Goal: Ask a question: Seek information or help from site administrators or community

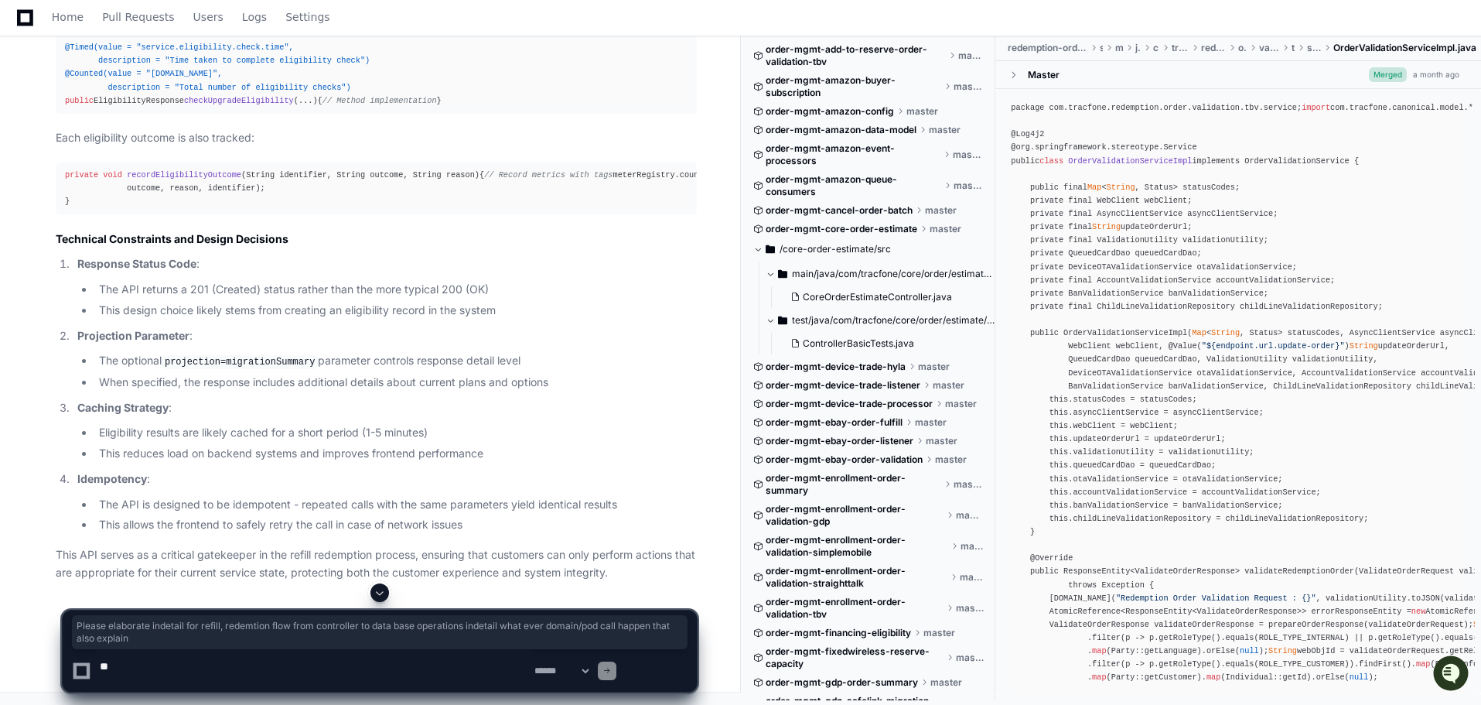
scroll to position [29708, 0]
click at [383, 586] on span at bounding box center [380, 592] width 12 height 12
drag, startPoint x: 70, startPoint y: 372, endPoint x: 487, endPoint y: 500, distance: 436.8
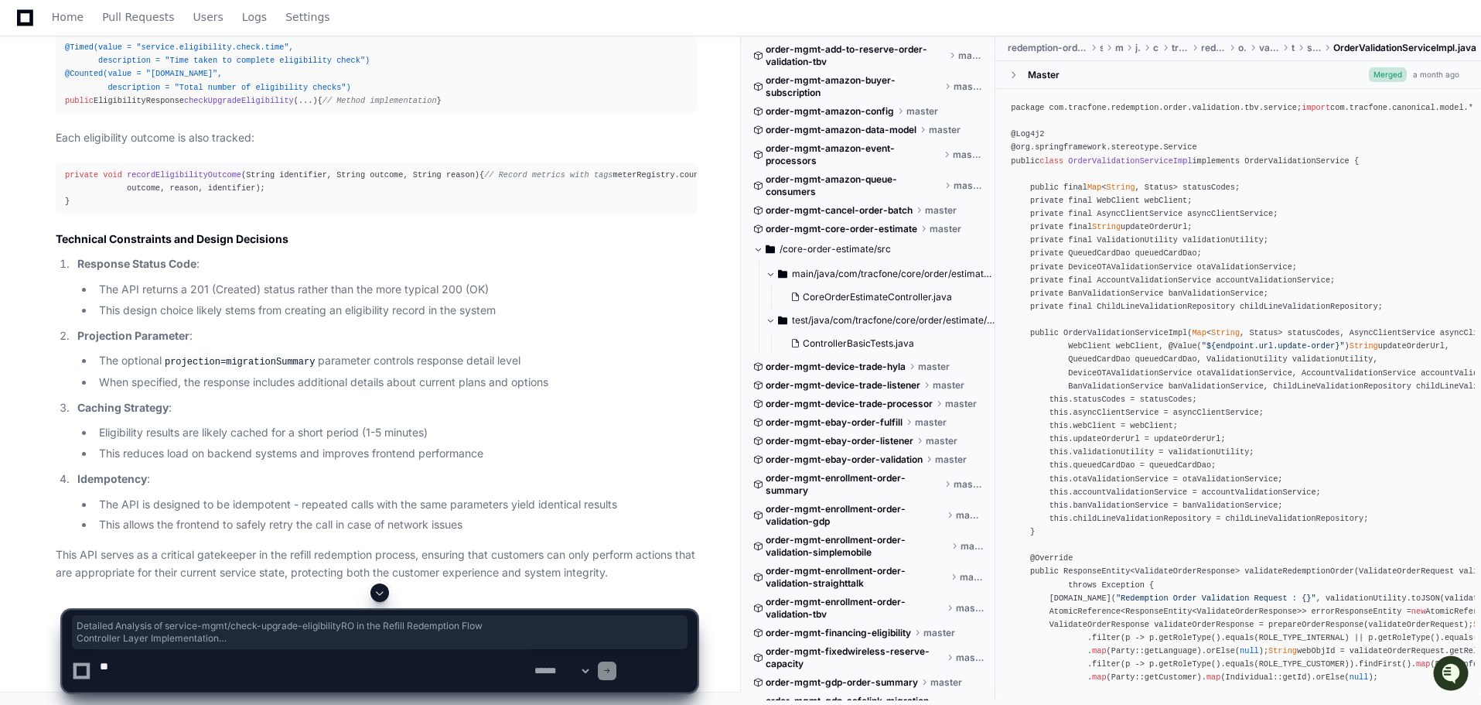
scroll to position [36338, 0]
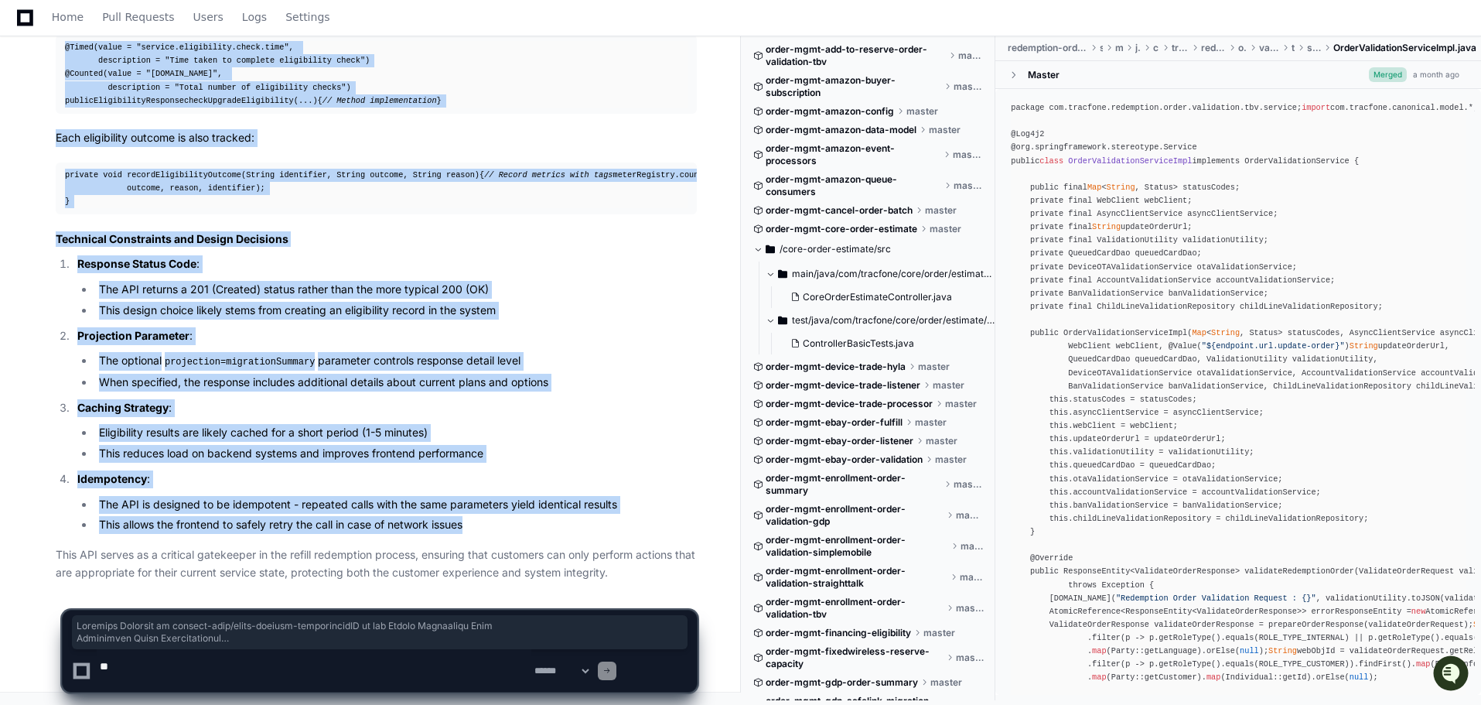
click at [601, 516] on li "This allows the frontend to safely retry the call in case of network issues" at bounding box center [395, 525] width 603 height 18
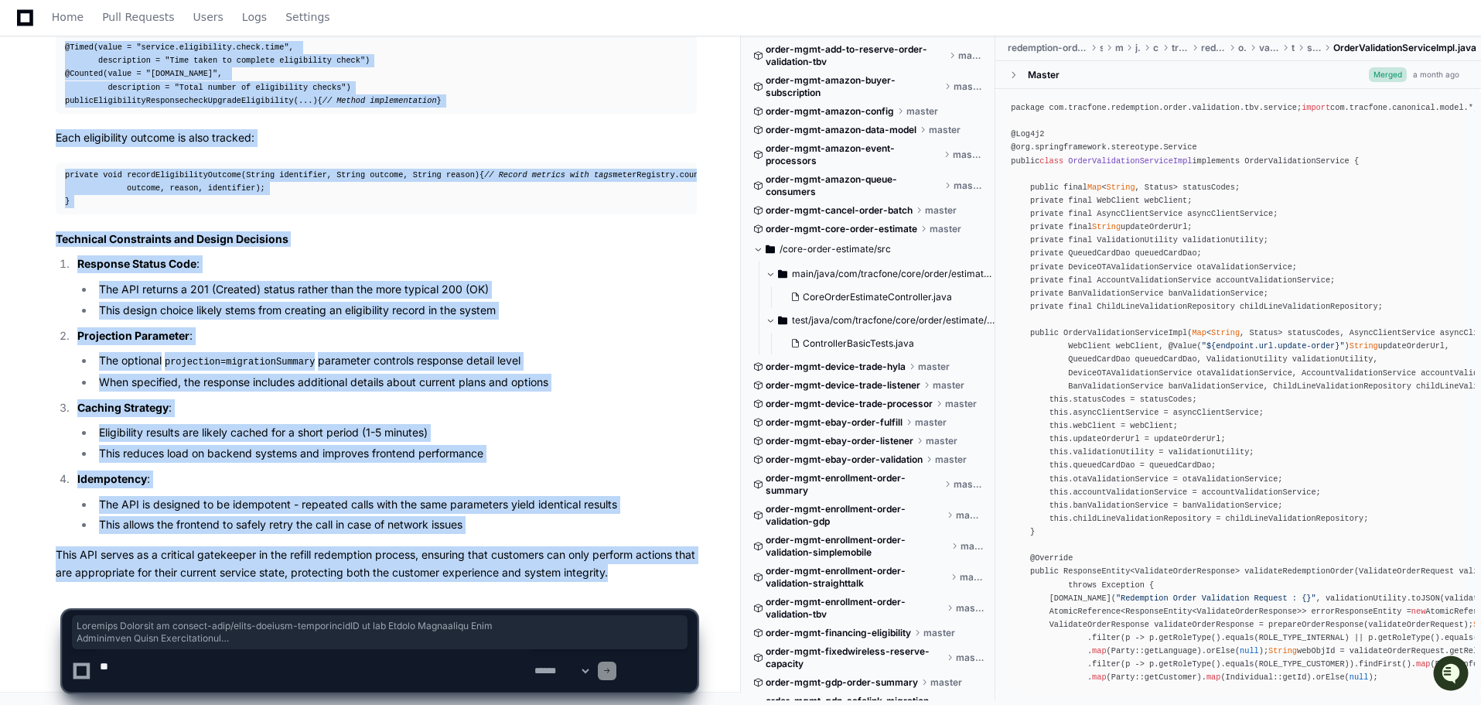
click at [361, 546] on p "This API serves as a critical gatekeeper in the refill redemption process, ensu…" at bounding box center [376, 564] width 641 height 36
copy article "Detailed Analysis of service-mgmt/check-upgrade-eligibilityRO in the Refill Red…"
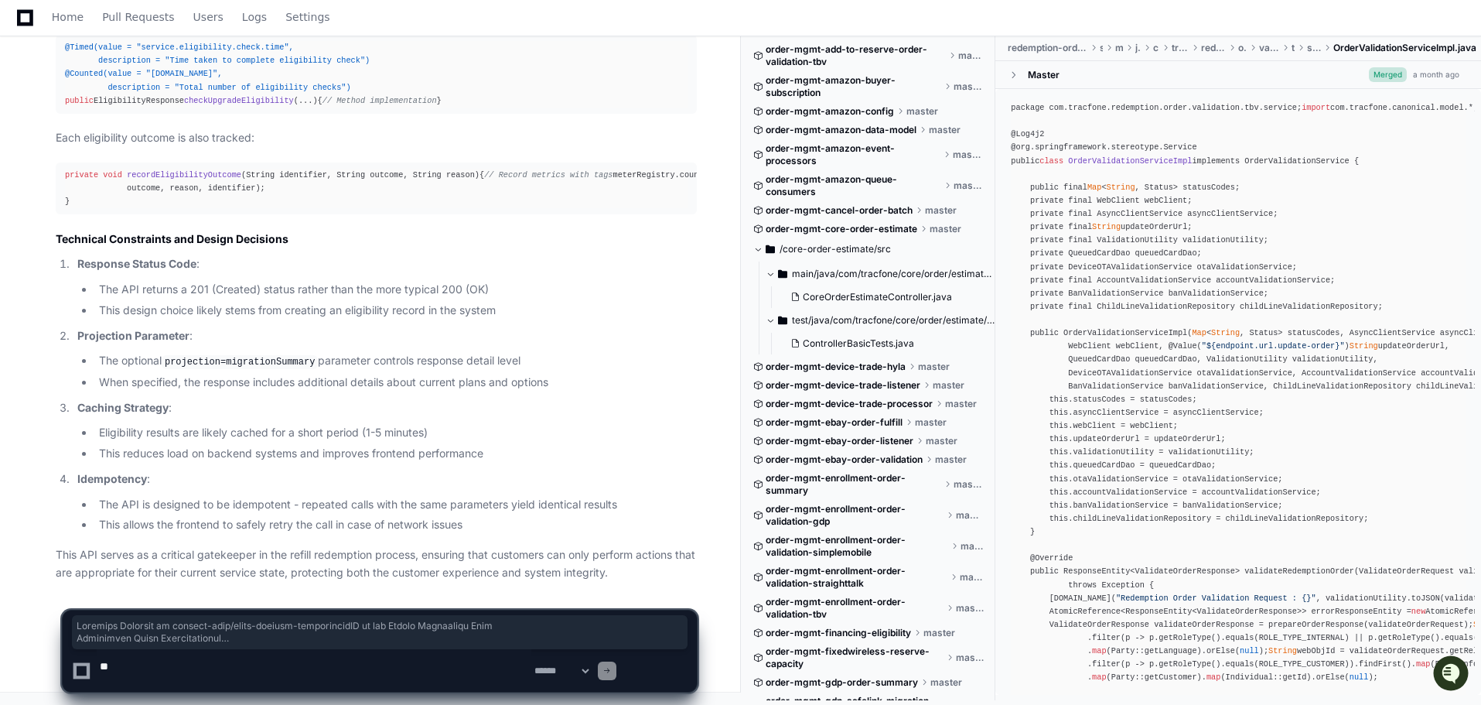
click at [188, 667] on textarea at bounding box center [314, 670] width 435 height 43
paste textarea "**********"
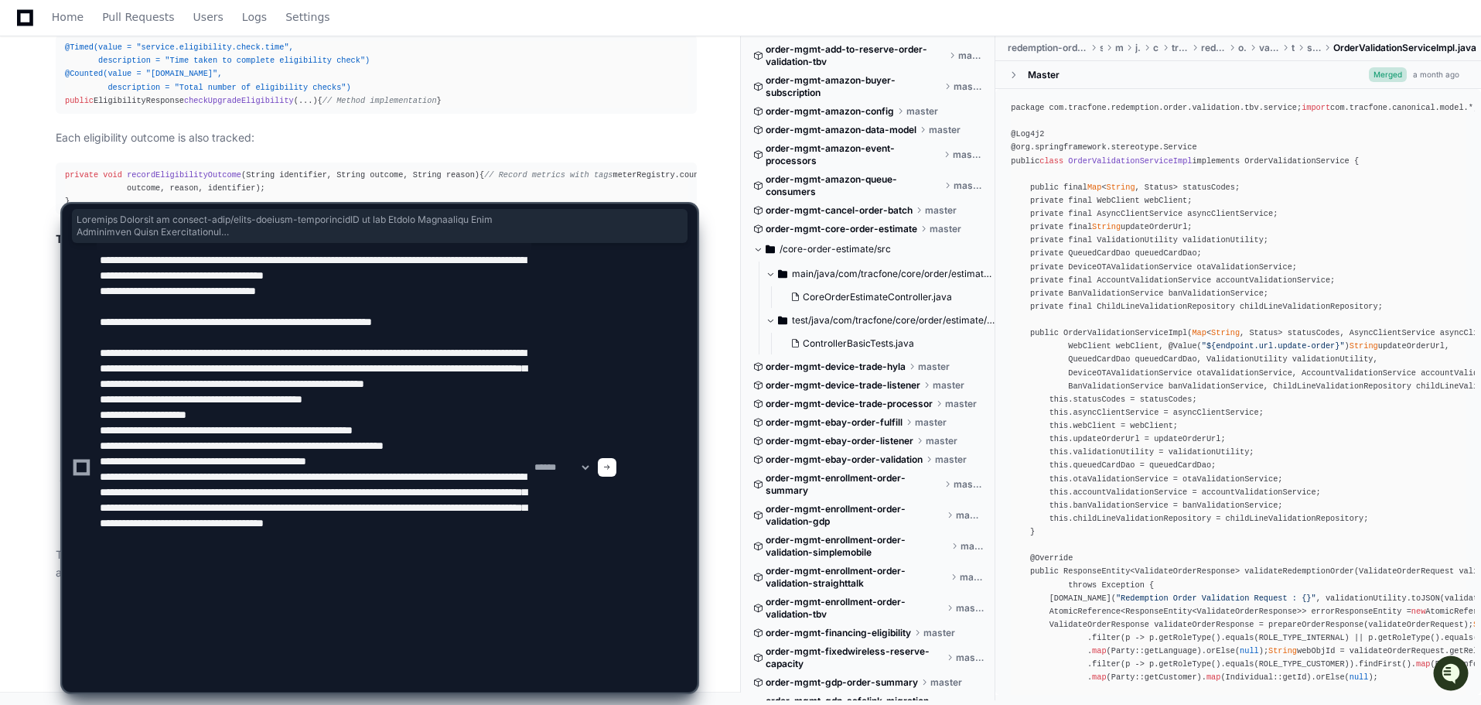
scroll to position [84, 0]
type textarea "**********"
click at [611, 466] on span at bounding box center [607, 467] width 8 height 8
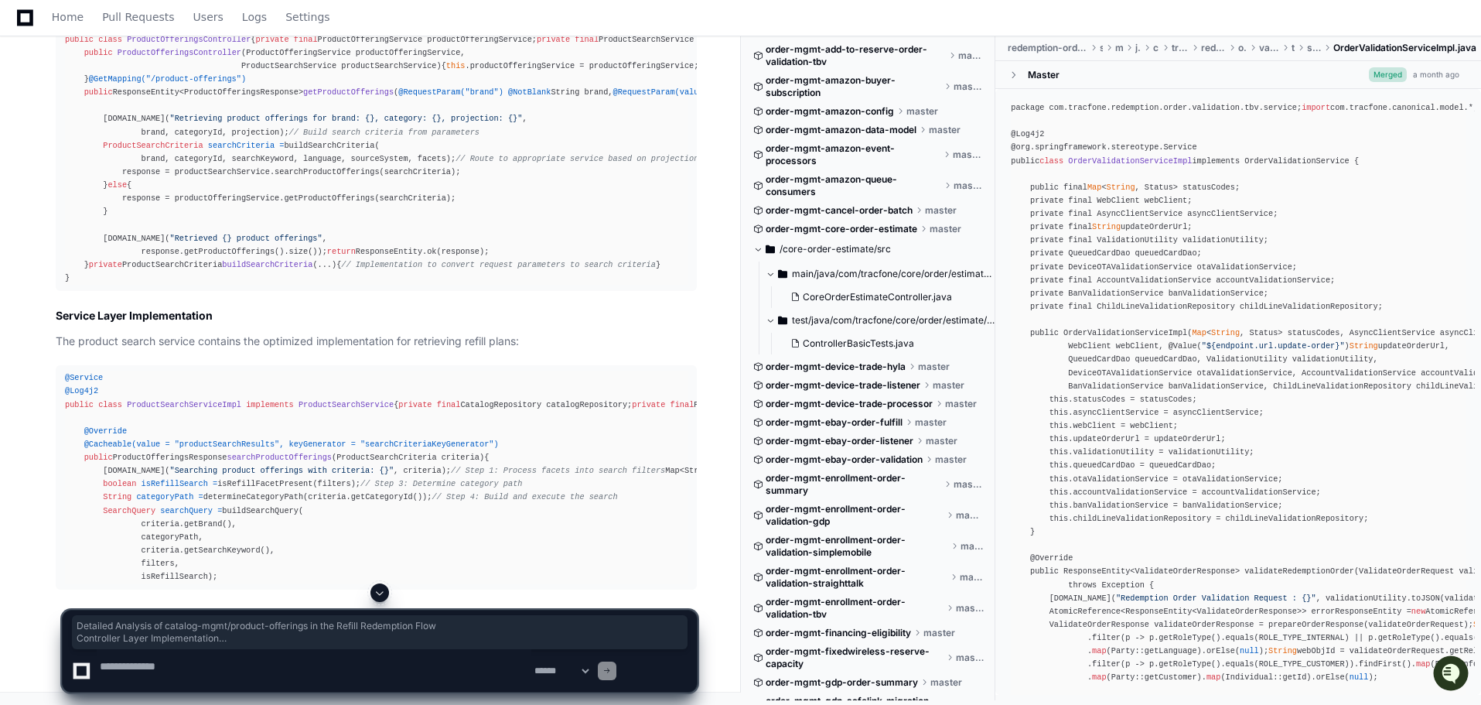
scroll to position [37361, 0]
click at [427, 399] on div "Thinking Reflecting on learnings so far Detailed Analysis of catalog-mgmt/produ…" at bounding box center [361, 205] width 672 height 769
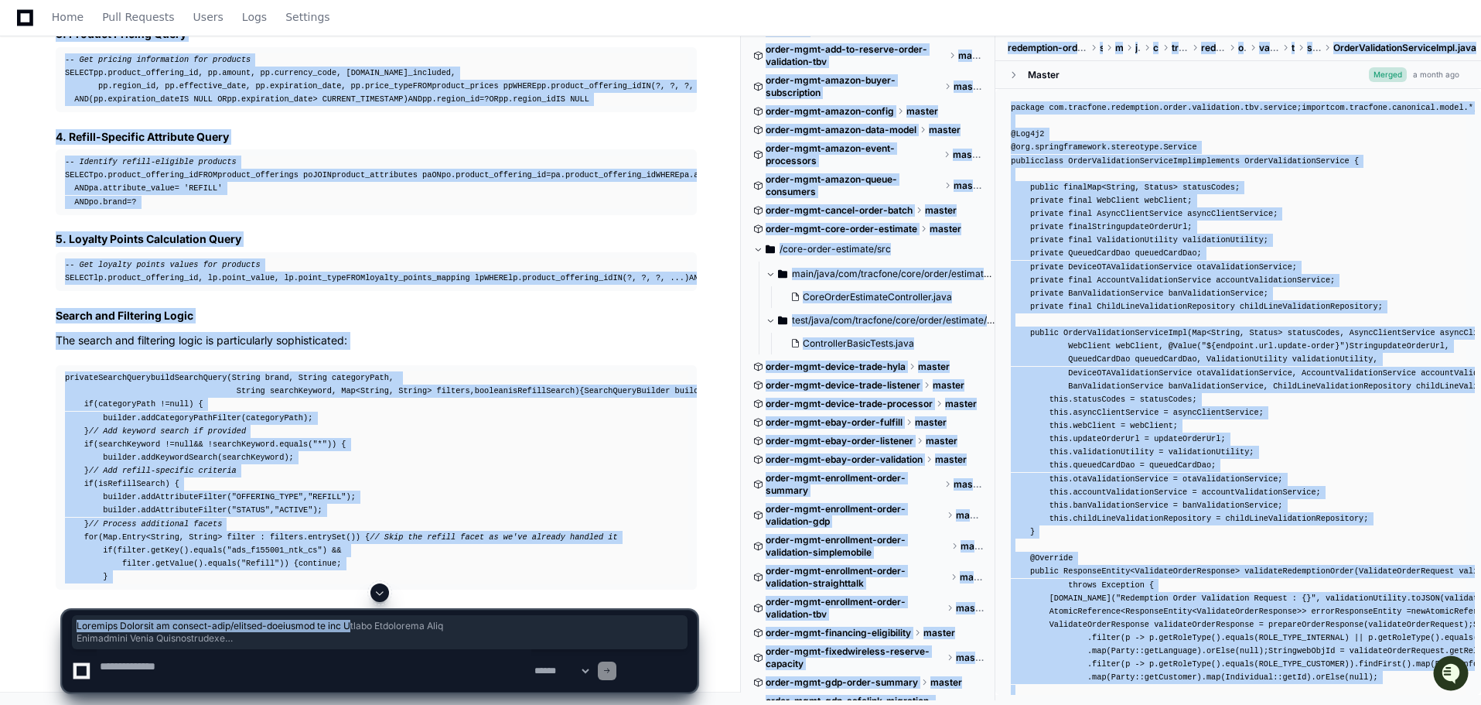
drag, startPoint x: 69, startPoint y: 210, endPoint x: 426, endPoint y: 595, distance: 525.5
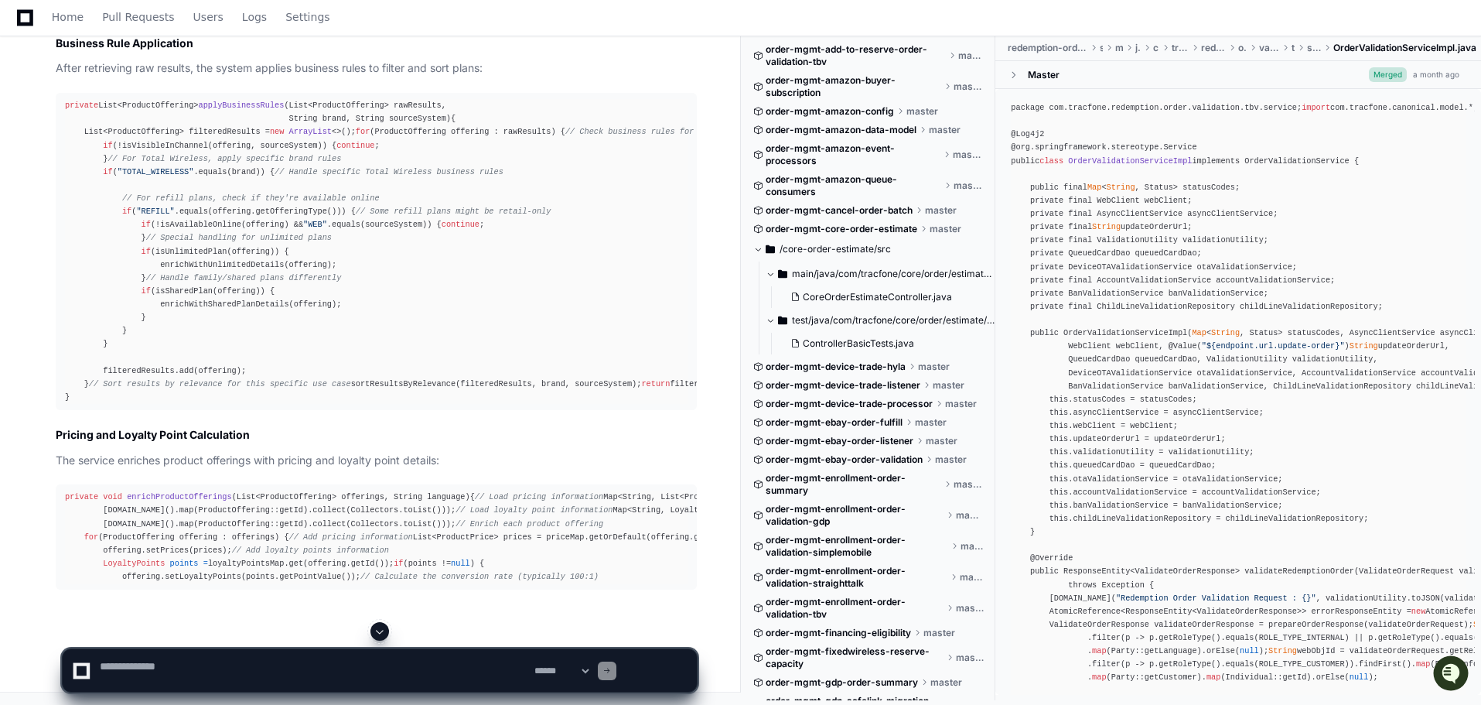
scroll to position [42207, 0]
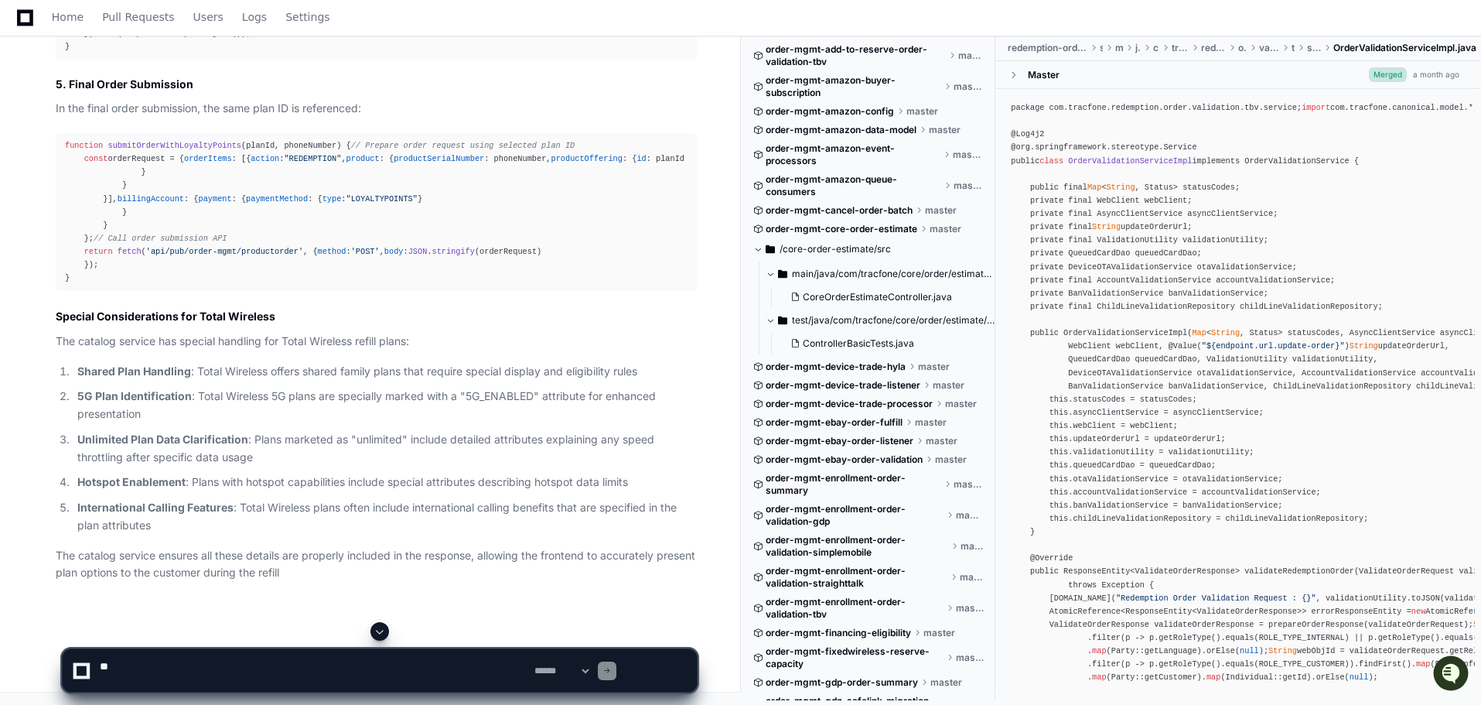
scroll to position [37427, 0]
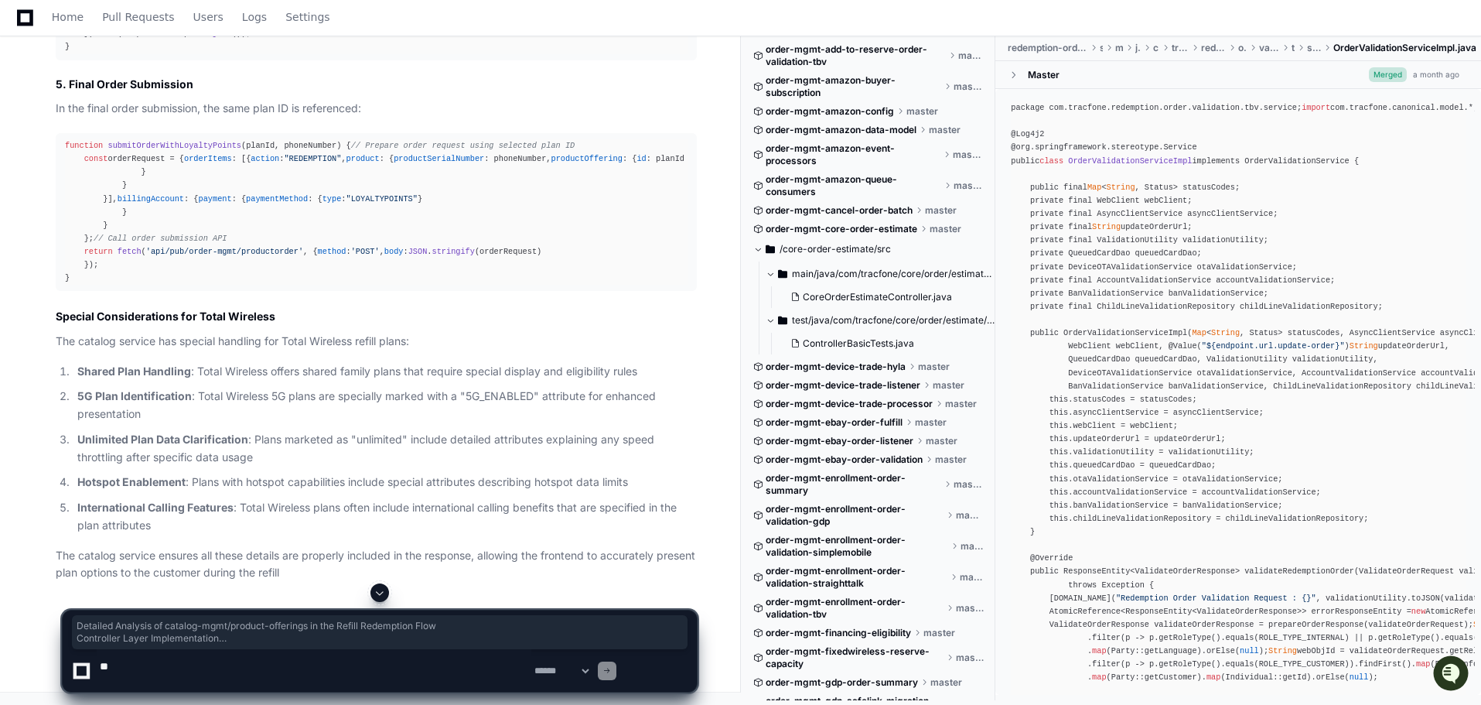
drag, startPoint x: 71, startPoint y: 141, endPoint x: 345, endPoint y: 450, distance: 413.2
click at [531, 547] on p "The catalog service ensures all these details are properly included in the resp…" at bounding box center [376, 565] width 641 height 36
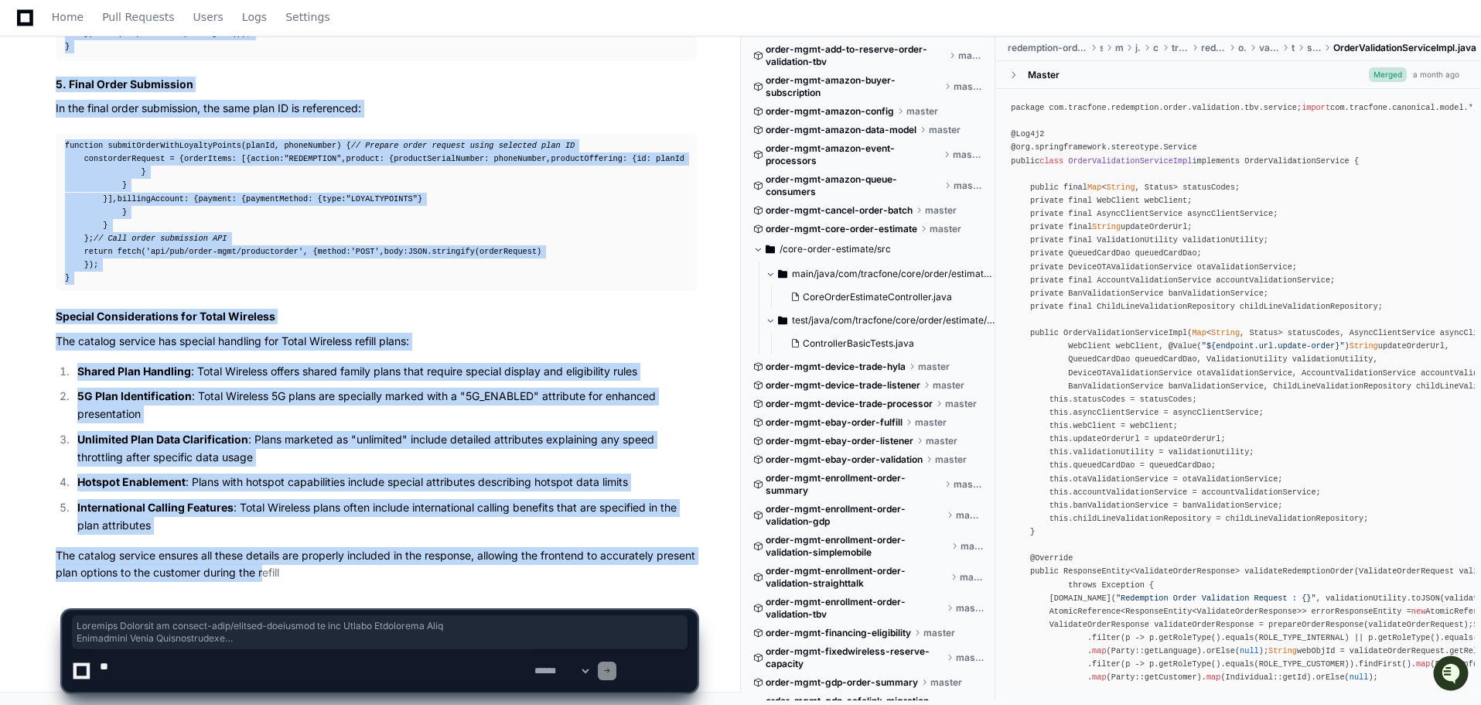
click at [546, 547] on p "The catalog service ensures all these details are properly included in the resp…" at bounding box center [376, 565] width 641 height 36
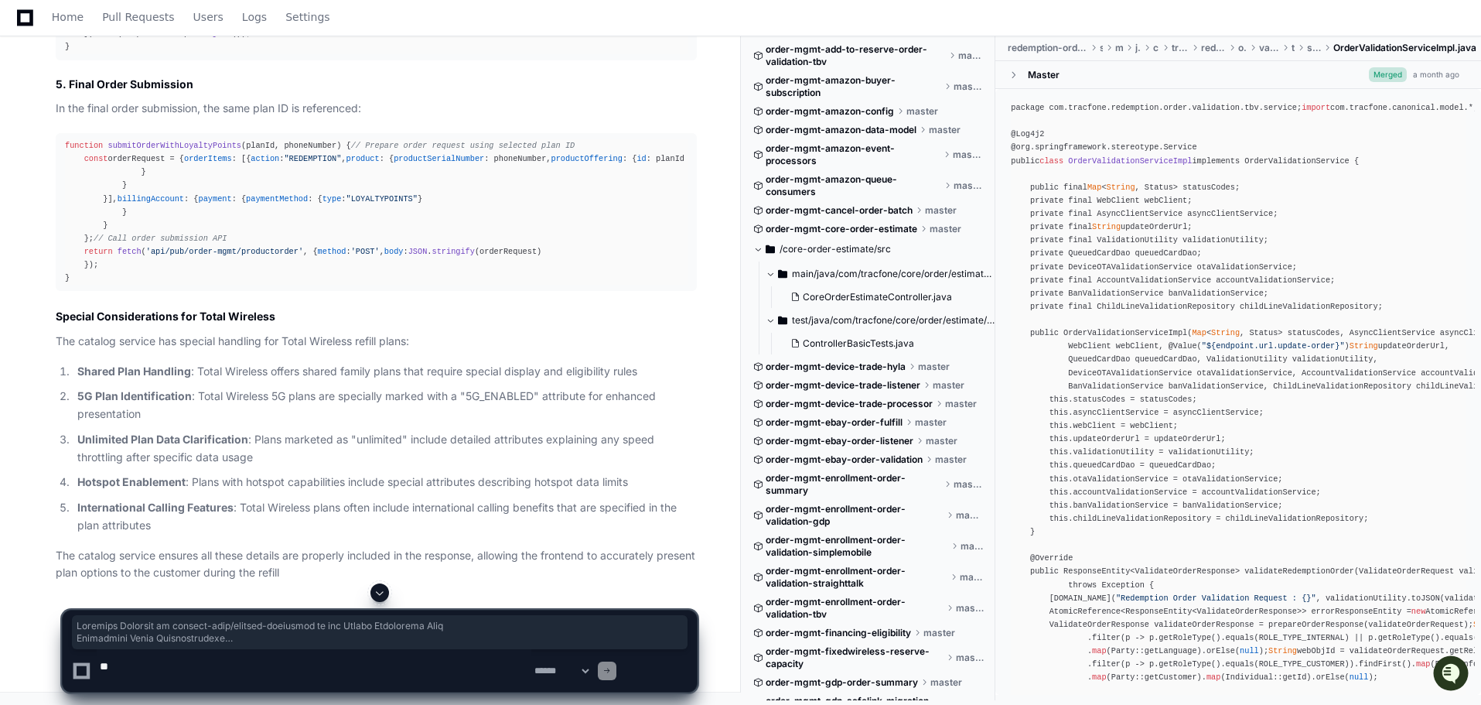
click at [179, 665] on textarea at bounding box center [314, 670] width 435 height 43
type textarea "*"
click at [302, 669] on textarea at bounding box center [314, 670] width 435 height 43
click at [403, 673] on textarea at bounding box center [314, 670] width 435 height 43
paste textarea "**********"
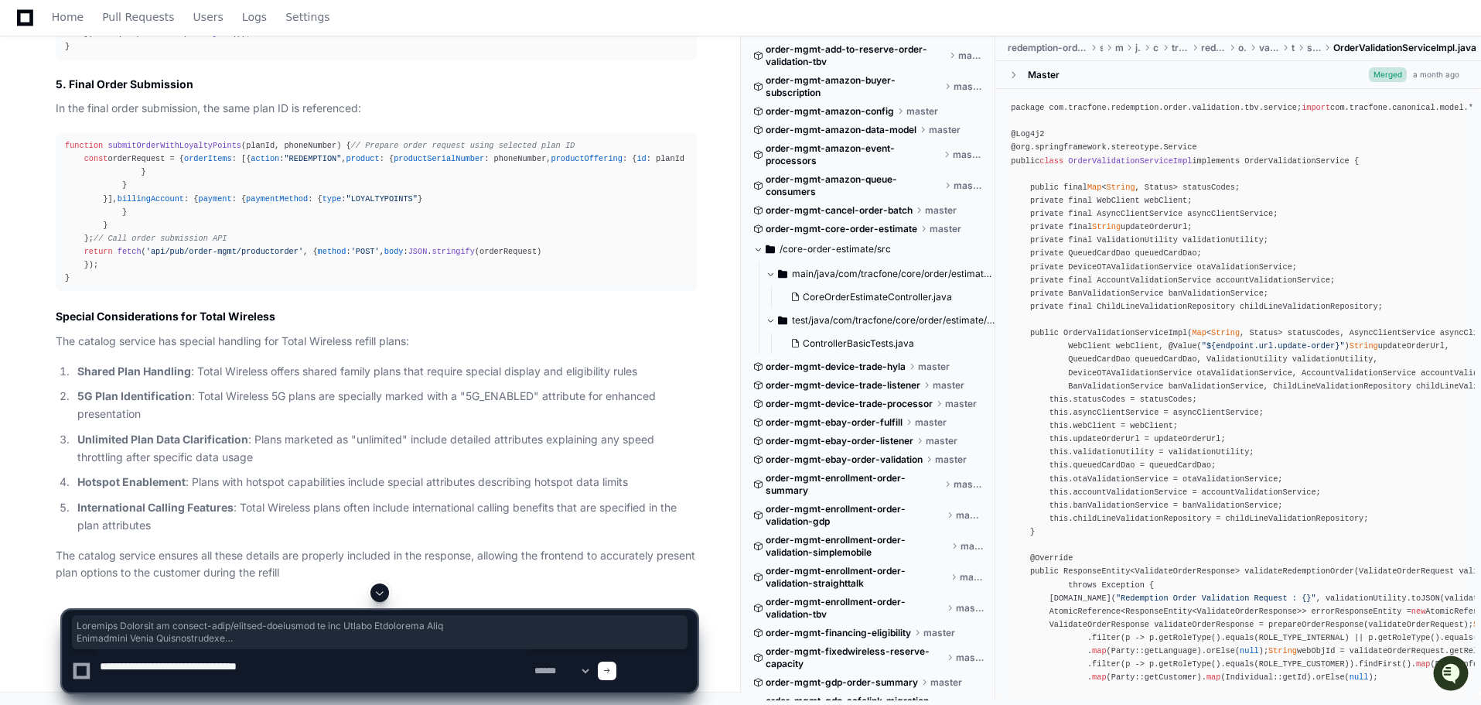
type textarea "**********"
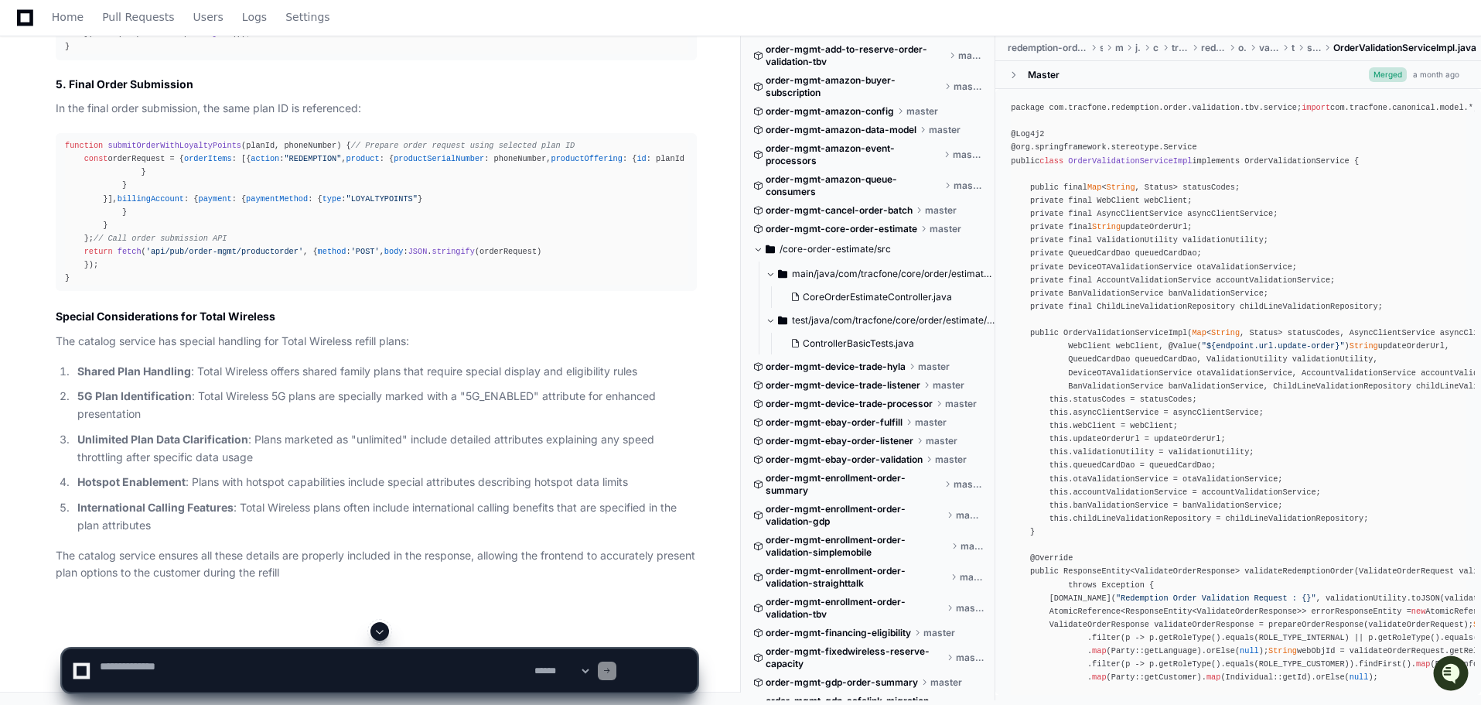
scroll to position [40986, 0]
click at [381, 625] on span at bounding box center [380, 631] width 12 height 12
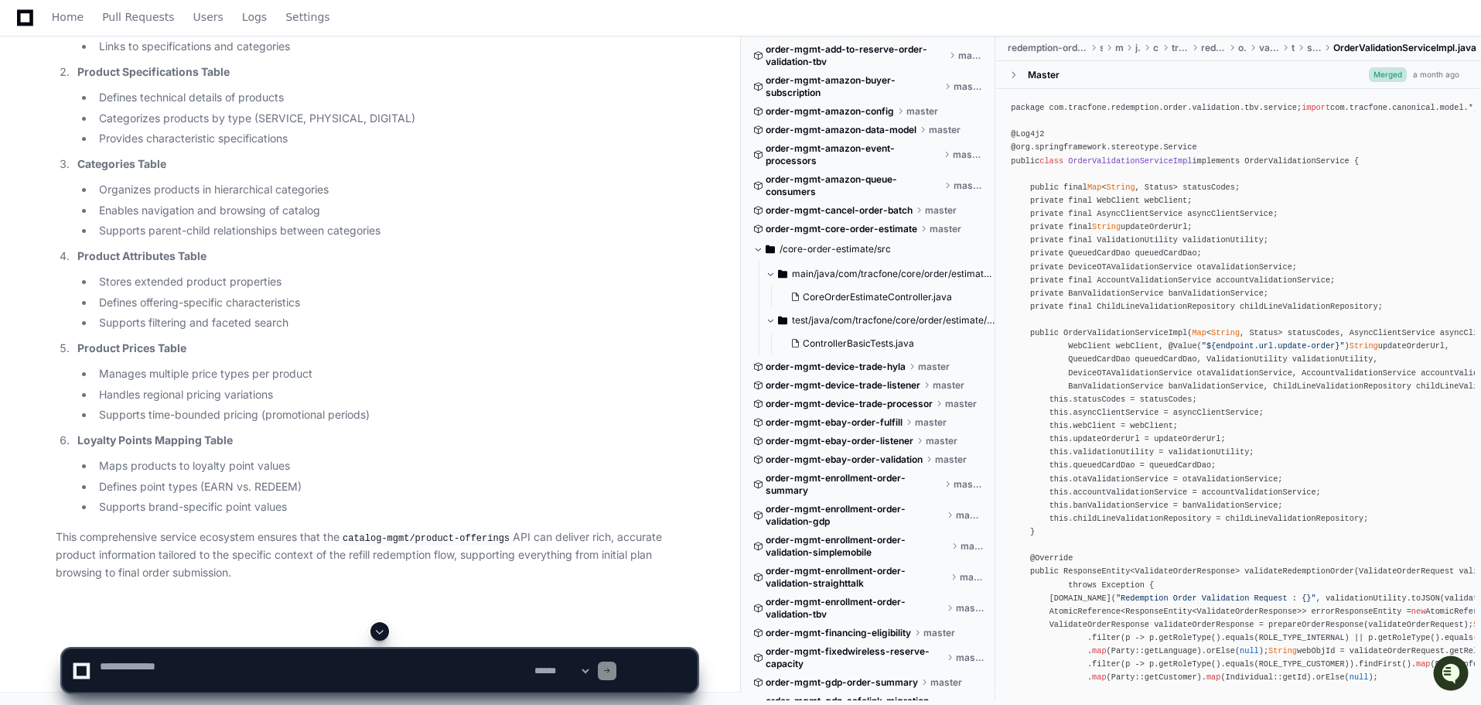
scroll to position [61991, 0]
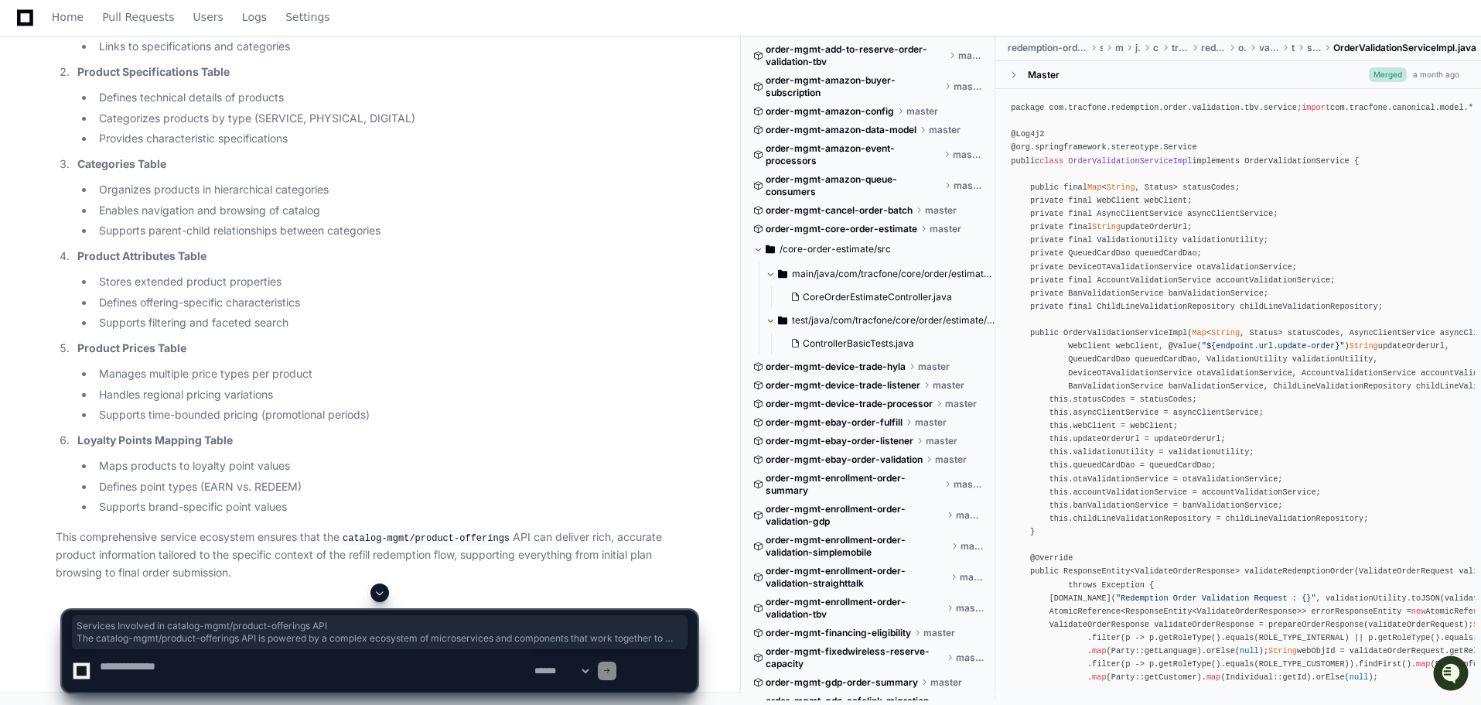
drag, startPoint x: 70, startPoint y: 247, endPoint x: 437, endPoint y: 518, distance: 455.8
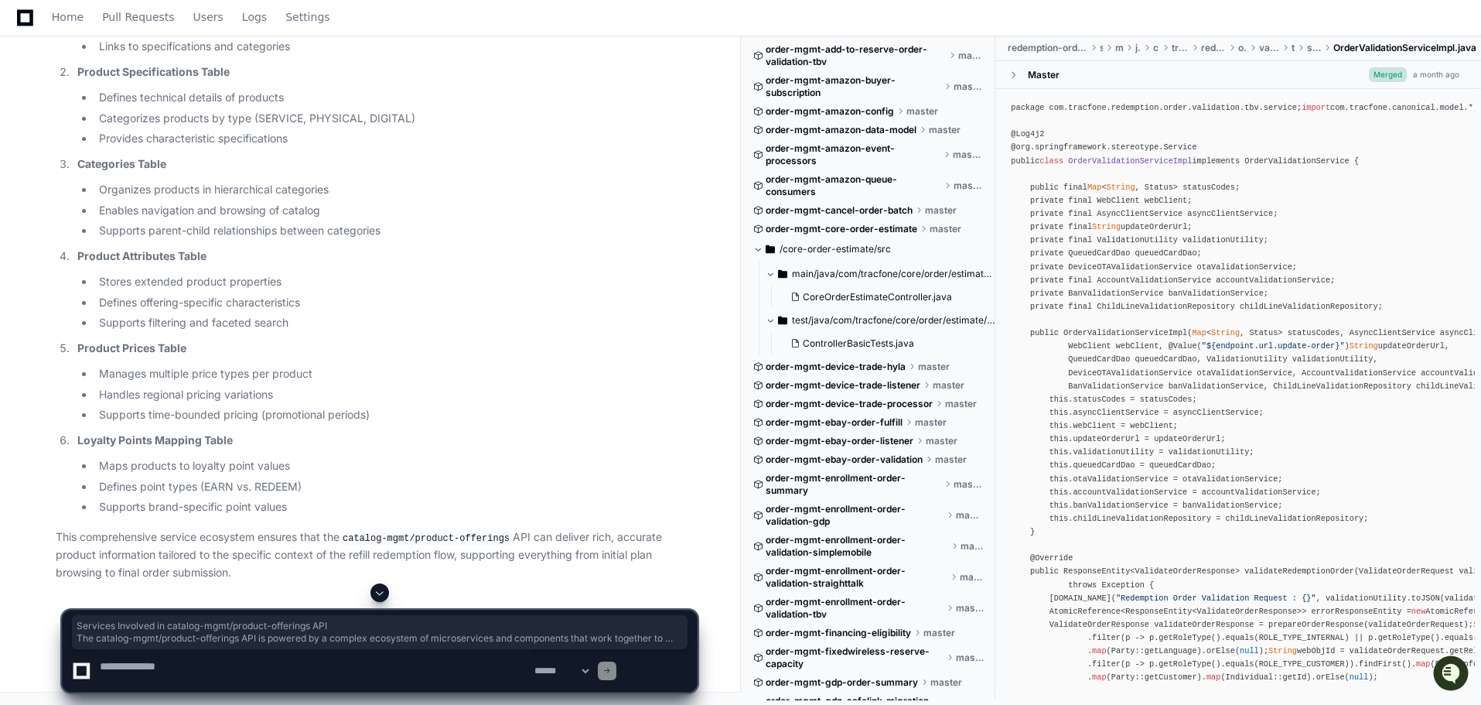
drag, startPoint x: 71, startPoint y: 92, endPoint x: 504, endPoint y: 514, distance: 605.1
click at [366, 498] on li "Supports brand-specific point values" at bounding box center [395, 507] width 603 height 18
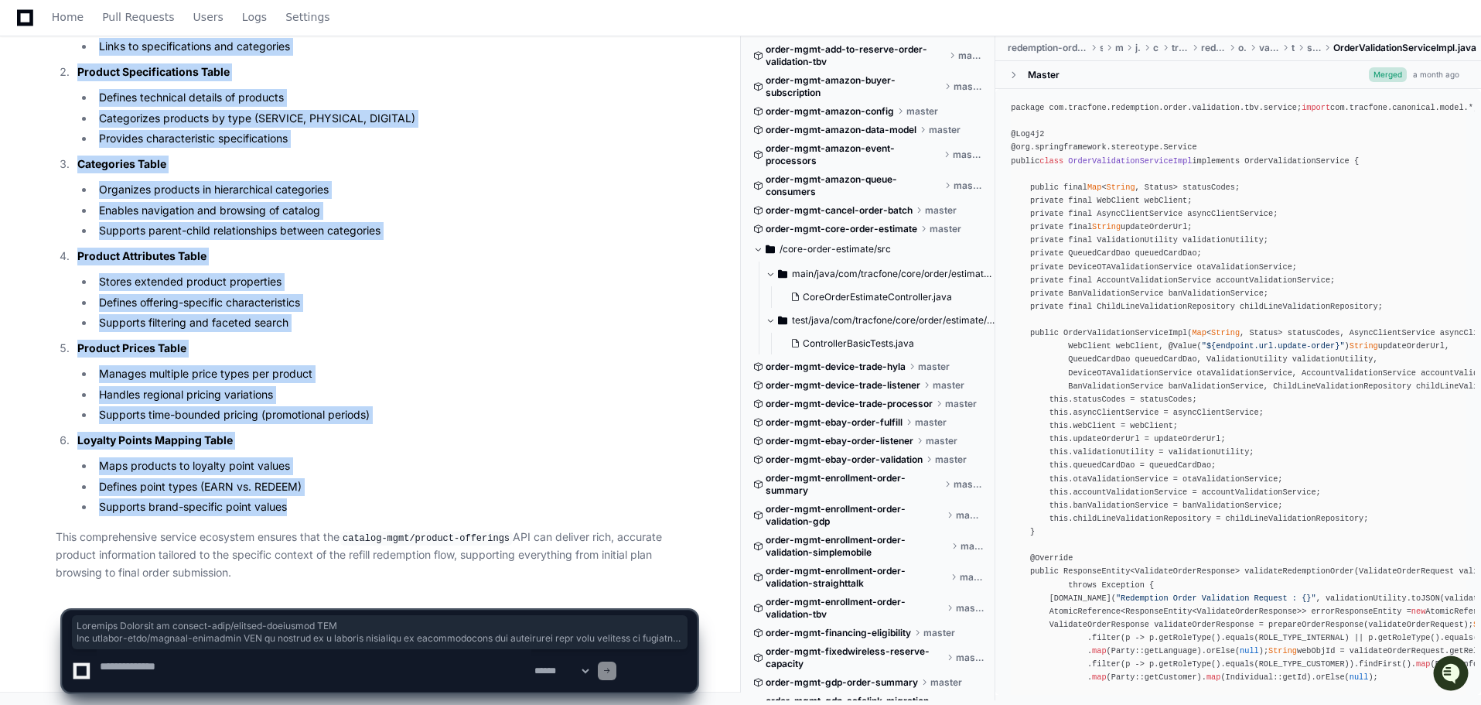
copy article "Services Involved in catalog-mgmt/product-offerings API The catalog-mgmt/produc…"
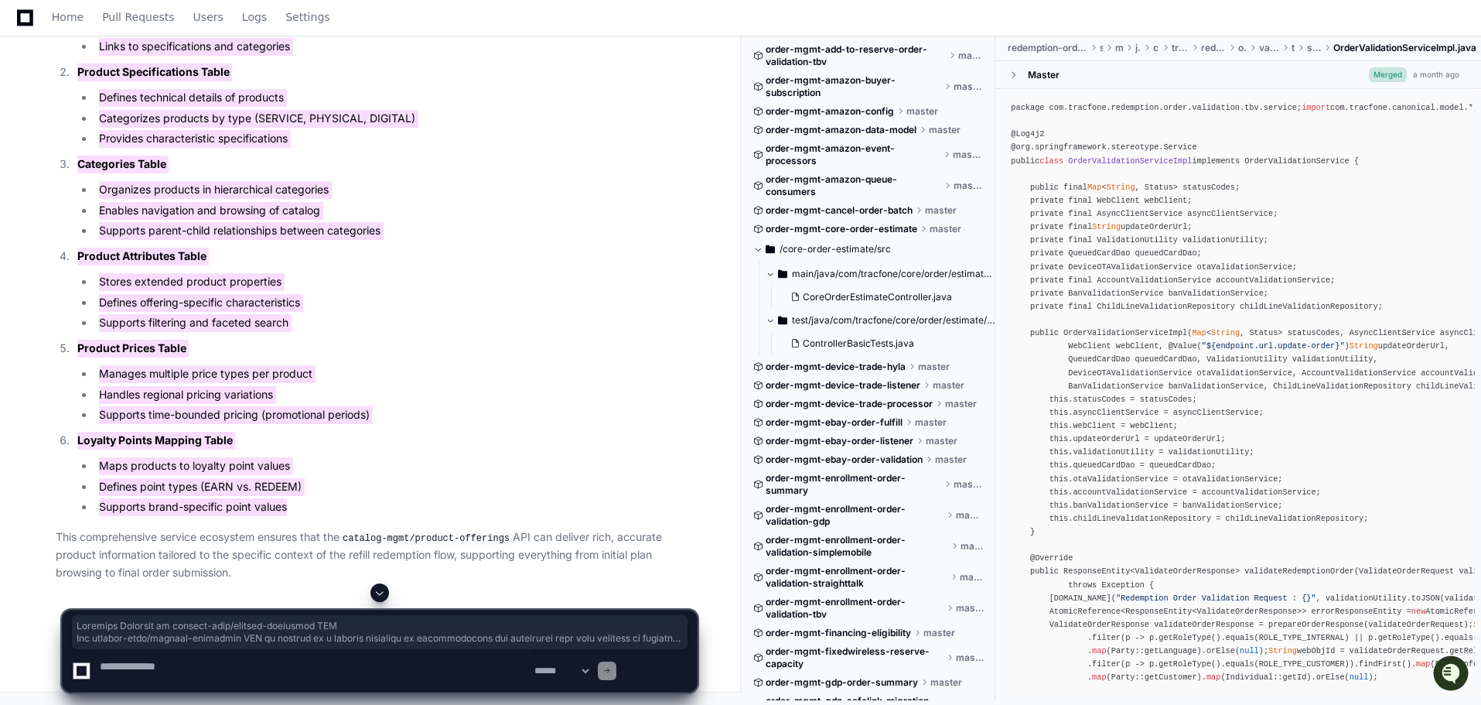
scroll to position [61781, 0]
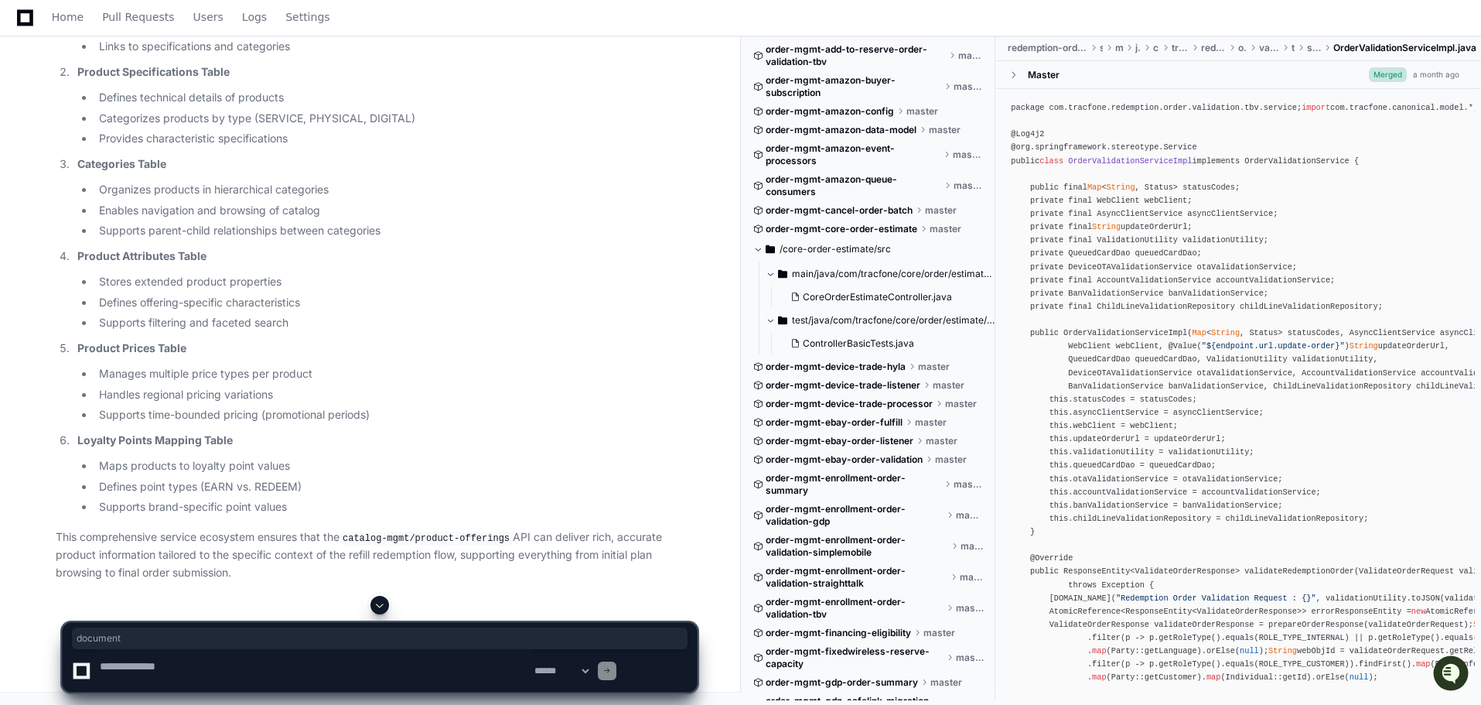
drag, startPoint x: 71, startPoint y: 268, endPoint x: 135, endPoint y: 272, distance: 64.3
copy p "document"
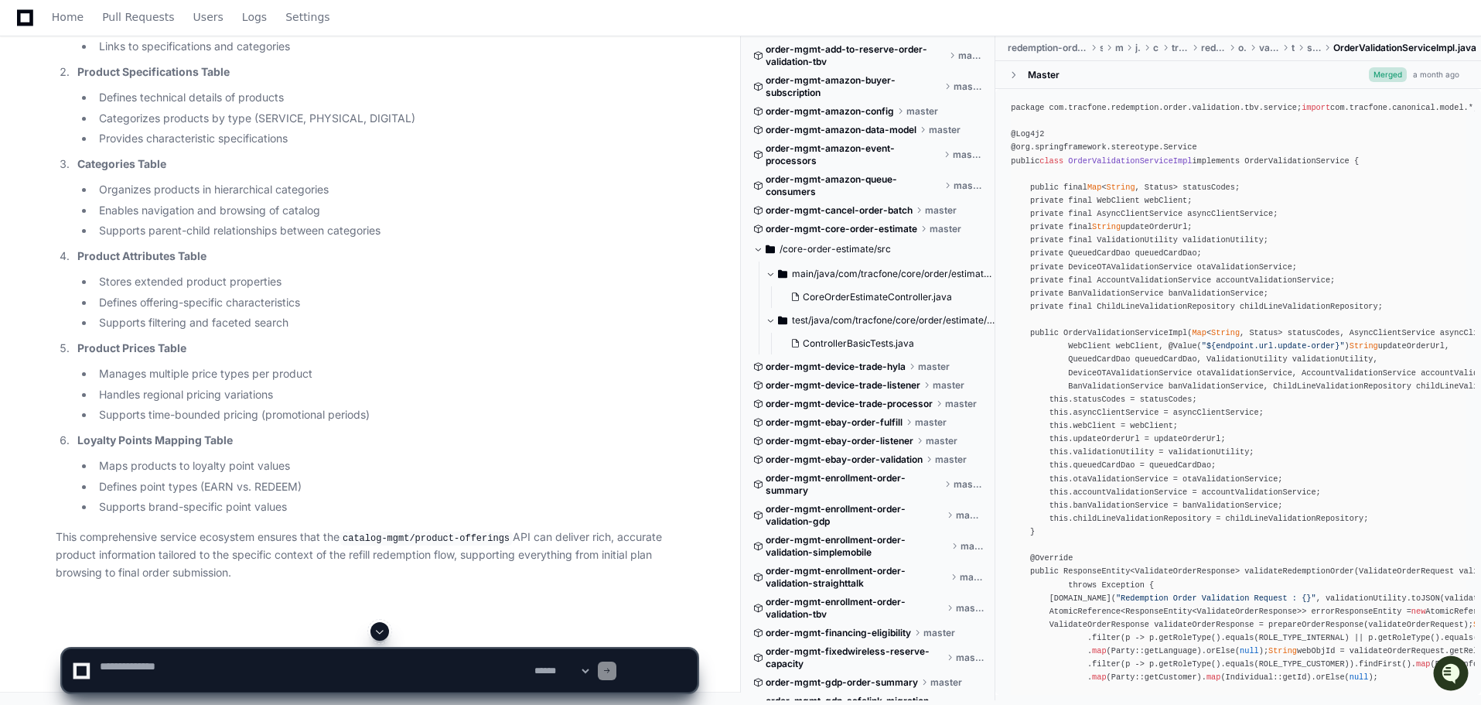
click at [138, 666] on textarea at bounding box center [314, 670] width 435 height 43
paste textarea "********"
click at [128, 671] on textarea at bounding box center [314, 670] width 435 height 43
click at [261, 668] on textarea at bounding box center [314, 670] width 435 height 43
click at [299, 668] on textarea at bounding box center [314, 670] width 435 height 43
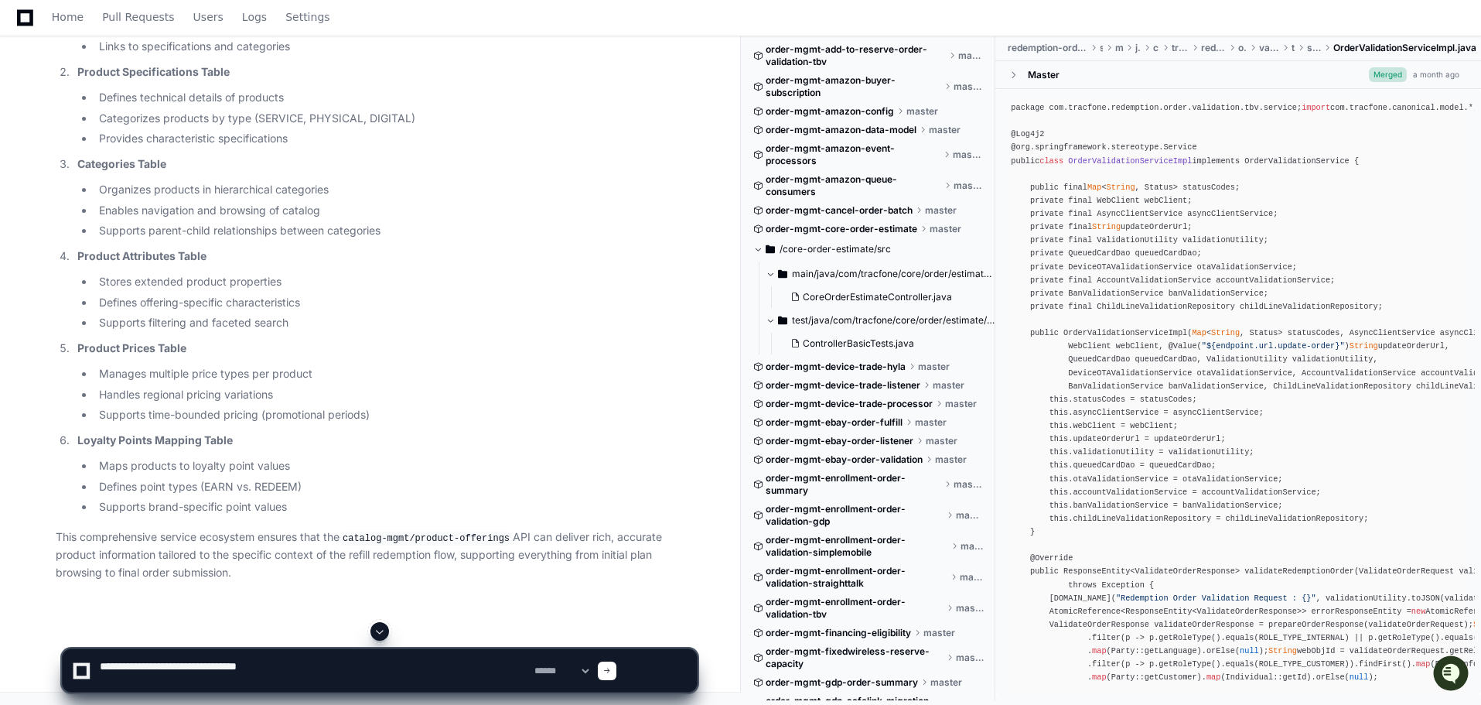
click at [396, 669] on textarea at bounding box center [314, 670] width 435 height 43
type textarea "**********"
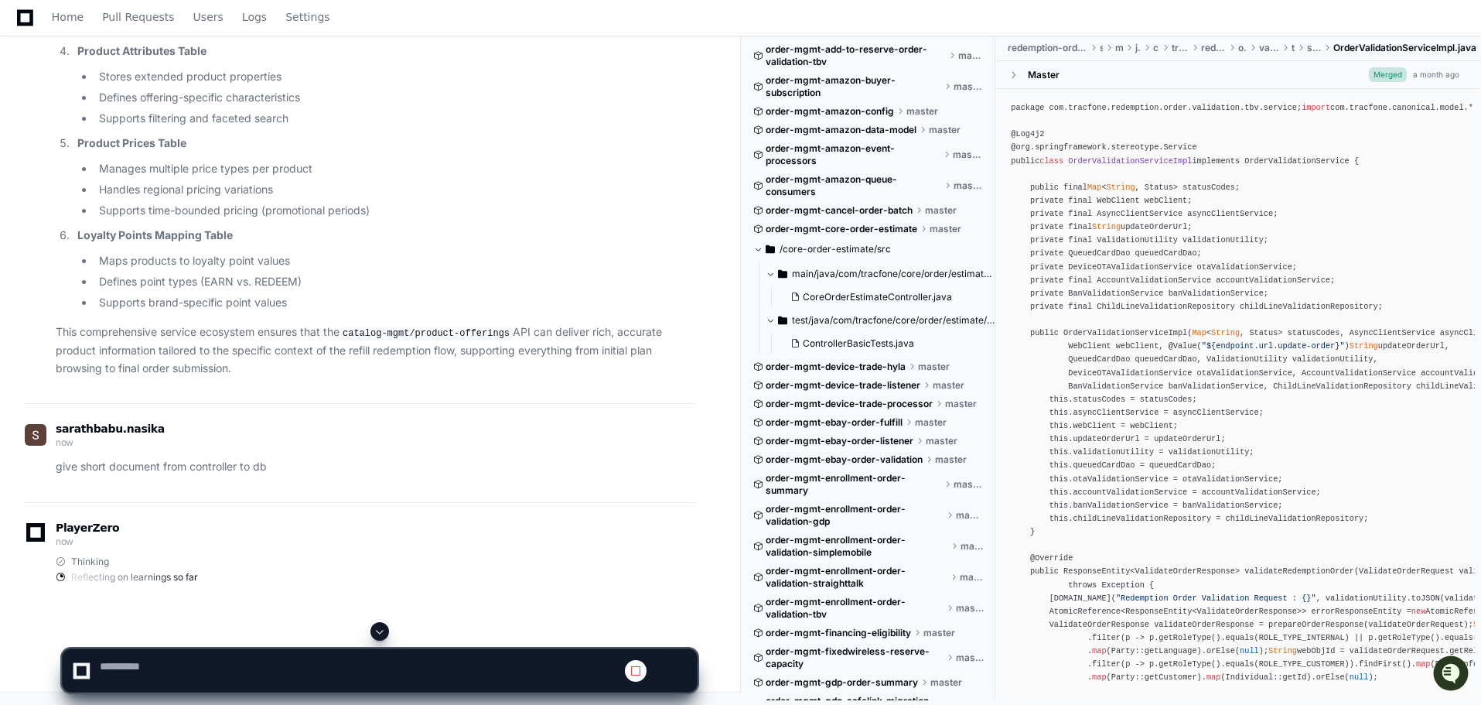
click at [384, 625] on span at bounding box center [380, 631] width 12 height 12
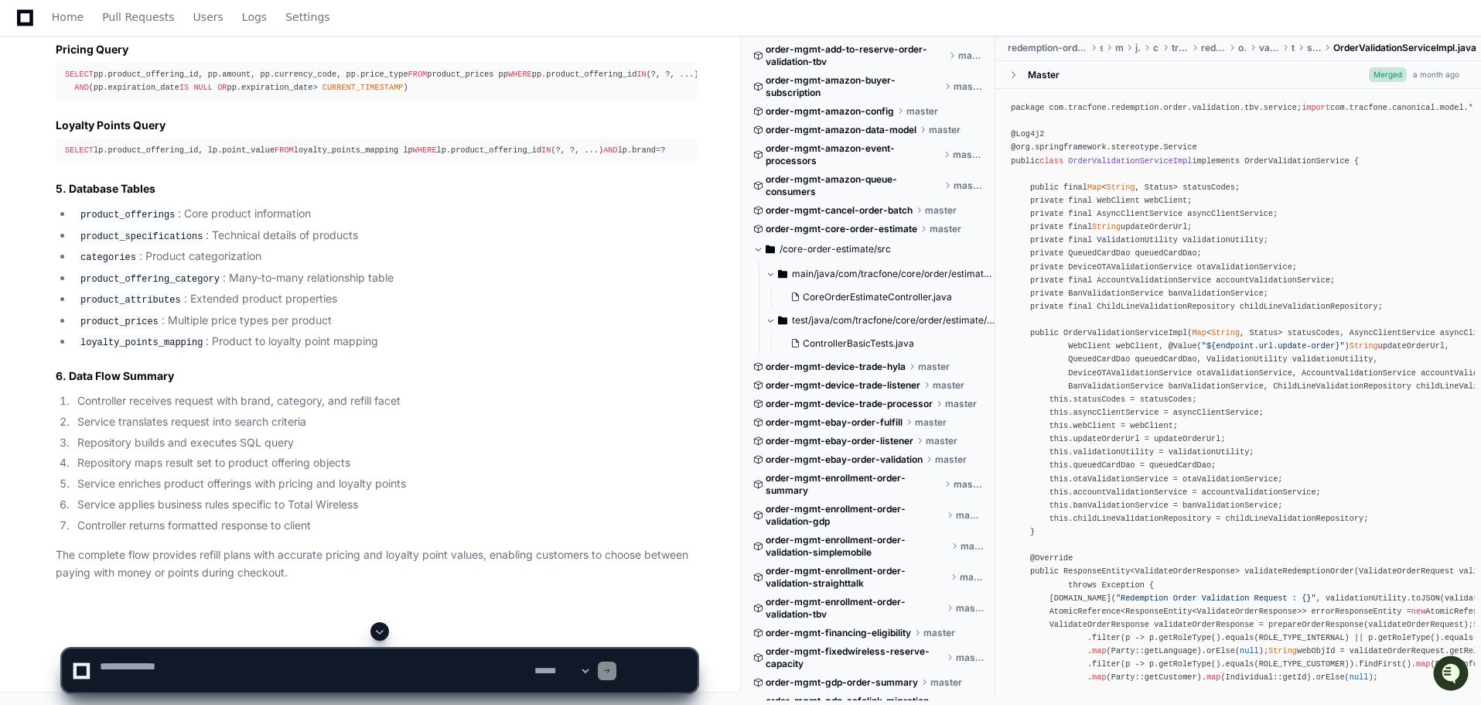
scroll to position [66035, 0]
click at [157, 670] on textarea at bounding box center [314, 670] width 435 height 43
type textarea "**********"
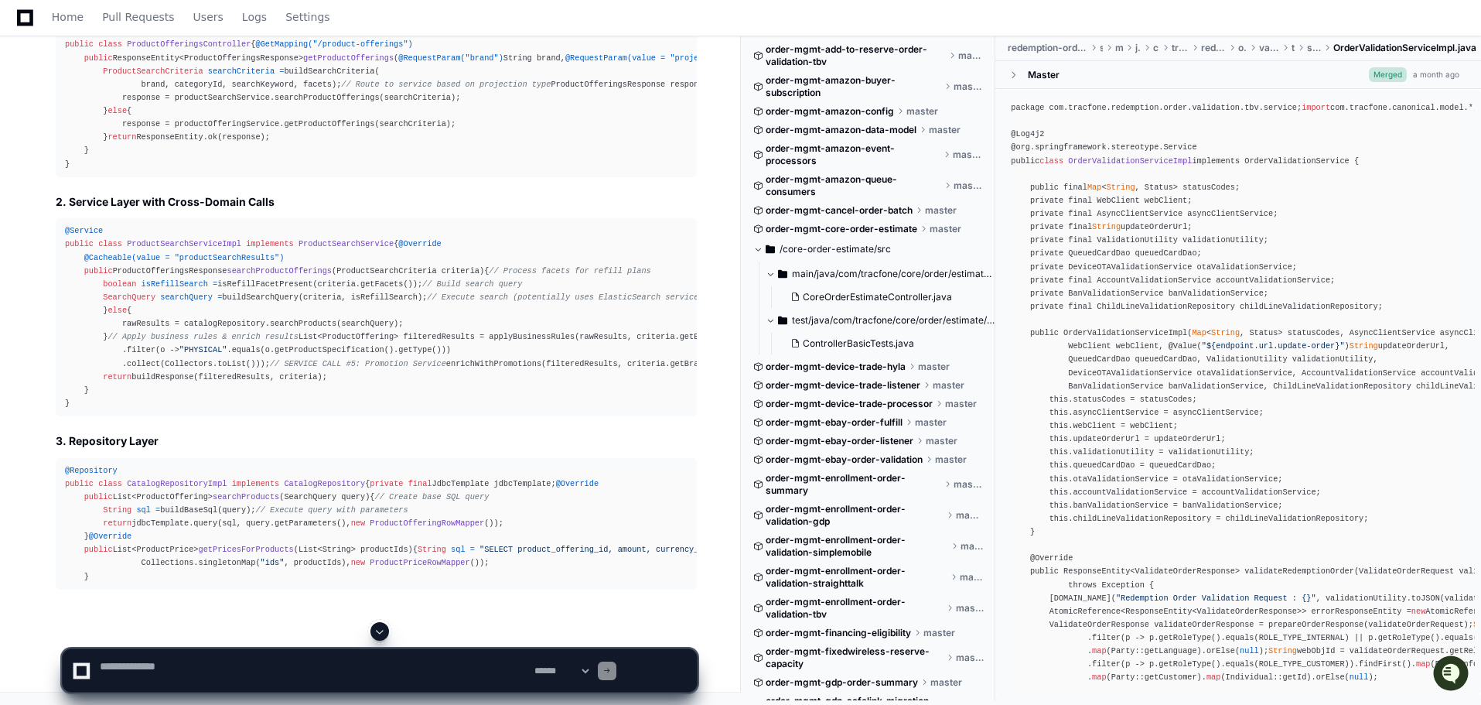
scroll to position [70065, 0]
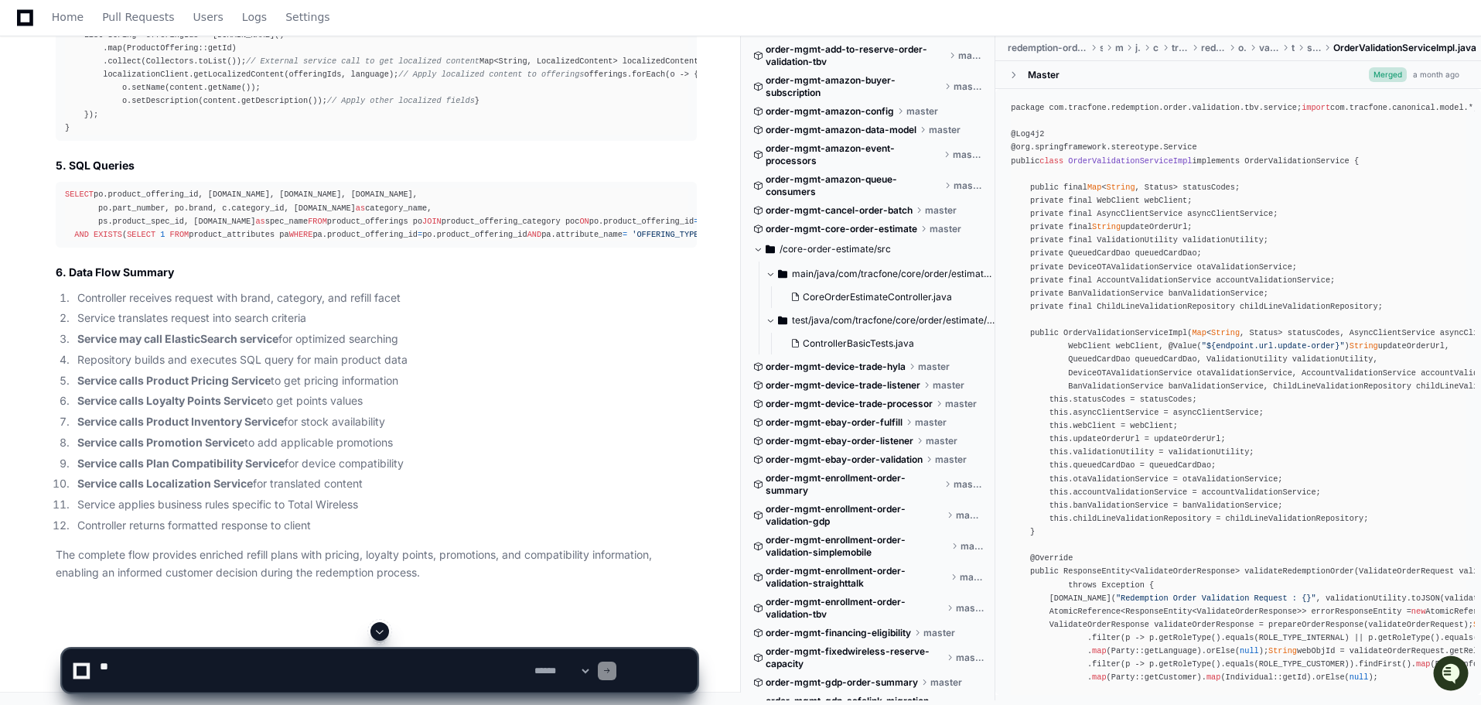
scroll to position [68489, 0]
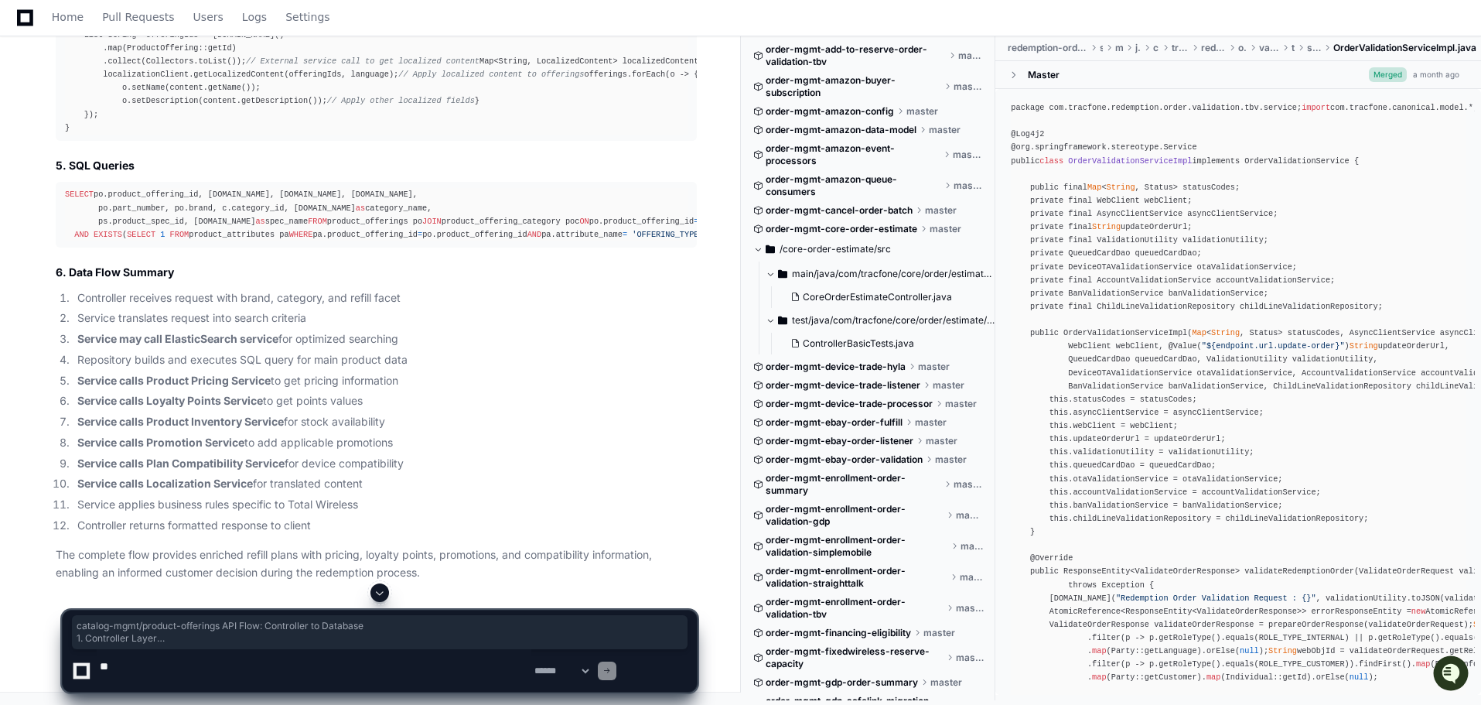
drag, startPoint x: 71, startPoint y: 333, endPoint x: 261, endPoint y: 528, distance: 271.9
click at [397, 517] on li "Controller returns formatted response to client" at bounding box center [385, 526] width 624 height 18
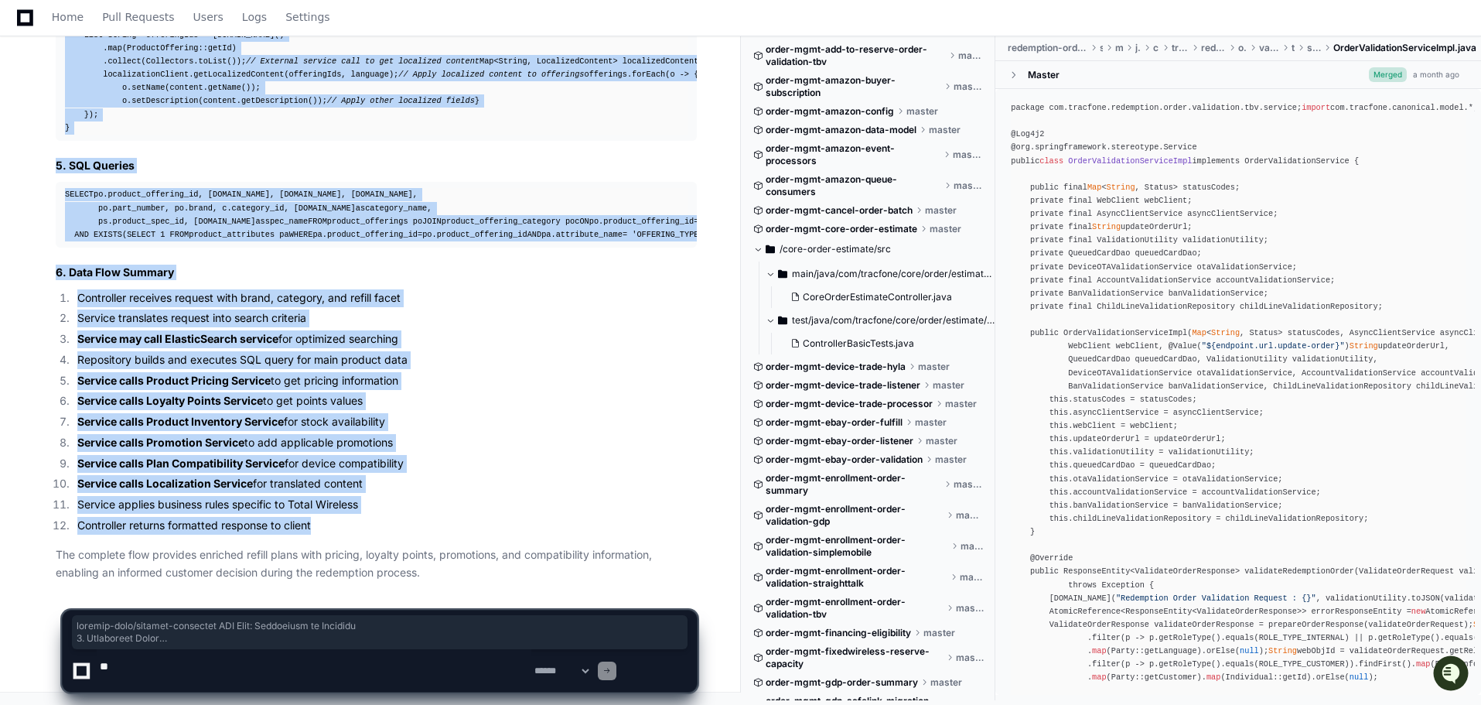
copy article "catalog-mgmt/product-offerings API Flow: Controller to Database 1. Controller L…"
click at [559, 413] on li "Service calls Product Inventory Service for stock availability" at bounding box center [385, 422] width 624 height 18
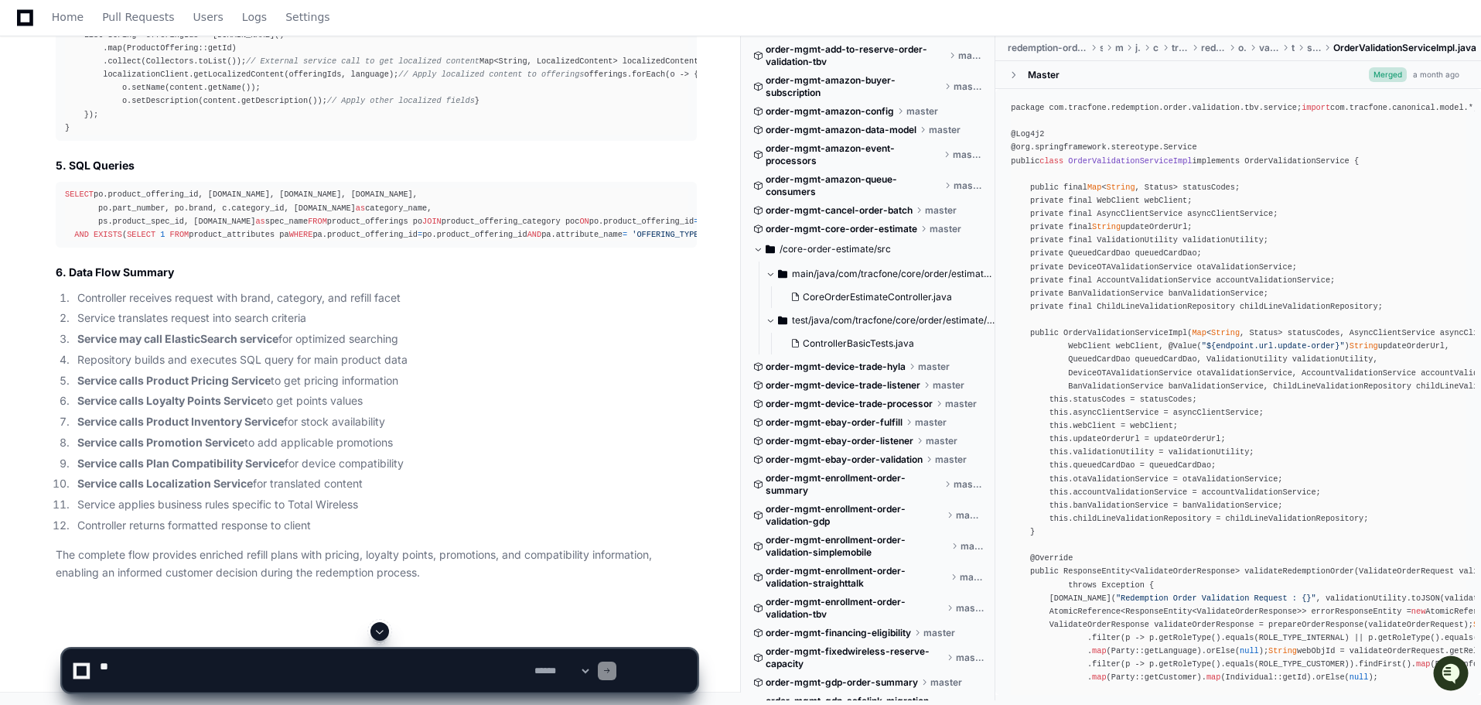
scroll to position [68412, 0]
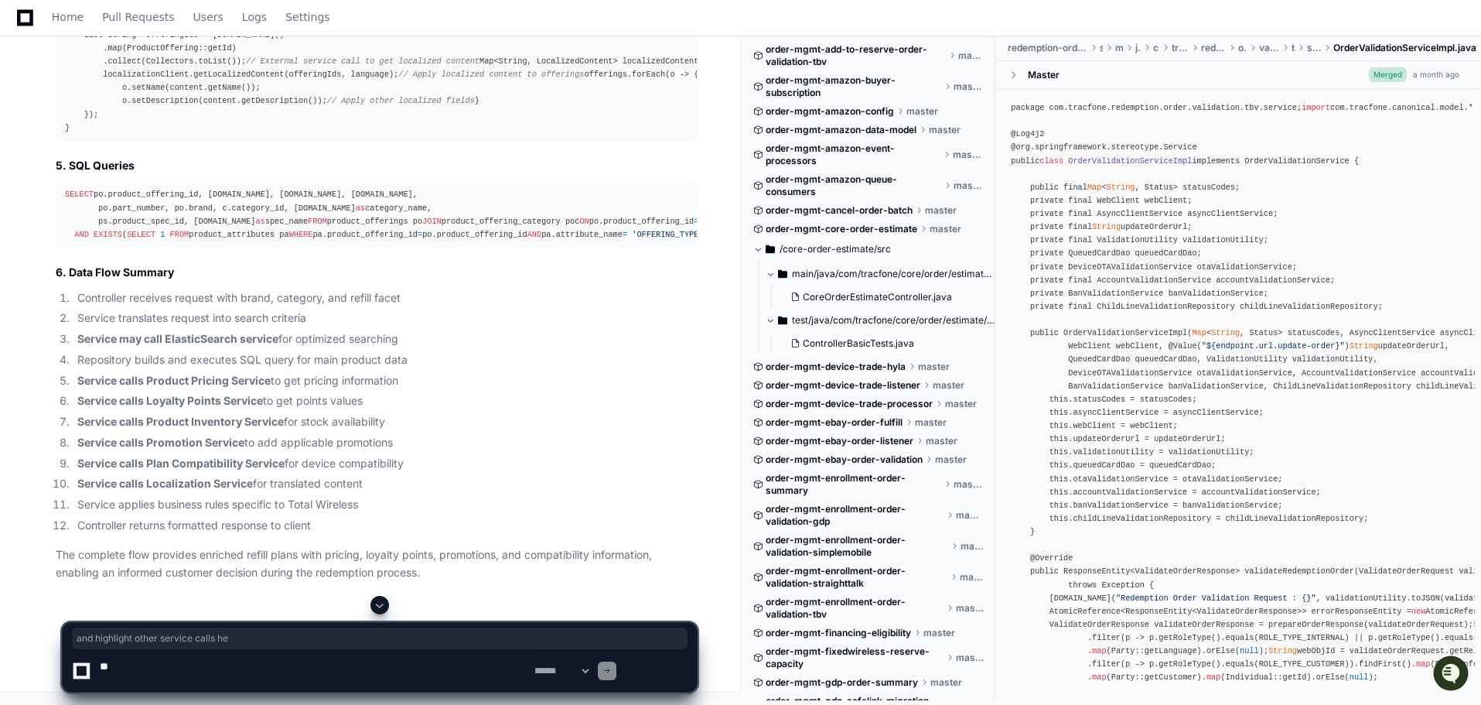
drag, startPoint x: 67, startPoint y: 222, endPoint x: 289, endPoint y: 223, distance: 222.0
click at [210, 627] on div "and highlight other service calls he" at bounding box center [380, 638] width 616 height 22
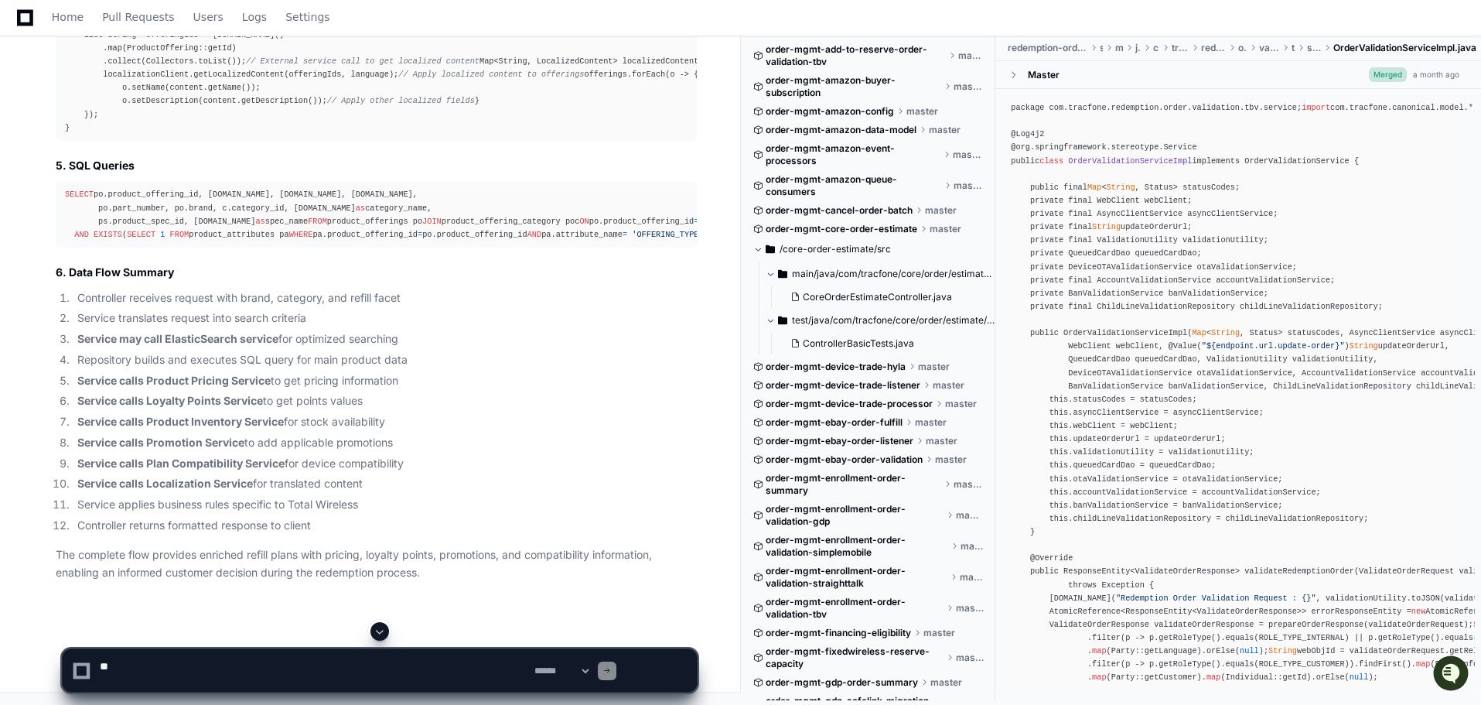
click at [258, 664] on textarea at bounding box center [314, 670] width 435 height 43
click at [164, 669] on textarea at bounding box center [314, 670] width 435 height 43
type textarea "*"
type textarea "******"
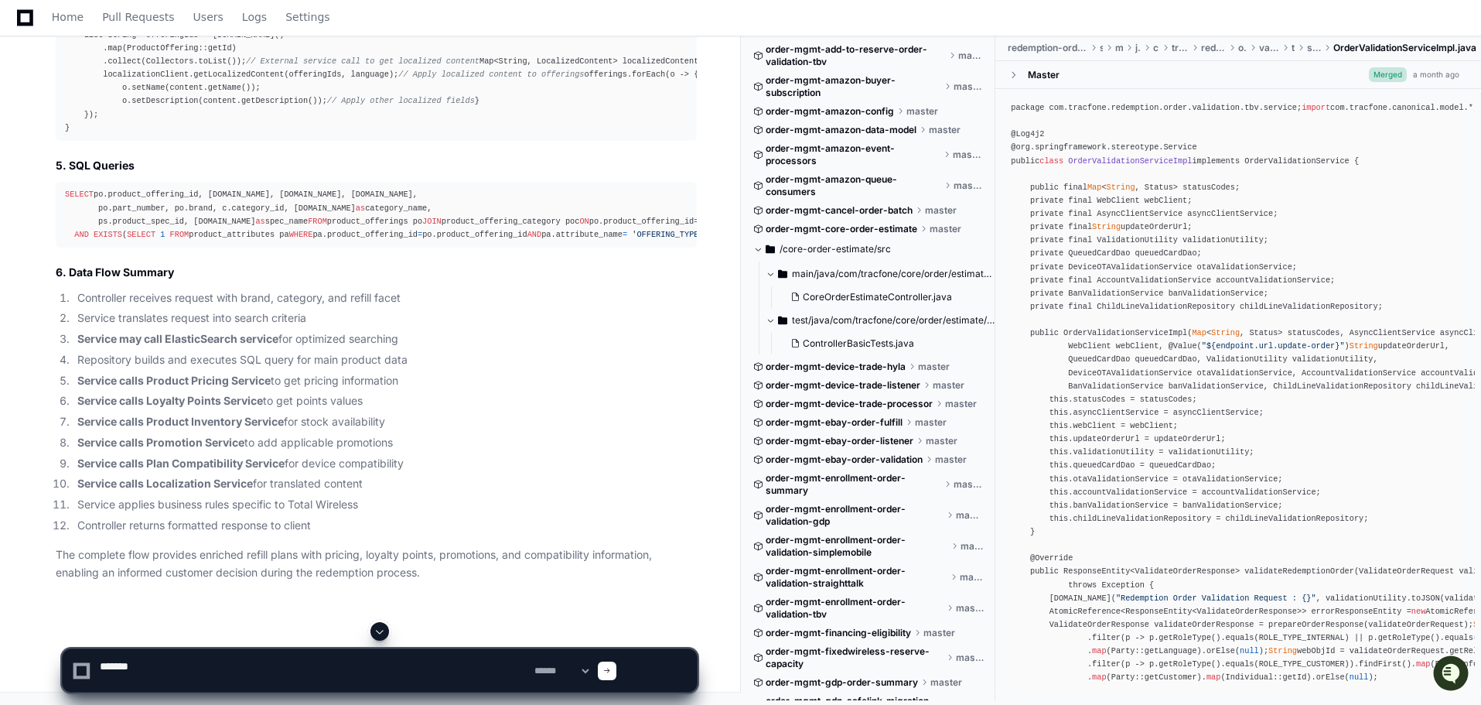
drag, startPoint x: 183, startPoint y: 673, endPoint x: 122, endPoint y: 666, distance: 61.5
click at [122, 666] on textarea at bounding box center [314, 670] width 435 height 43
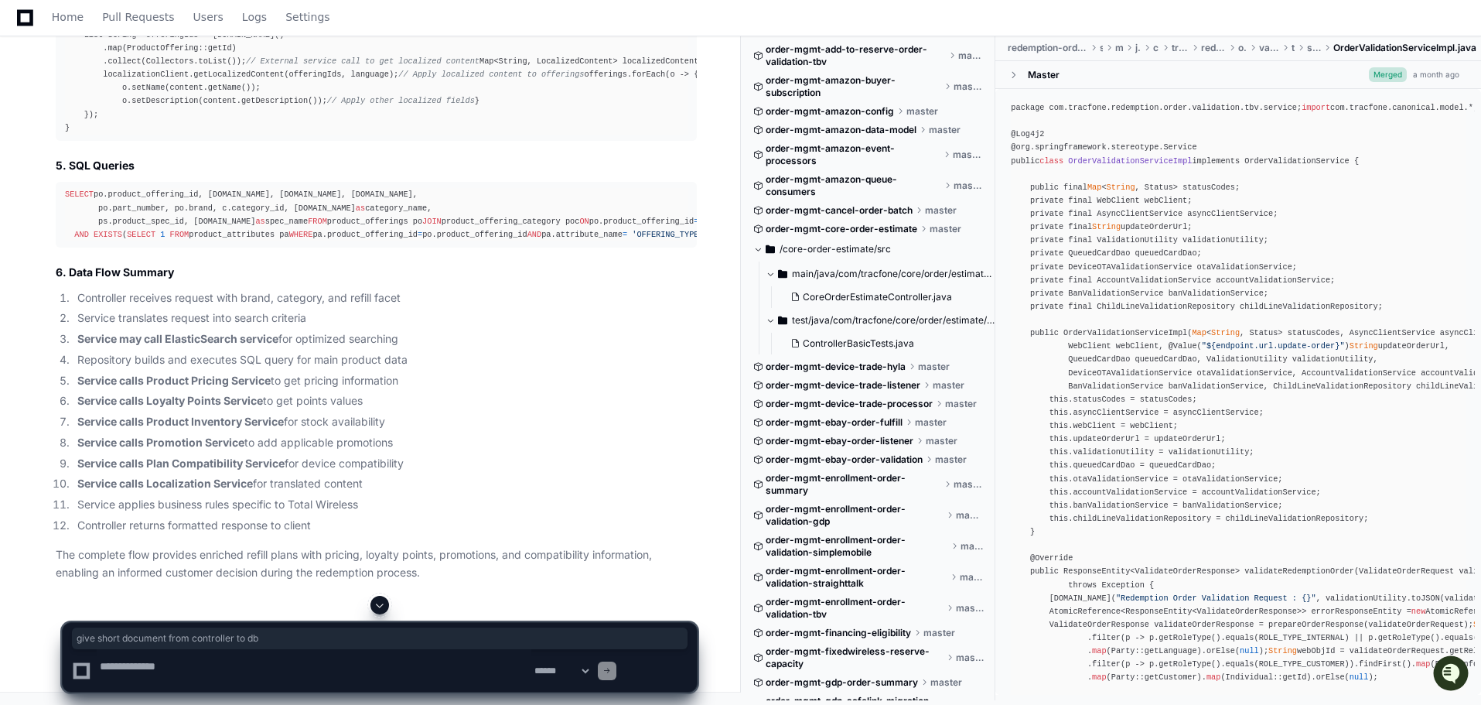
drag, startPoint x: 69, startPoint y: 376, endPoint x: 340, endPoint y: 378, distance: 270.8
drag, startPoint x: 126, startPoint y: 347, endPoint x: 367, endPoint y: 348, distance: 240.6
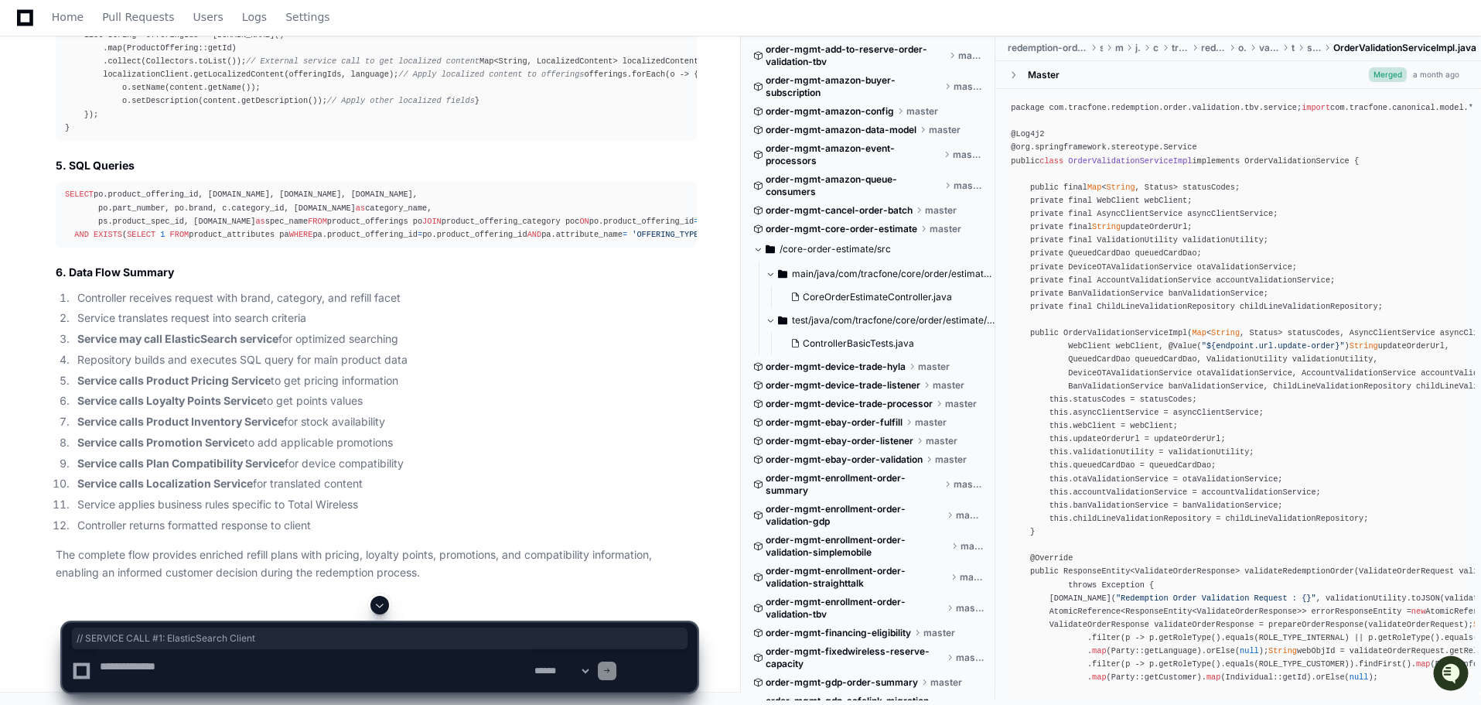
drag, startPoint x: 344, startPoint y: 205, endPoint x: 382, endPoint y: 200, distance: 38.3
drag, startPoint x: 127, startPoint y: 314, endPoint x: 499, endPoint y: 315, distance: 372.1
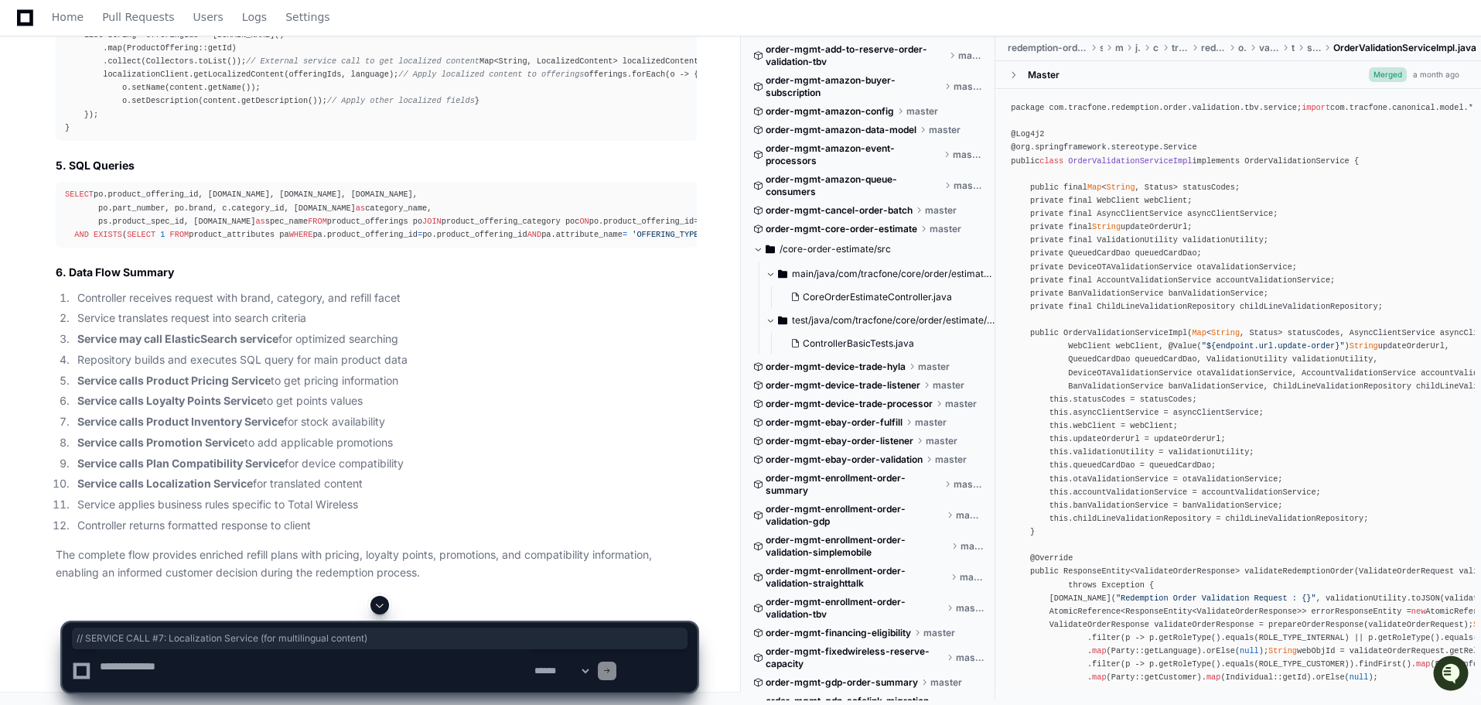
scroll to position [70810, 0]
drag, startPoint x: 191, startPoint y: 178, endPoint x: 502, endPoint y: 178, distance: 311.0
drag, startPoint x: 335, startPoint y: 288, endPoint x: 343, endPoint y: 289, distance: 7.9
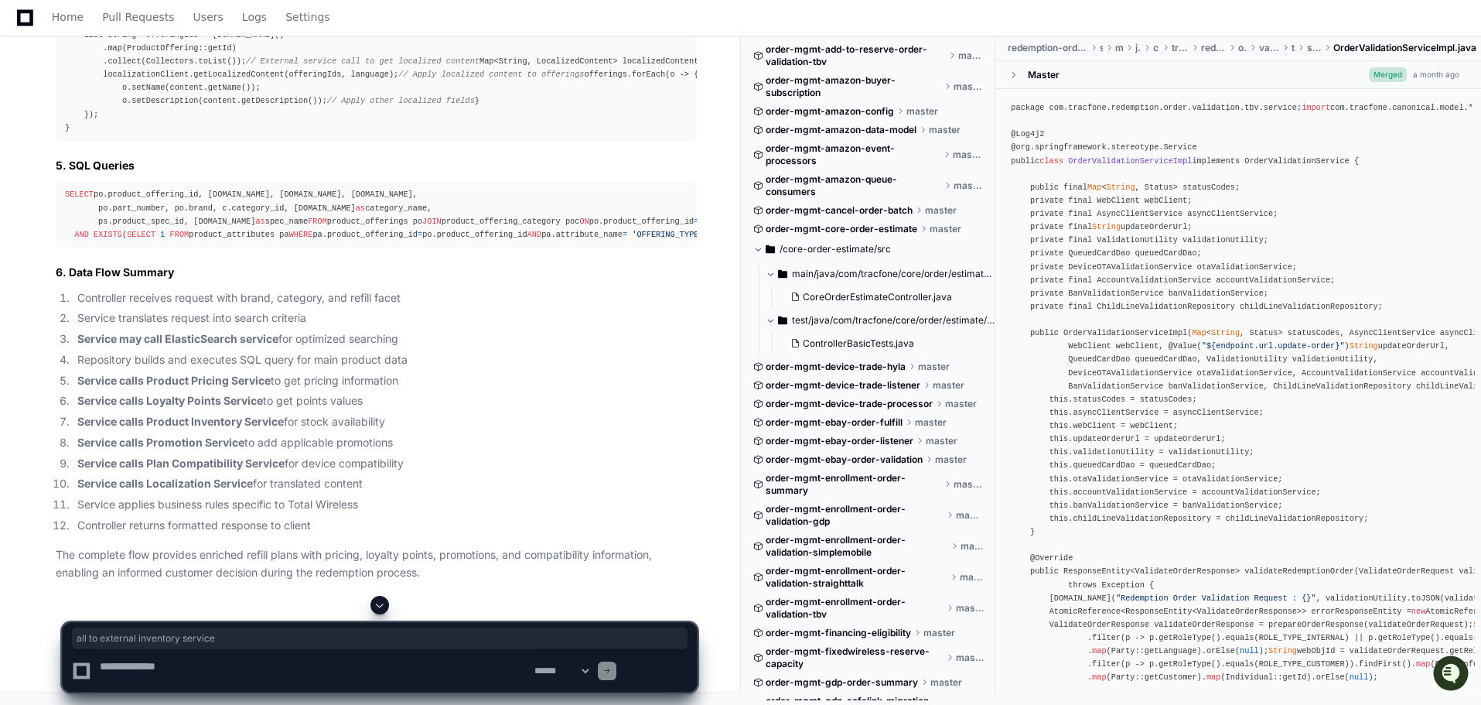
scroll to position [71042, 0]
drag, startPoint x: 189, startPoint y: 318, endPoint x: 436, endPoint y: 320, distance: 246.8
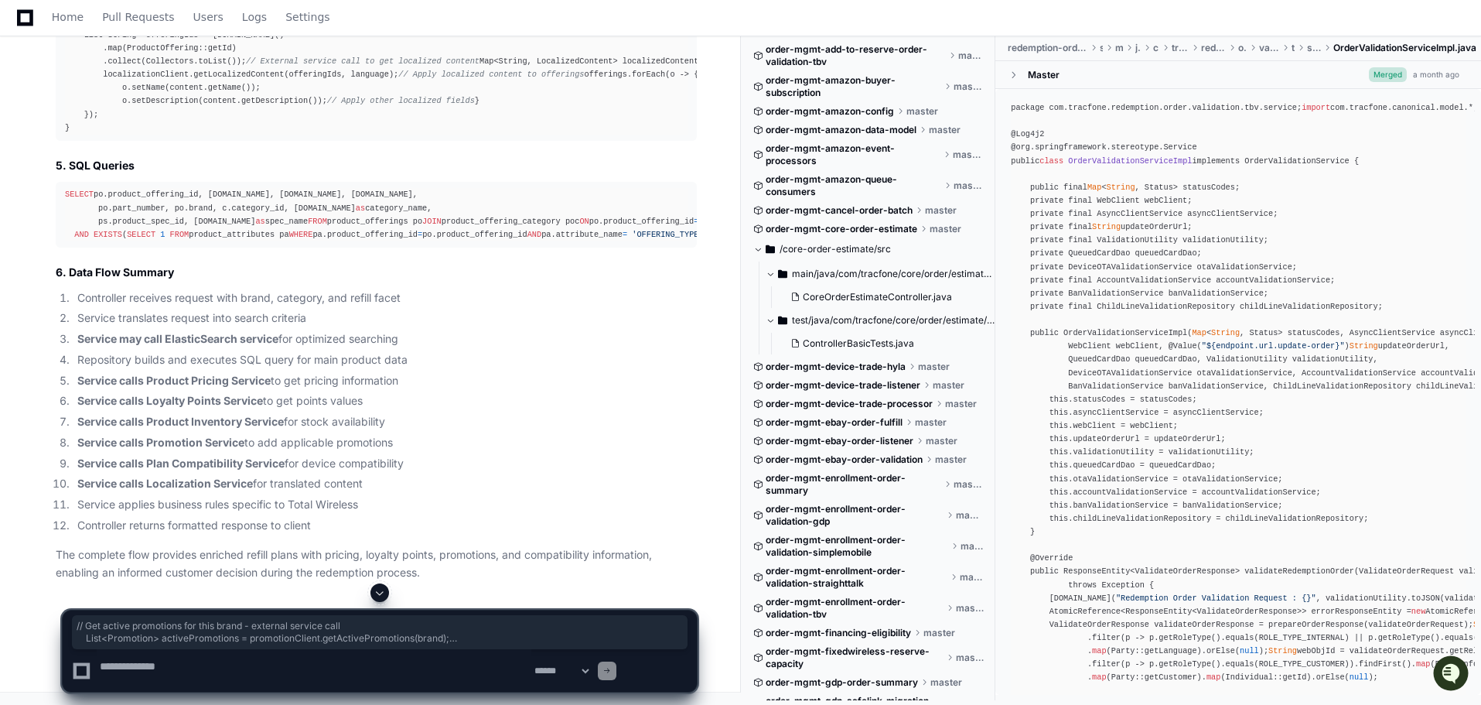
drag, startPoint x: 161, startPoint y: 328, endPoint x: 146, endPoint y: 372, distance: 46.5
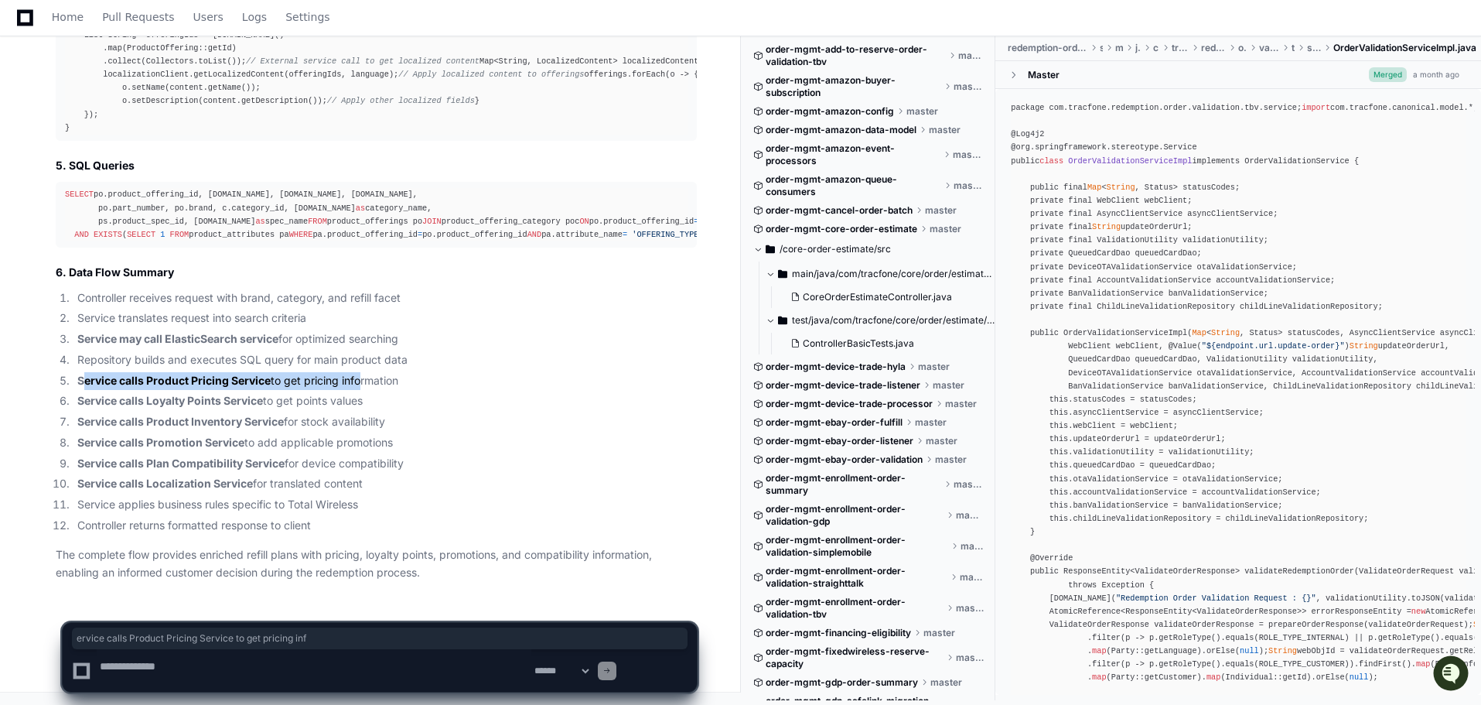
drag, startPoint x: 101, startPoint y: 271, endPoint x: 452, endPoint y: 279, distance: 350.5
click at [452, 372] on li "Service calls Product Pricing Service to get pricing information" at bounding box center [385, 381] width 624 height 18
click at [555, 372] on li "Service calls Product Pricing Service to get pricing information" at bounding box center [385, 381] width 624 height 18
drag, startPoint x: 261, startPoint y: 281, endPoint x: 330, endPoint y: 281, distance: 68.1
click at [271, 374] on strong "Service calls Product Pricing Service" at bounding box center [173, 380] width 193 height 13
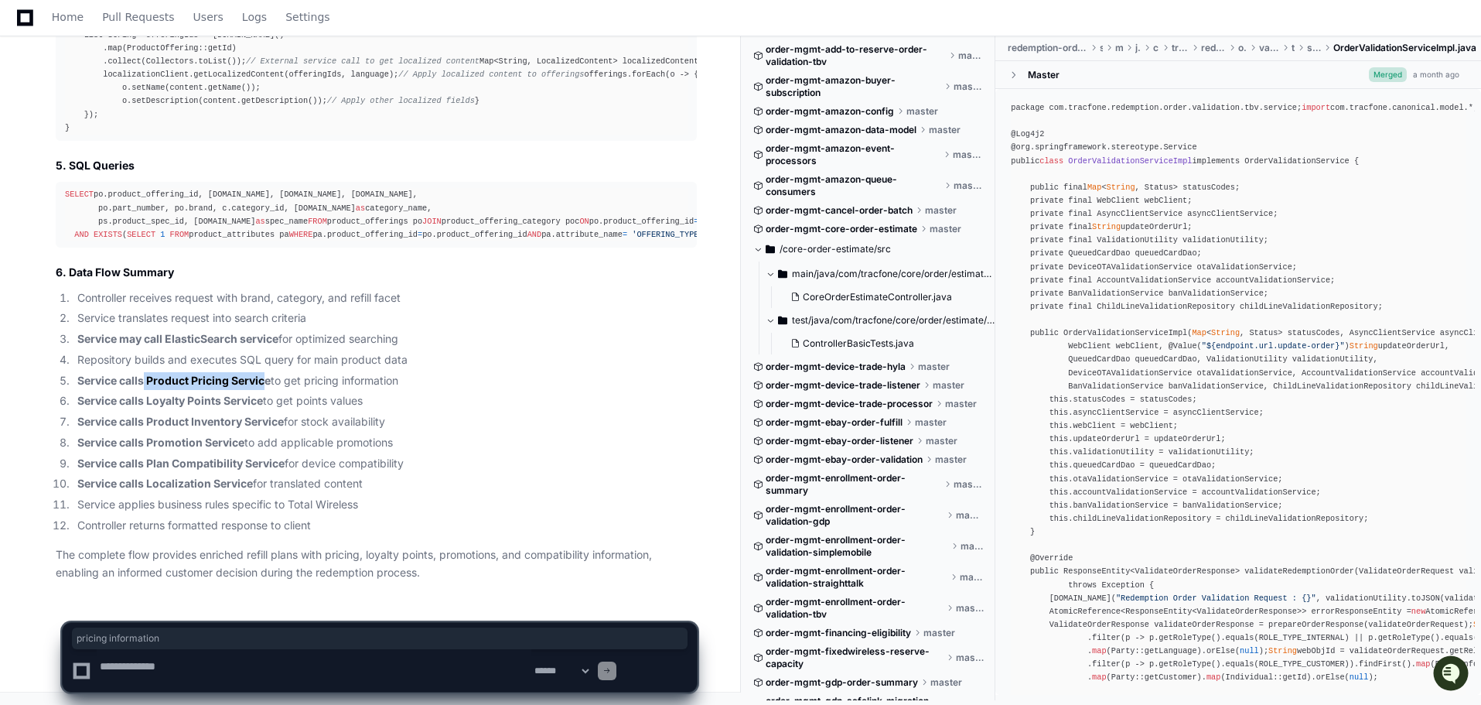
drag, startPoint x: 381, startPoint y: 278, endPoint x: 528, endPoint y: 278, distance: 147.0
click at [528, 372] on li "Service calls Product Pricing Service to get pricing information" at bounding box center [385, 381] width 624 height 18
drag, startPoint x: 339, startPoint y: 306, endPoint x: 494, endPoint y: 306, distance: 155.5
click at [494, 392] on li "Service calls Loyalty Points Service to get points values" at bounding box center [385, 401] width 624 height 18
click at [514, 413] on li "Service calls Product Inventory Service for stock availability" at bounding box center [385, 422] width 624 height 18
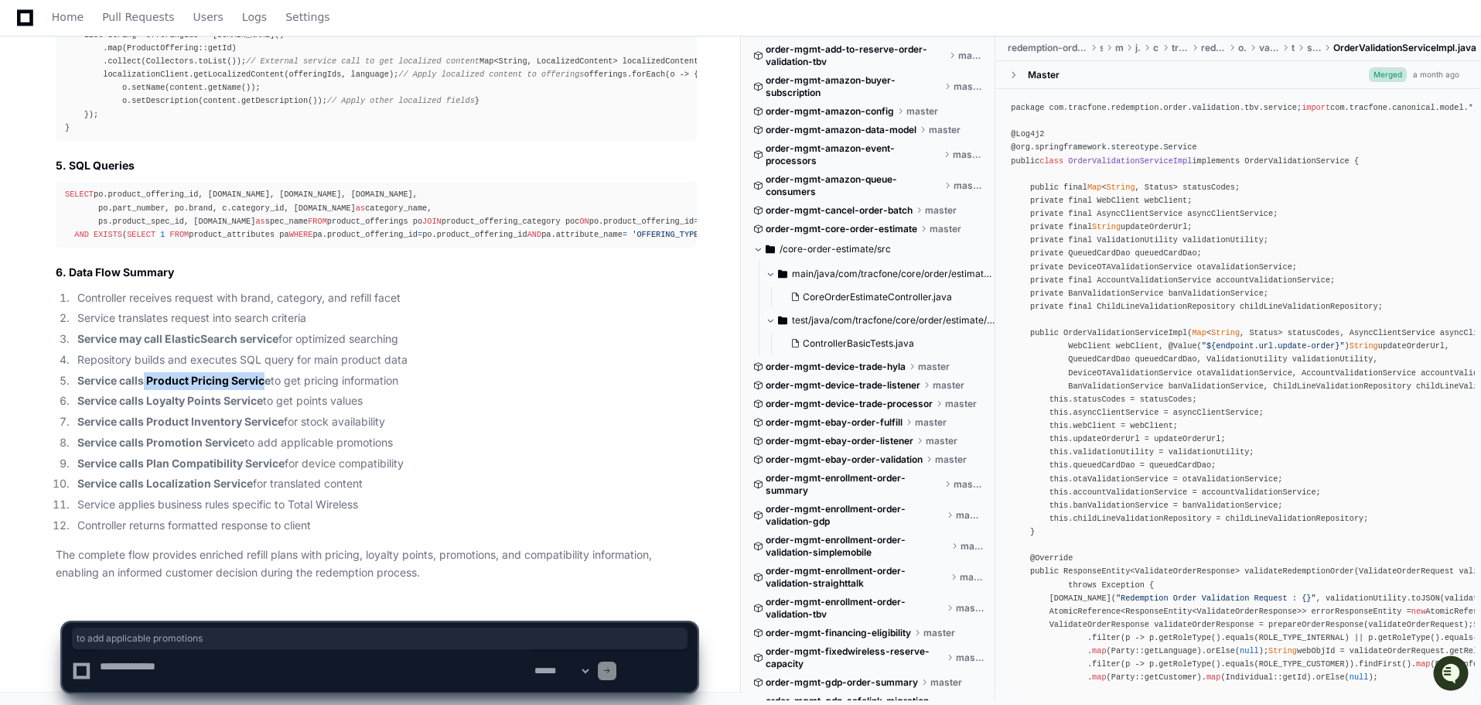
drag, startPoint x: 306, startPoint y: 354, endPoint x: 501, endPoint y: 357, distance: 195.7
click at [501, 434] on li "Service calls Promotion Service to add applicable promotions" at bounding box center [385, 443] width 624 height 18
drag, startPoint x: 365, startPoint y: 382, endPoint x: 551, endPoint y: 382, distance: 185.7
click at [551, 455] on li "Service calls Plan Compatibility Service for device compatibility" at bounding box center [385, 464] width 624 height 18
drag, startPoint x: 330, startPoint y: 405, endPoint x: 480, endPoint y: 405, distance: 150.9
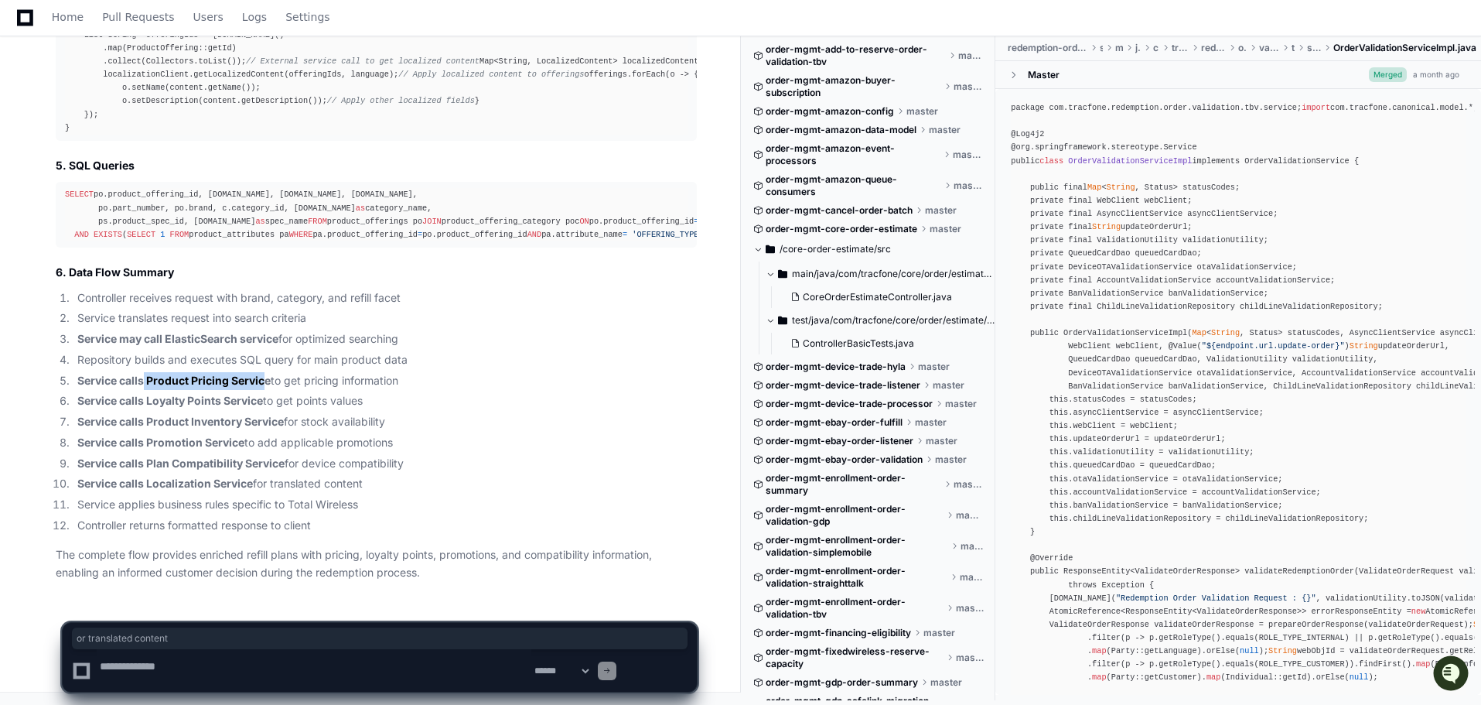
click at [480, 475] on li "Service calls Localization Service for translated content" at bounding box center [385, 484] width 624 height 18
drag, startPoint x: 357, startPoint y: 224, endPoint x: 539, endPoint y: 235, distance: 182.9
click at [539, 330] on li "Service may call ElasticSearch service for optimized searching" at bounding box center [385, 339] width 624 height 18
click at [562, 330] on li "Service may call ElasticSearch service for optimized searching" at bounding box center [385, 339] width 624 height 18
drag, startPoint x: 354, startPoint y: 226, endPoint x: 531, endPoint y: 223, distance: 178.0
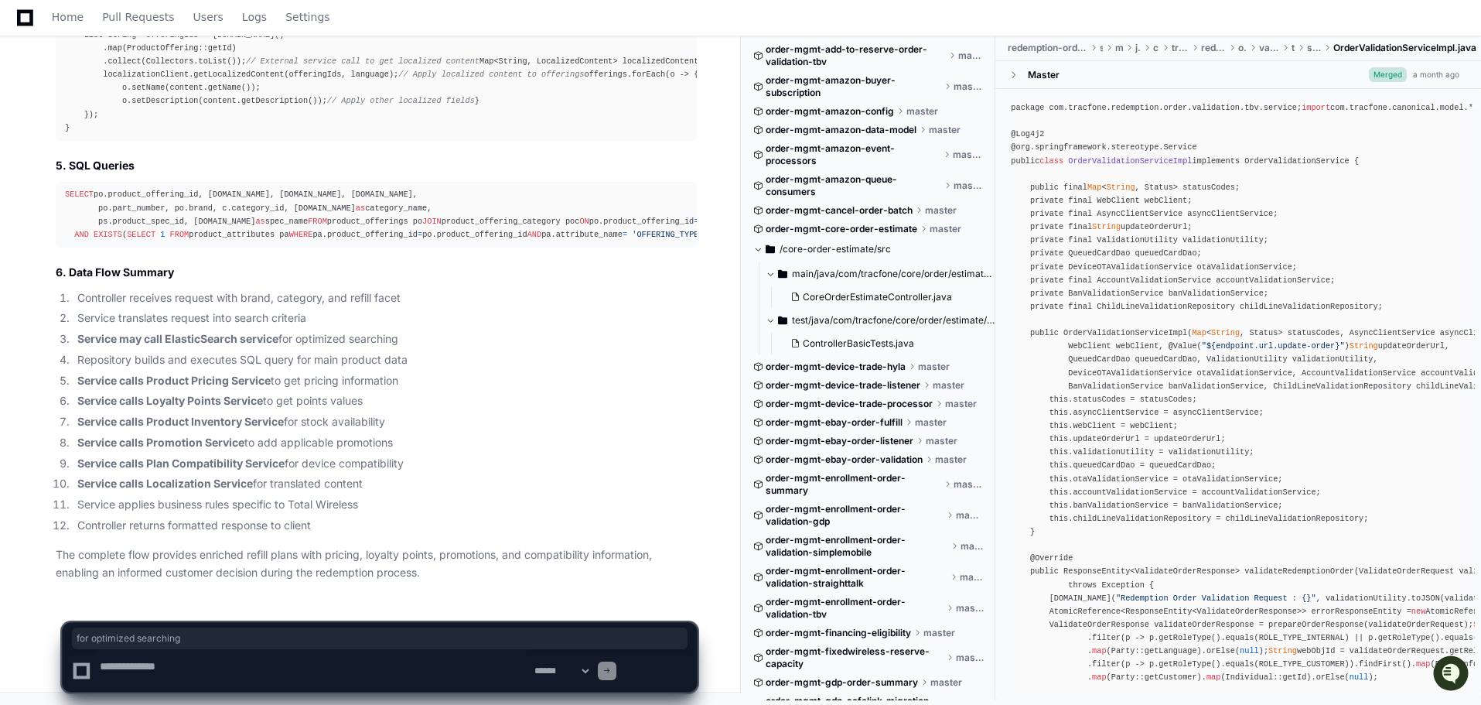
click at [531, 330] on li "Service may call ElasticSearch service for optimized searching" at bounding box center [385, 339] width 624 height 18
click at [589, 330] on li "Service may call ElasticSearch service for optimized searching" at bounding box center [385, 339] width 624 height 18
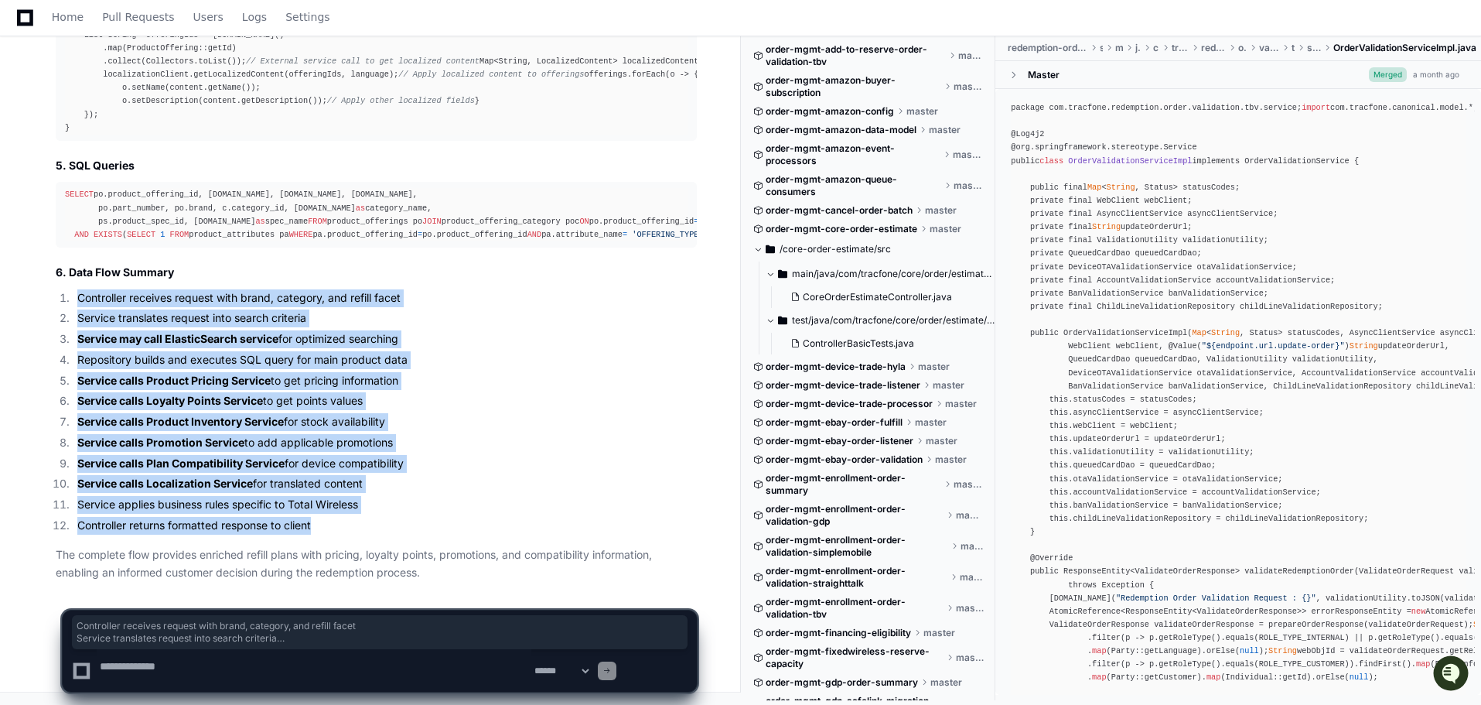
drag, startPoint x: 405, startPoint y: 460, endPoint x: 92, endPoint y: 172, distance: 425.4
click at [92, 289] on ol "Controller receives request with brand, category, and refill facet Service tran…" at bounding box center [376, 411] width 641 height 245
copy ol "Controller receives request with brand, category, and refill facet Service tran…"
click at [155, 669] on textarea at bounding box center [314, 670] width 435 height 43
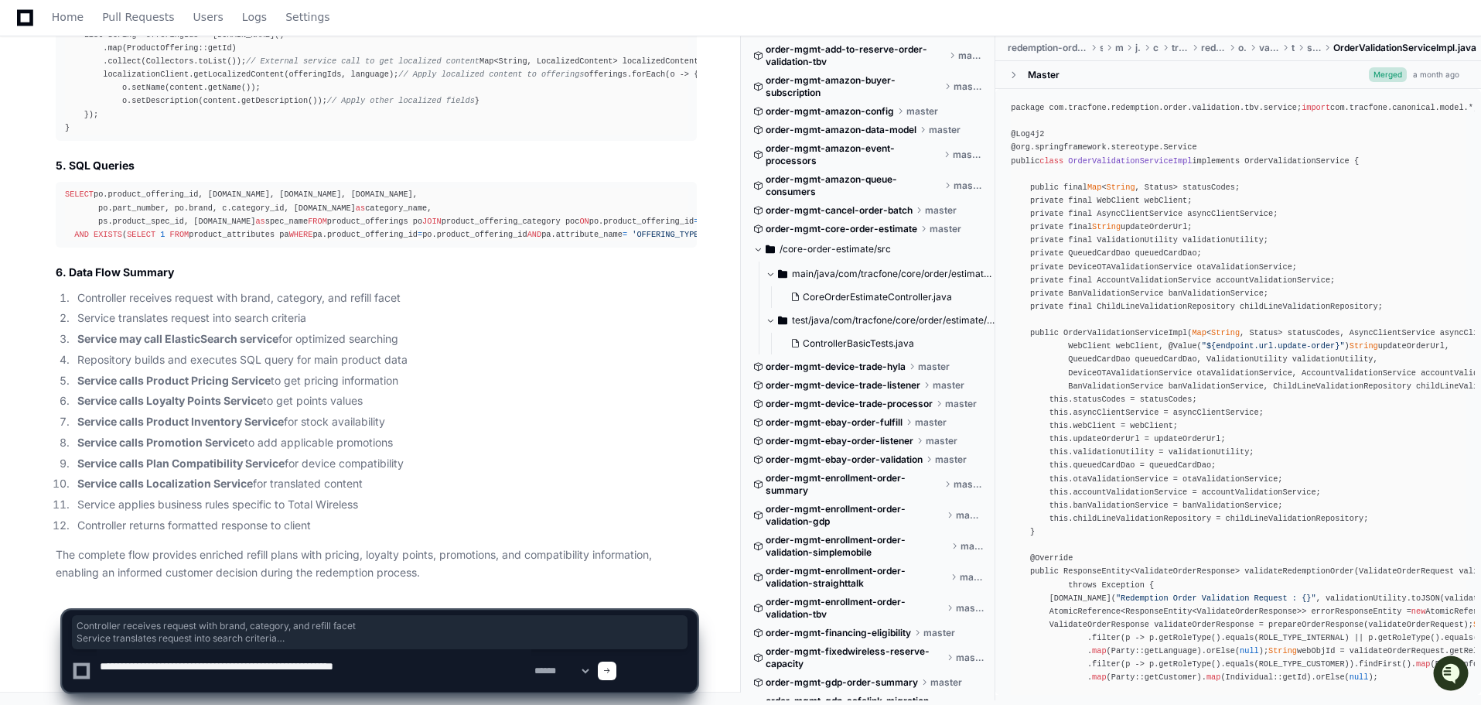
click at [162, 667] on textarea at bounding box center [314, 670] width 435 height 43
click at [411, 667] on textarea at bounding box center [314, 670] width 435 height 43
click at [505, 671] on textarea at bounding box center [314, 670] width 435 height 43
type textarea "**********"
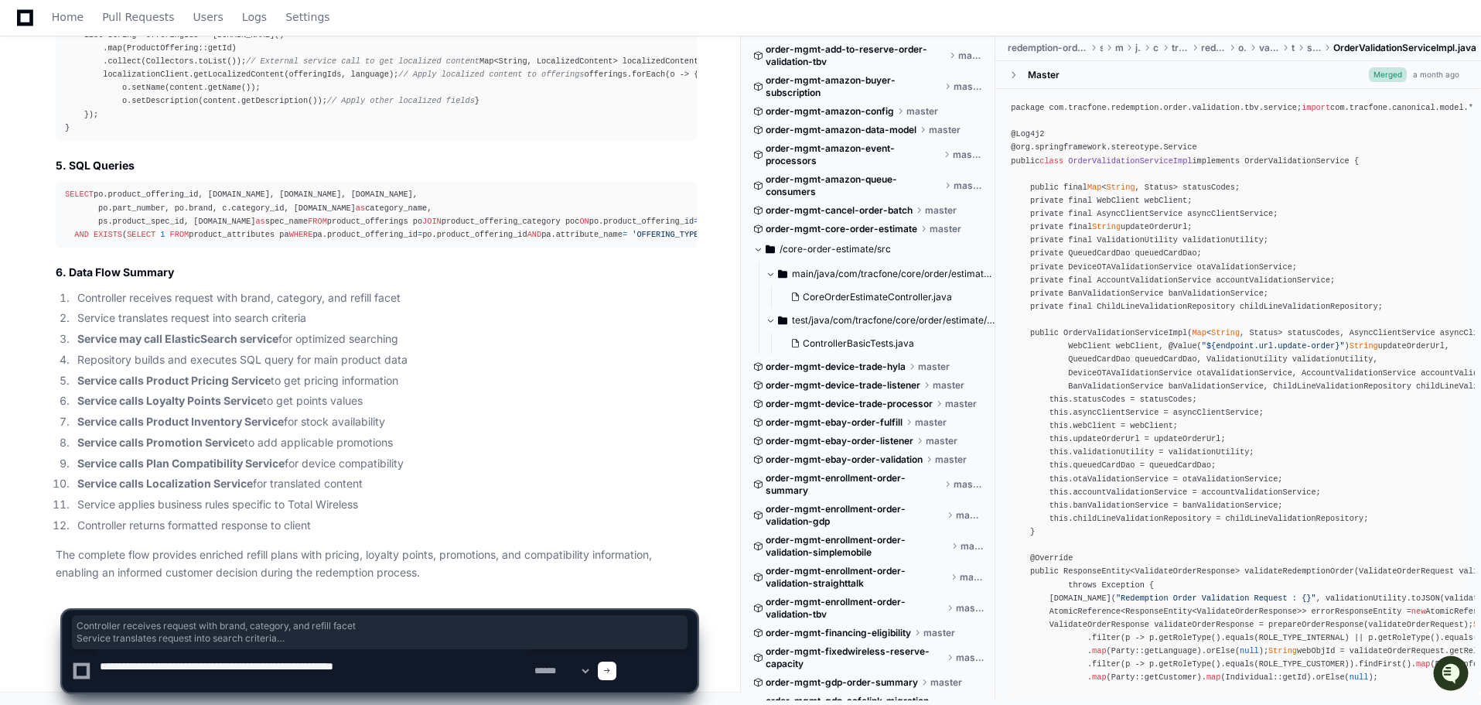
click at [611, 668] on span at bounding box center [607, 671] width 8 height 8
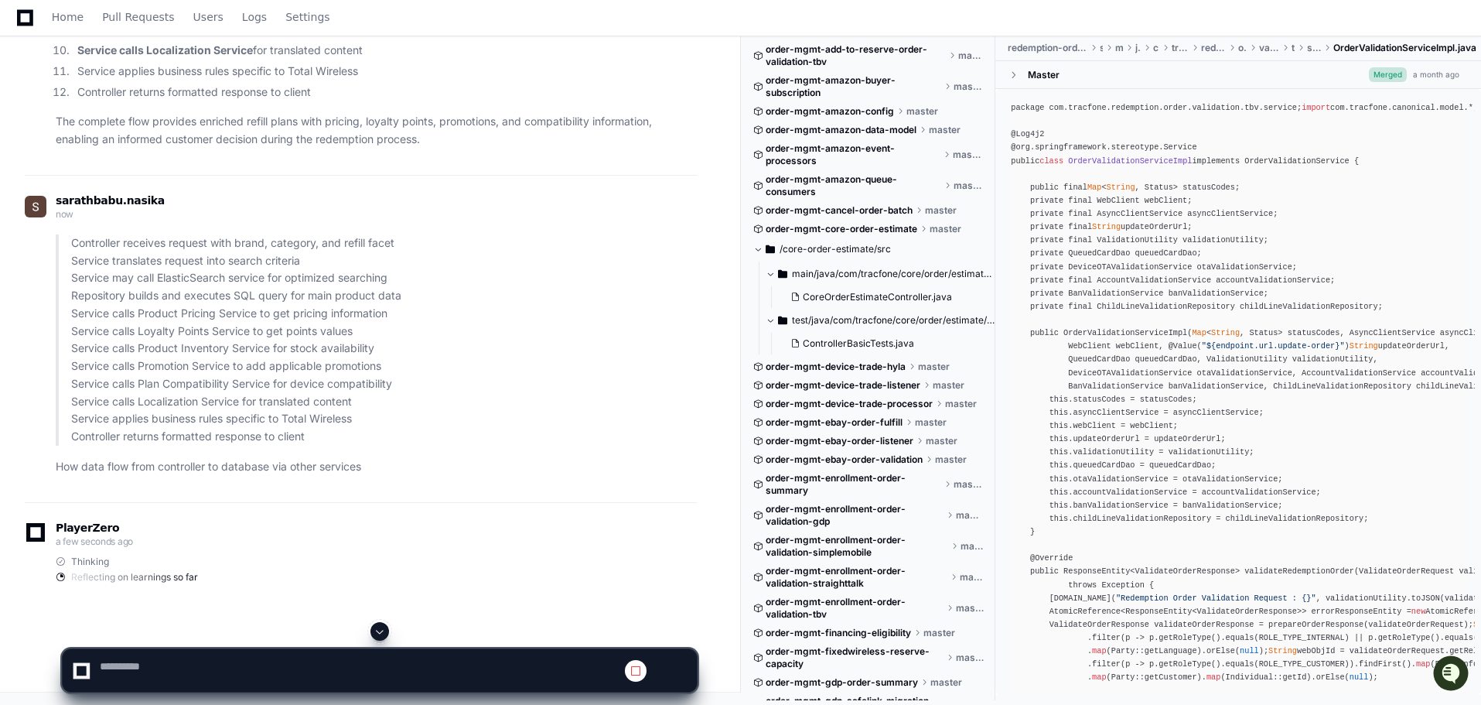
click at [382, 625] on span at bounding box center [380, 631] width 12 height 12
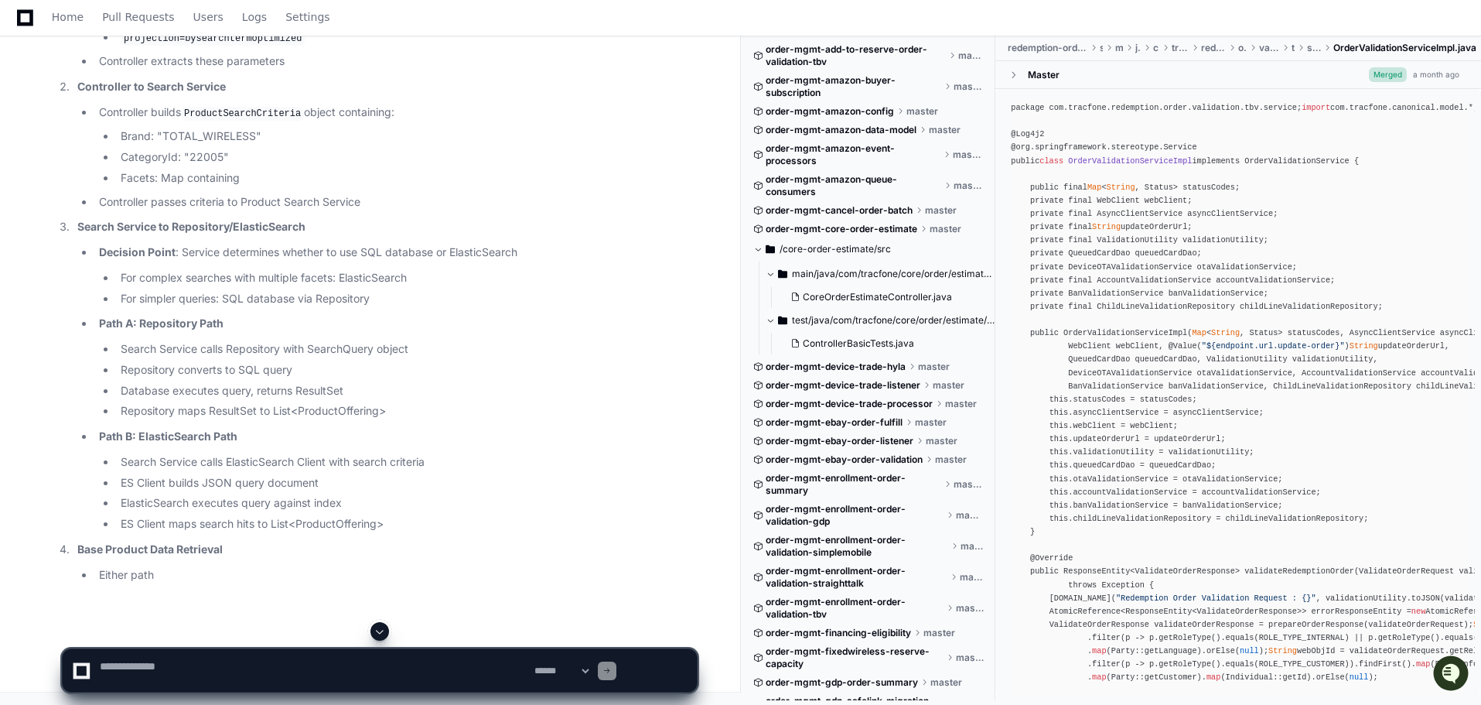
scroll to position [73981, 0]
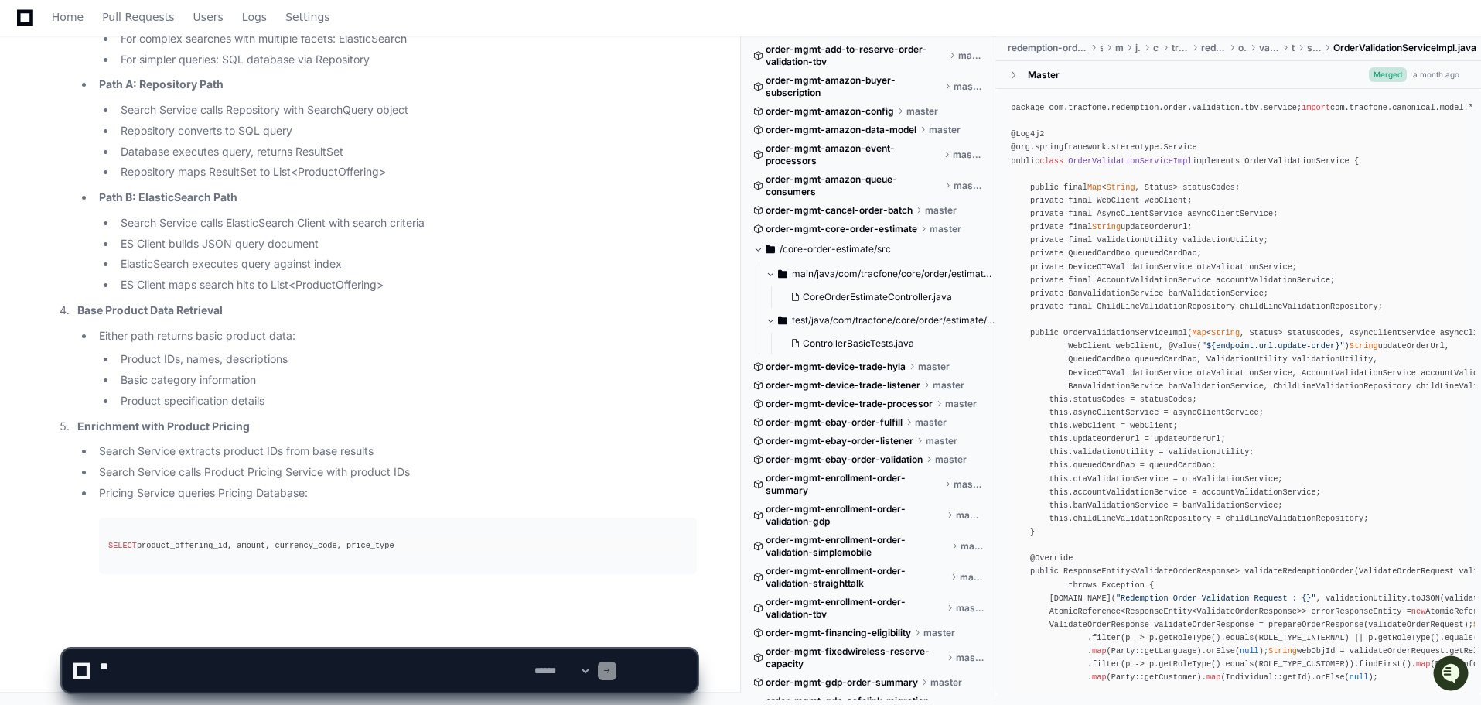
scroll to position [74708, 0]
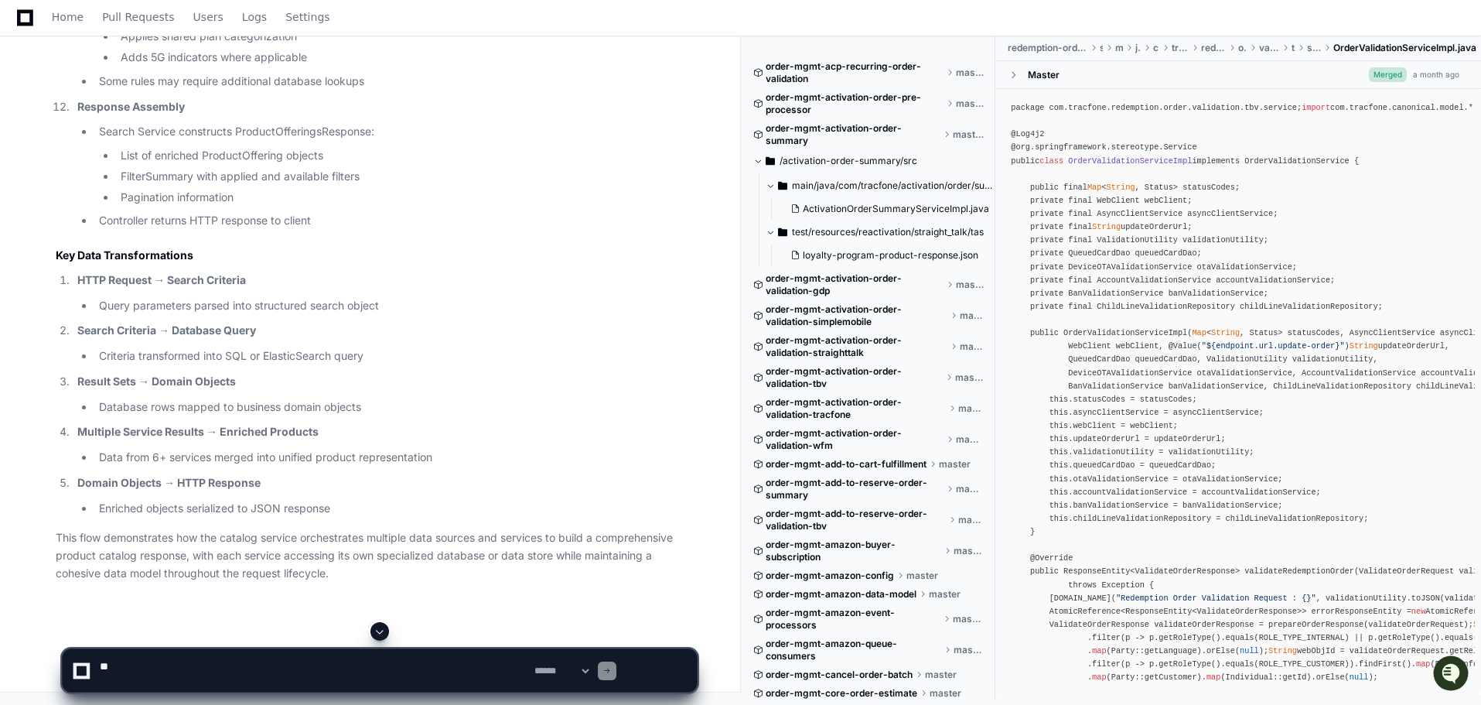
scroll to position [464, 0]
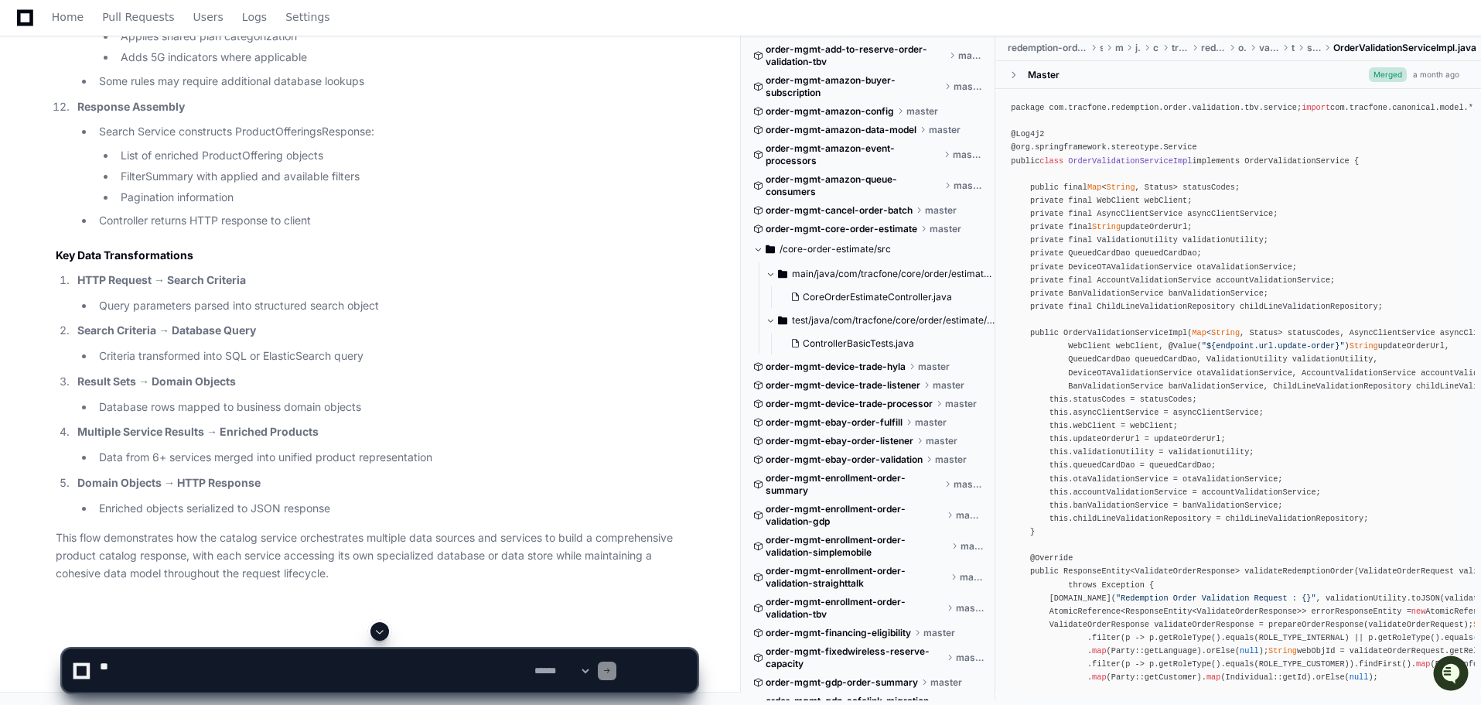
click at [190, 635] on div at bounding box center [380, 631] width 636 height 19
click at [176, 665] on textarea at bounding box center [314, 670] width 435 height 43
click at [347, 666] on textarea at bounding box center [314, 670] width 435 height 43
paste textarea "**********"
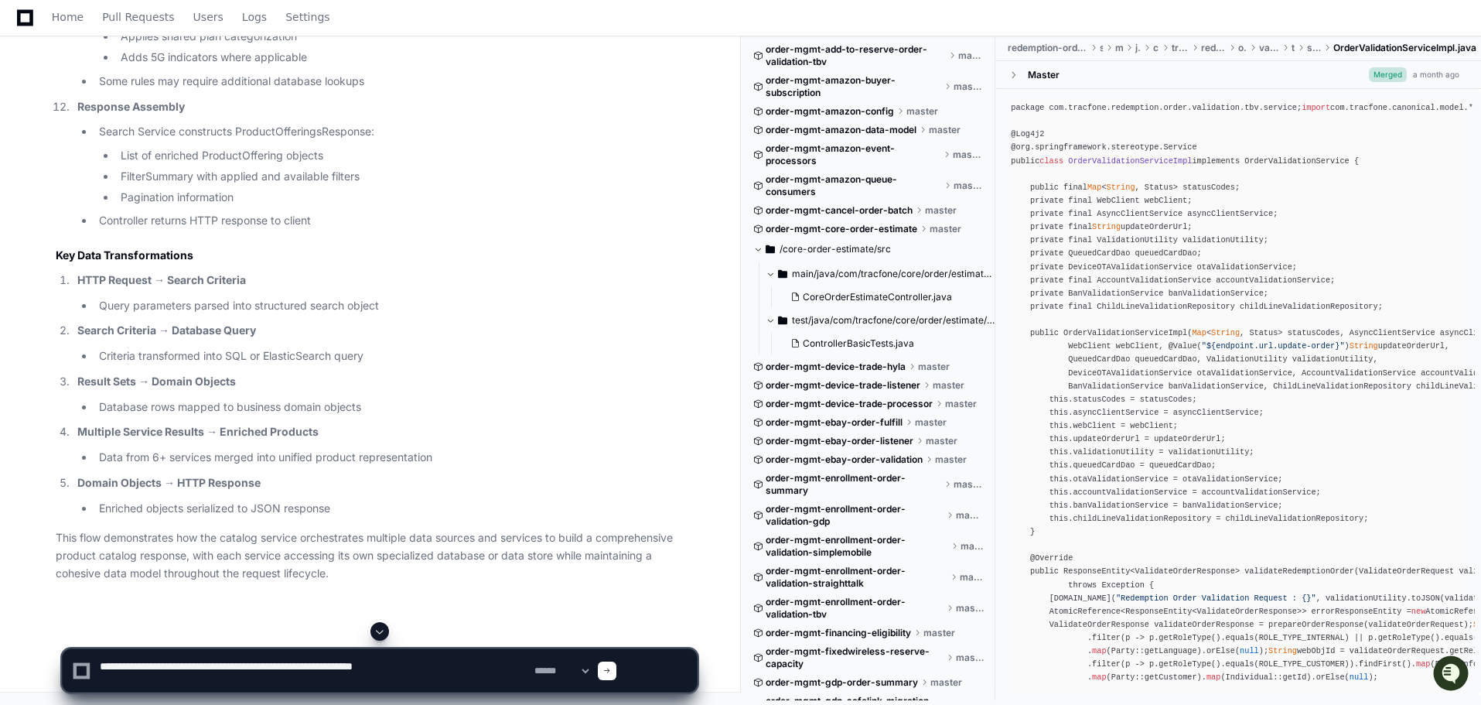
scroll to position [84, 0]
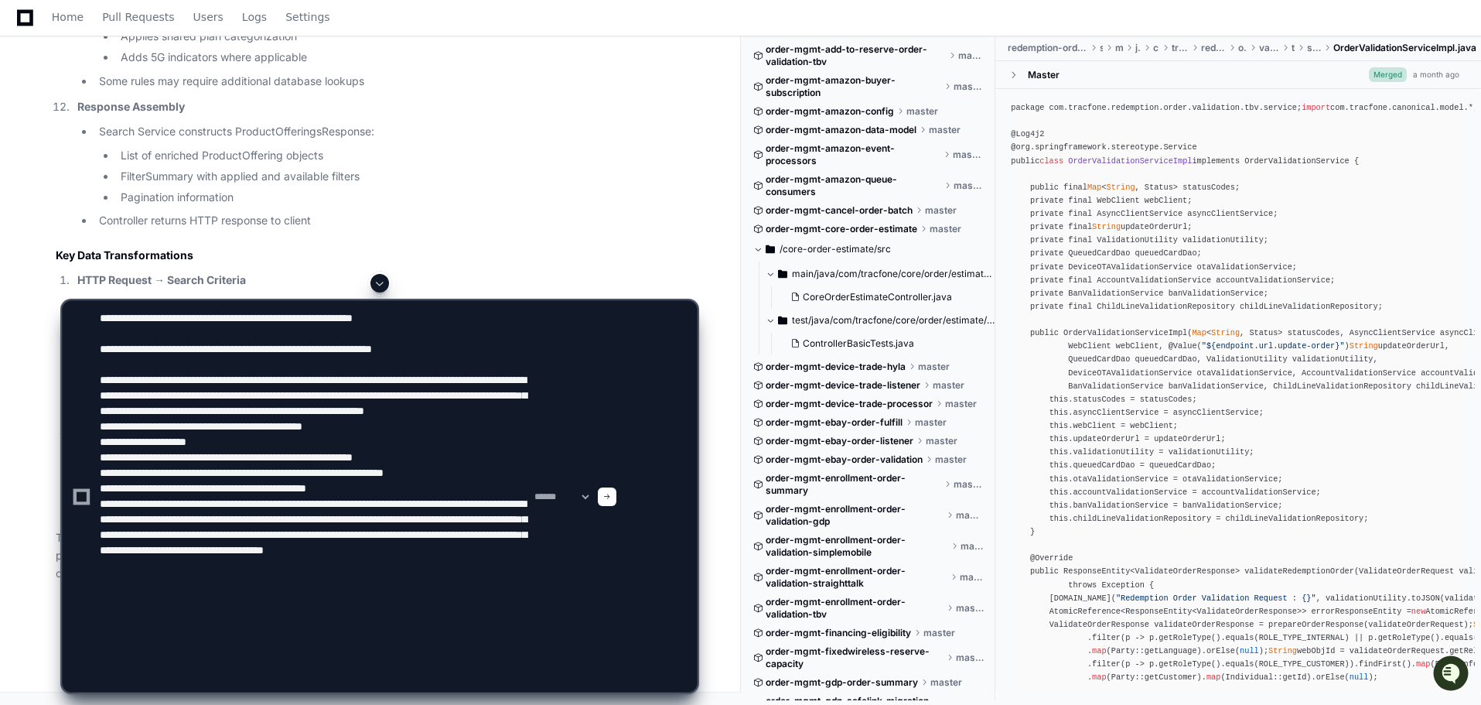
type textarea "**********"
click at [611, 493] on span at bounding box center [607, 497] width 8 height 8
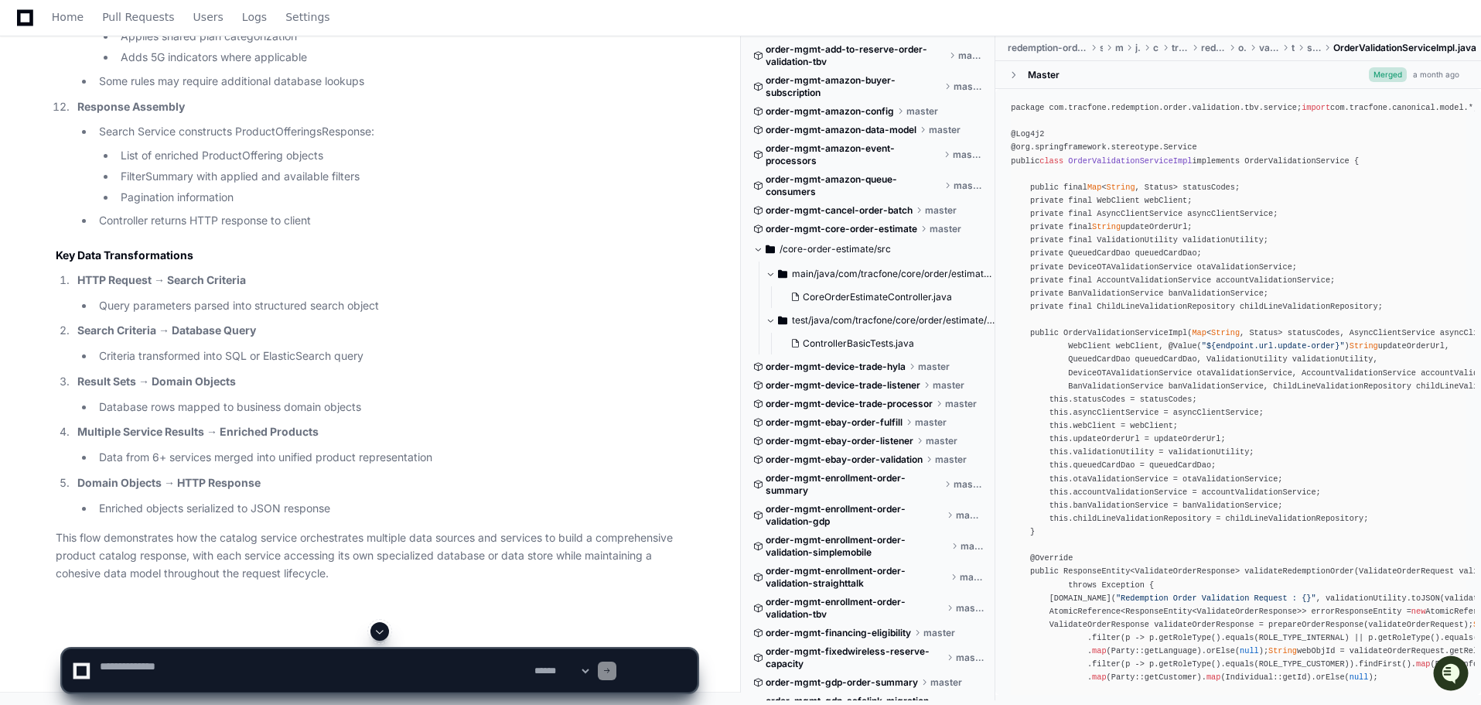
scroll to position [75957, 0]
click at [377, 625] on span at bounding box center [380, 631] width 12 height 12
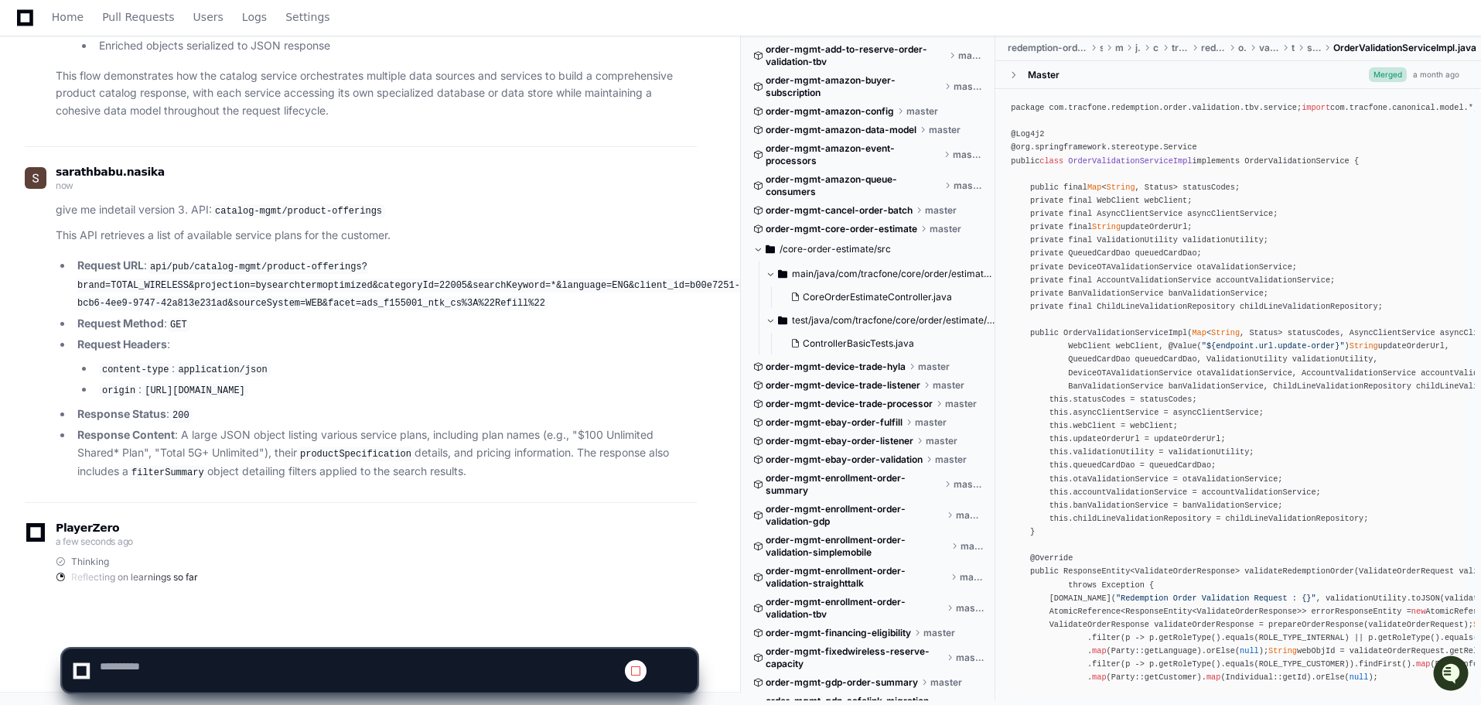
scroll to position [77632, 0]
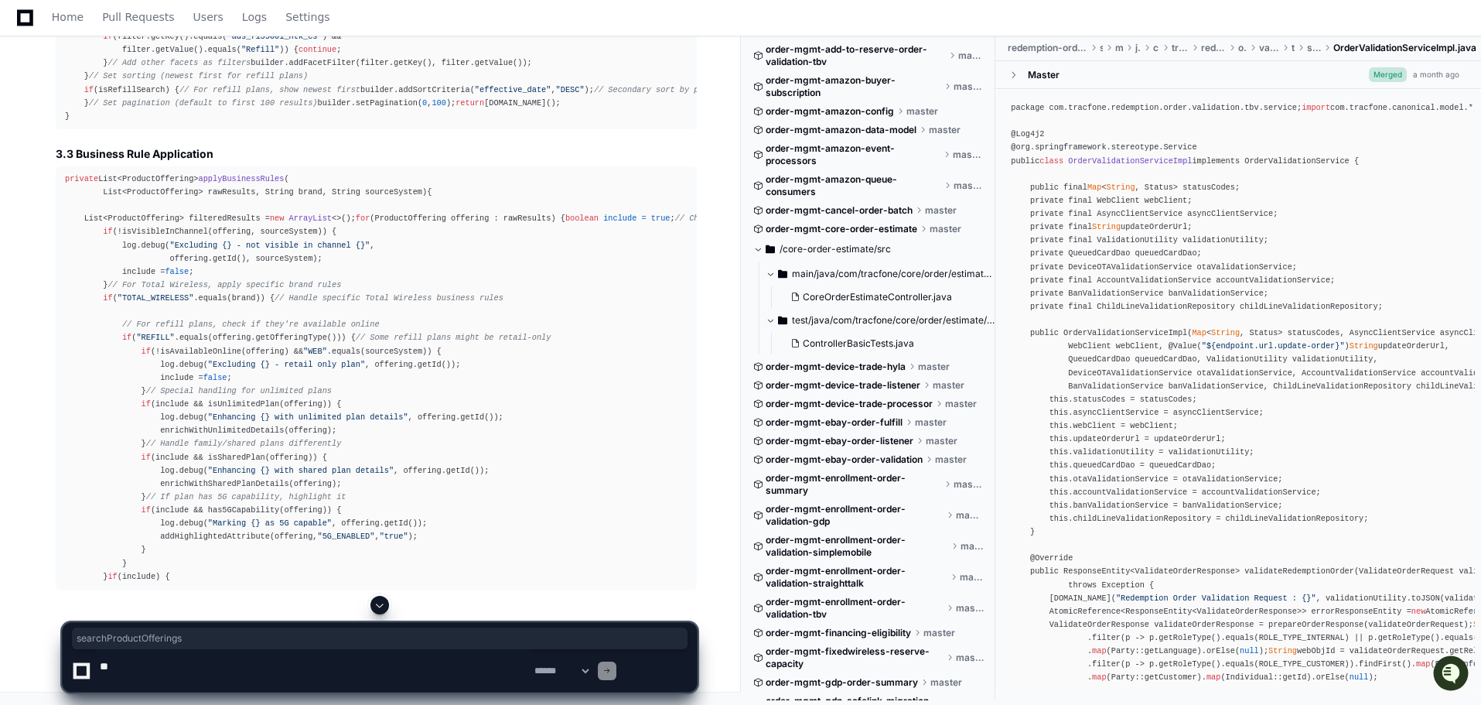
scroll to position [81190, 0]
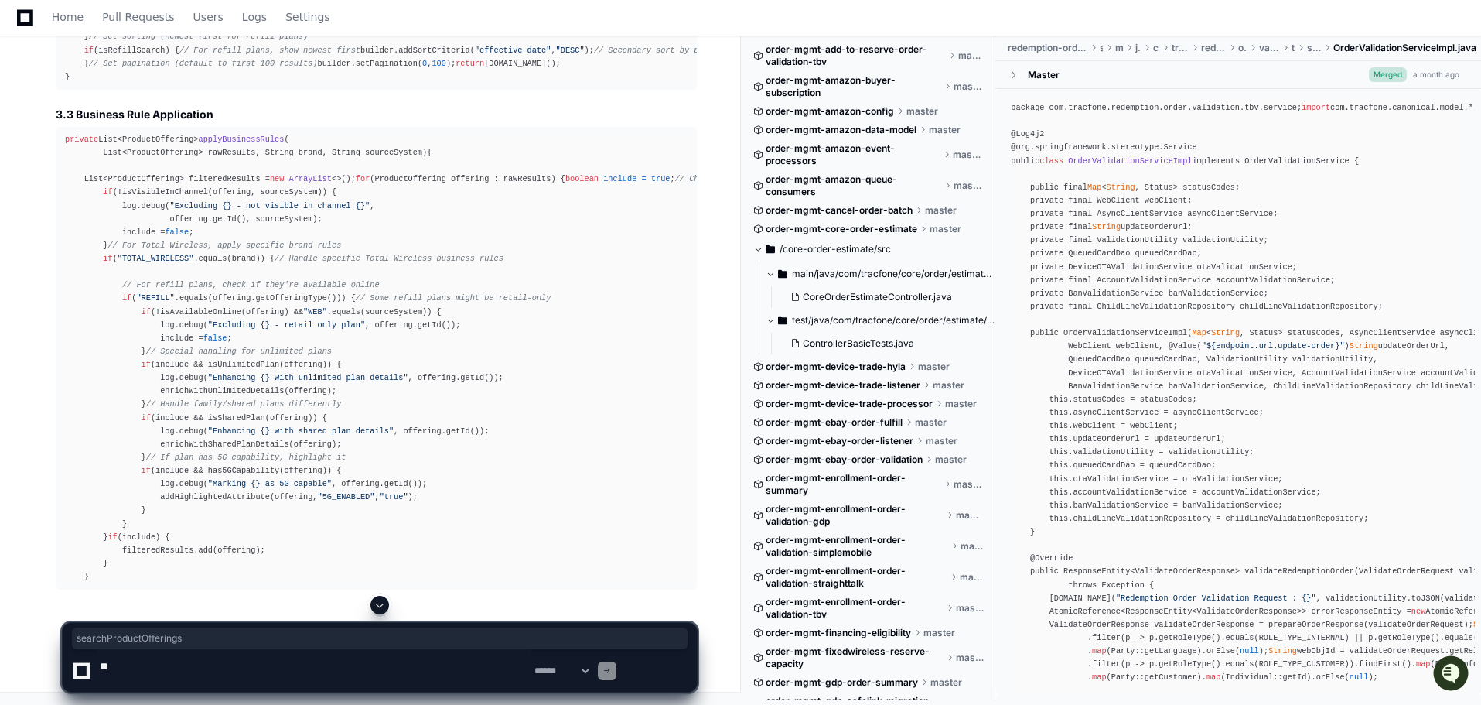
click at [379, 599] on span at bounding box center [380, 605] width 12 height 12
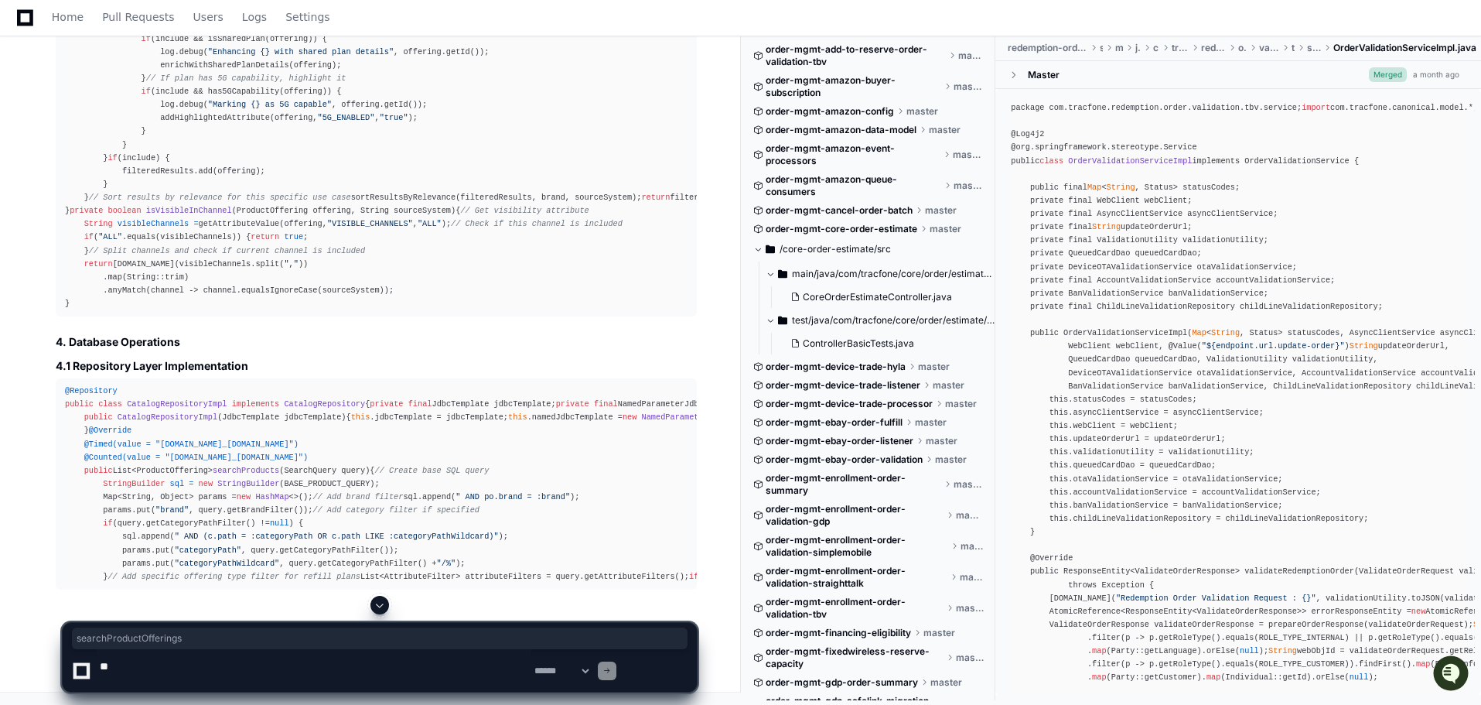
scroll to position [84618, 0]
click at [377, 599] on span at bounding box center [380, 605] width 12 height 12
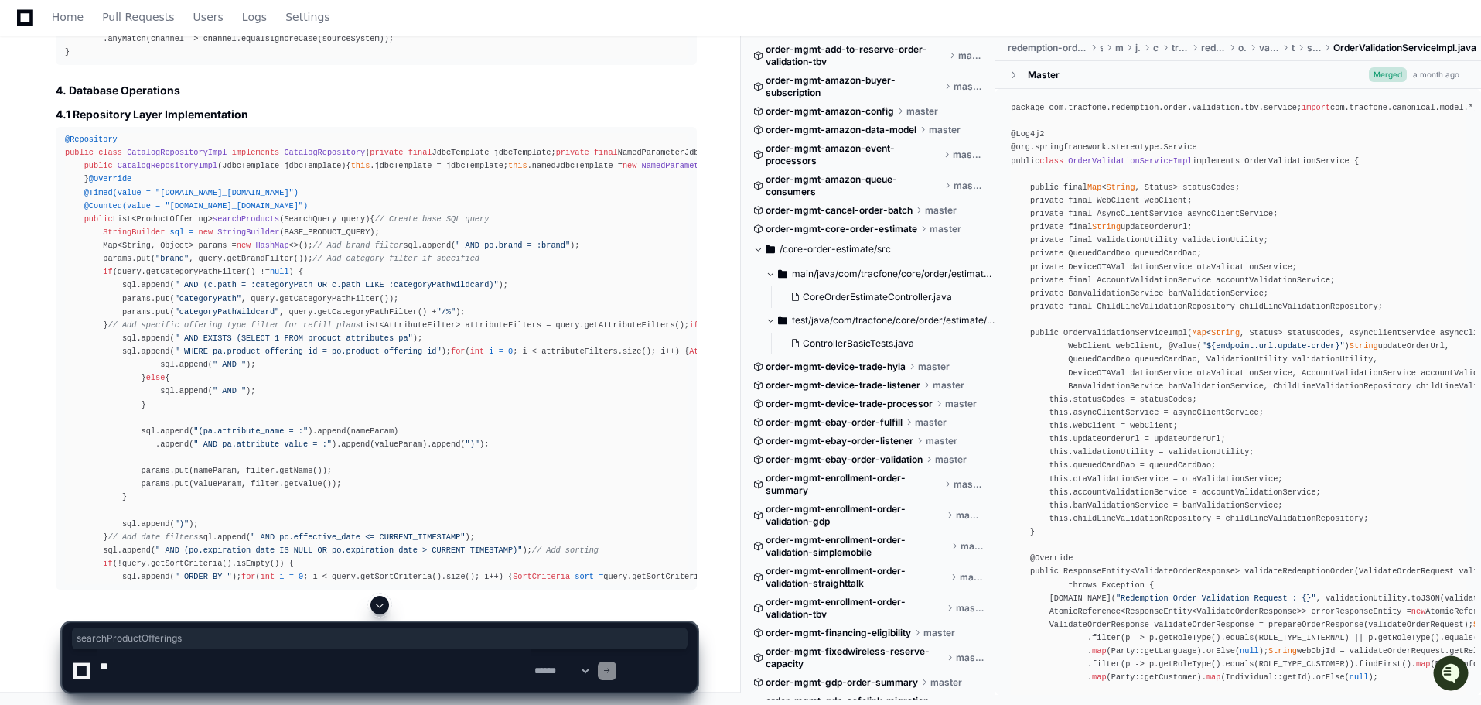
scroll to position [85378, 0]
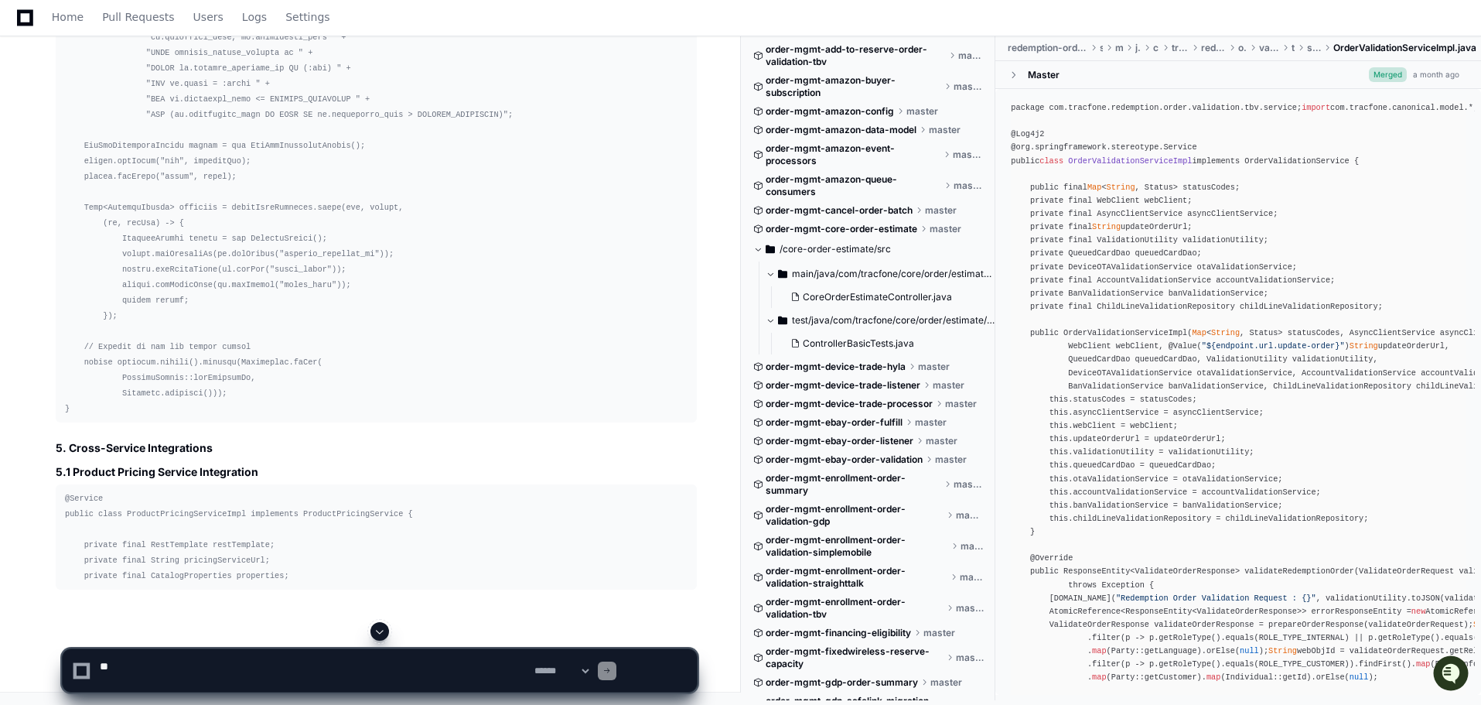
scroll to position [77324, 0]
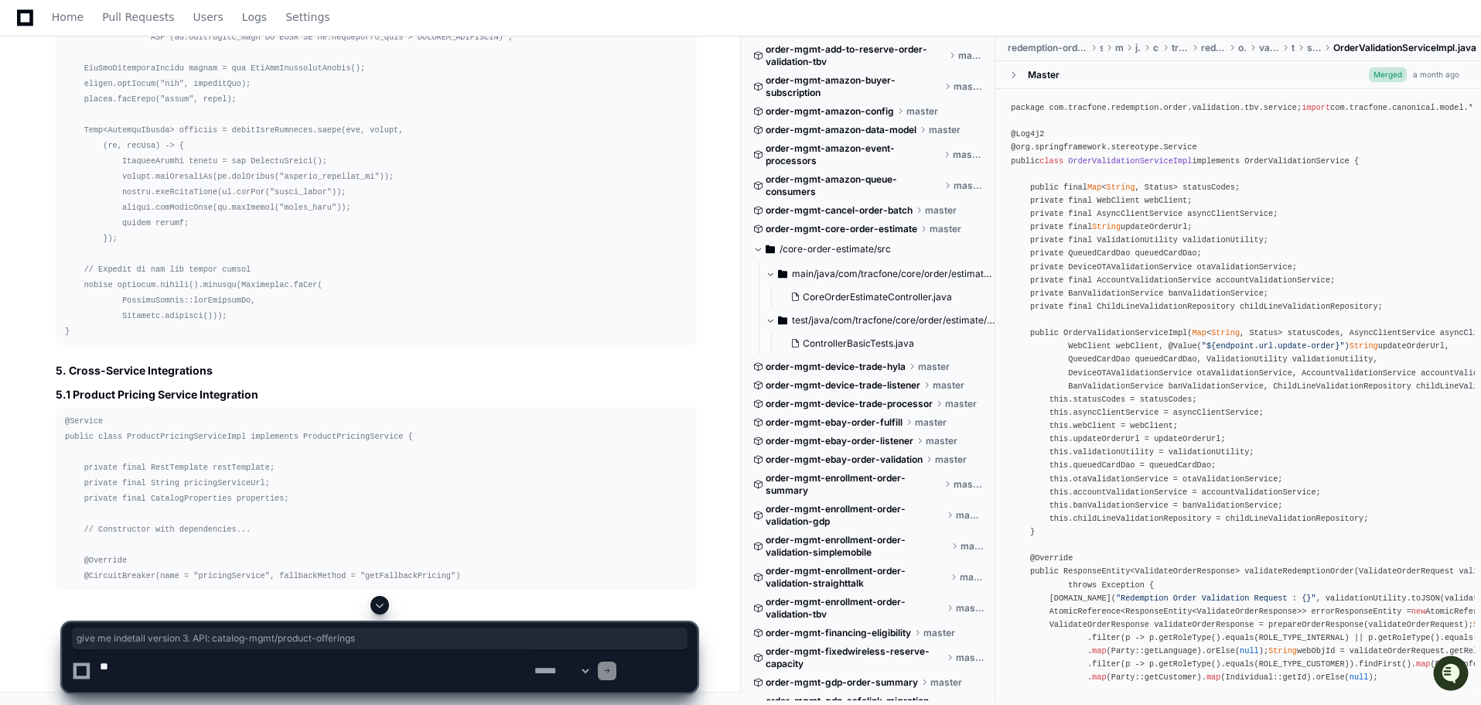
drag, startPoint x: 65, startPoint y: 381, endPoint x: 483, endPoint y: 384, distance: 417.8
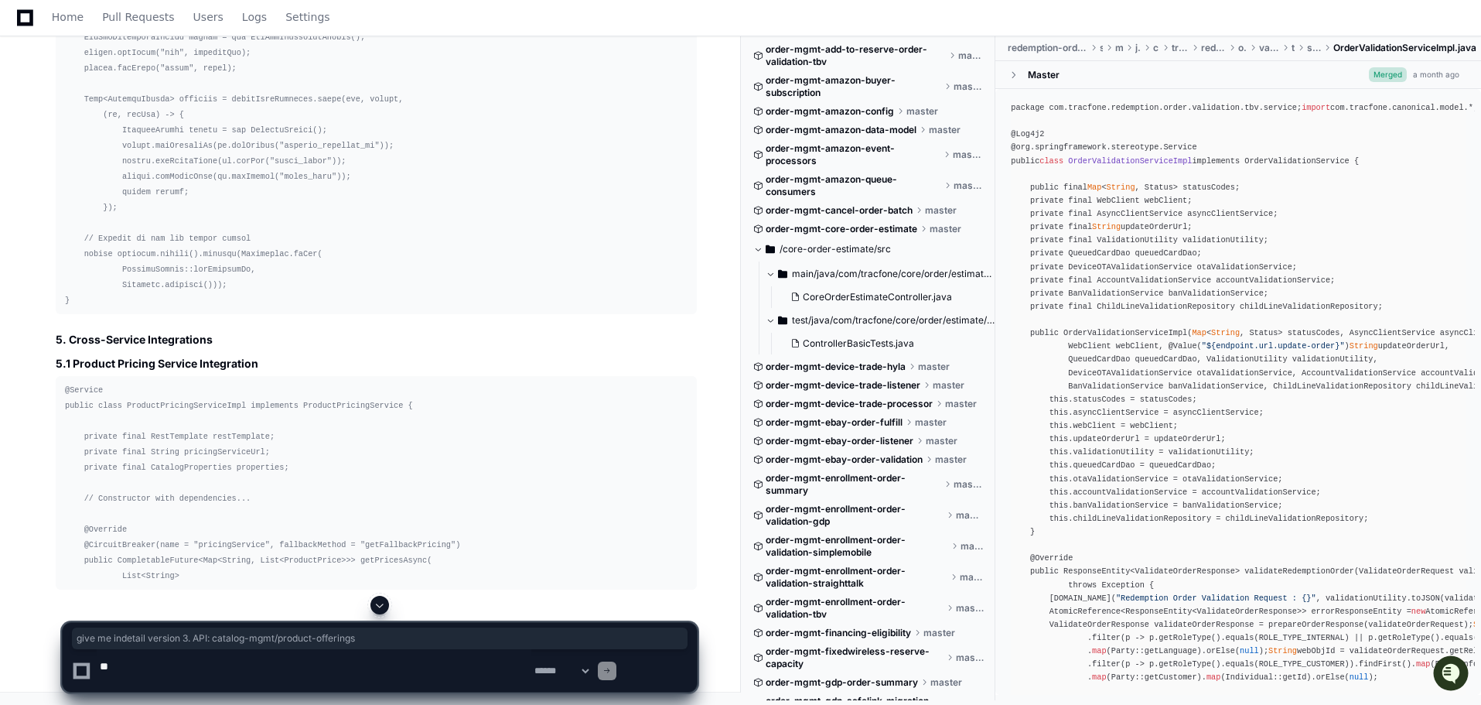
copy p "give me indetail version"
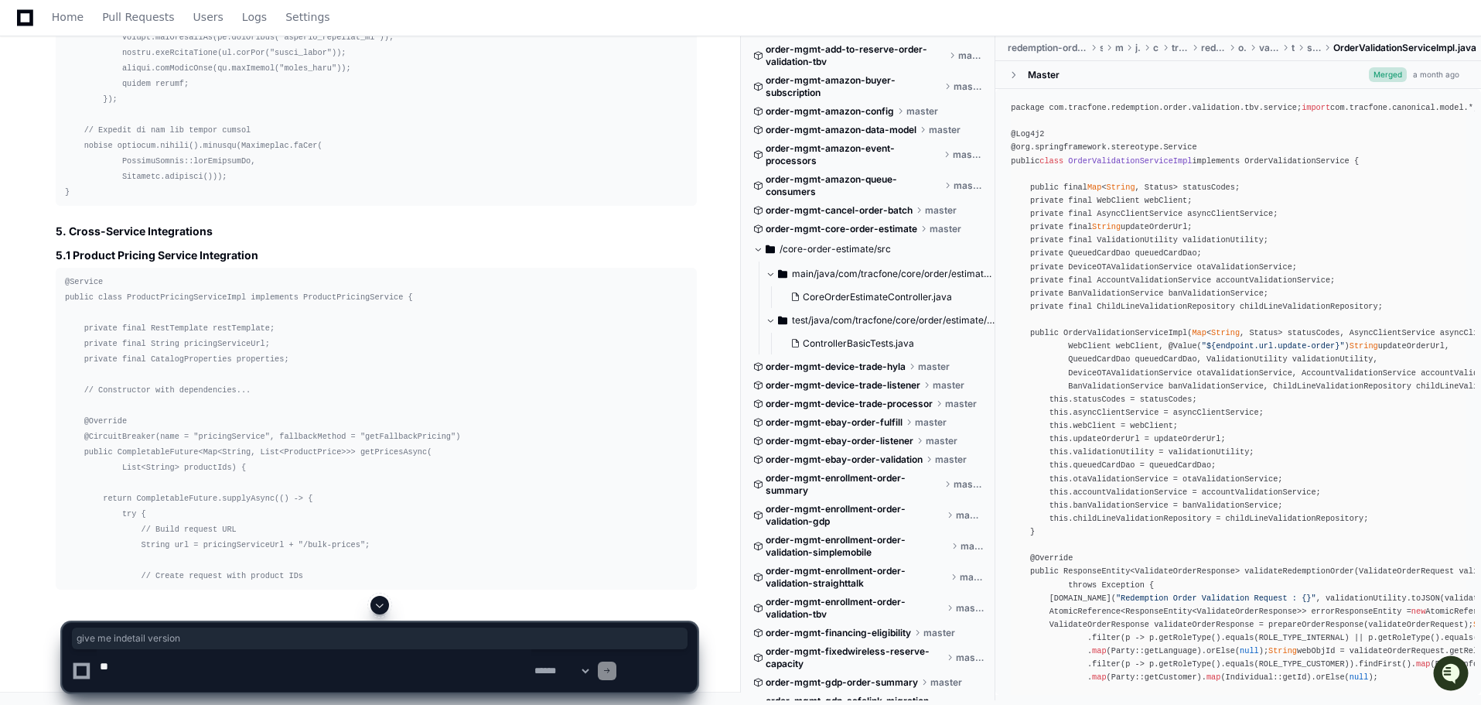
scroll to position [79026, 0]
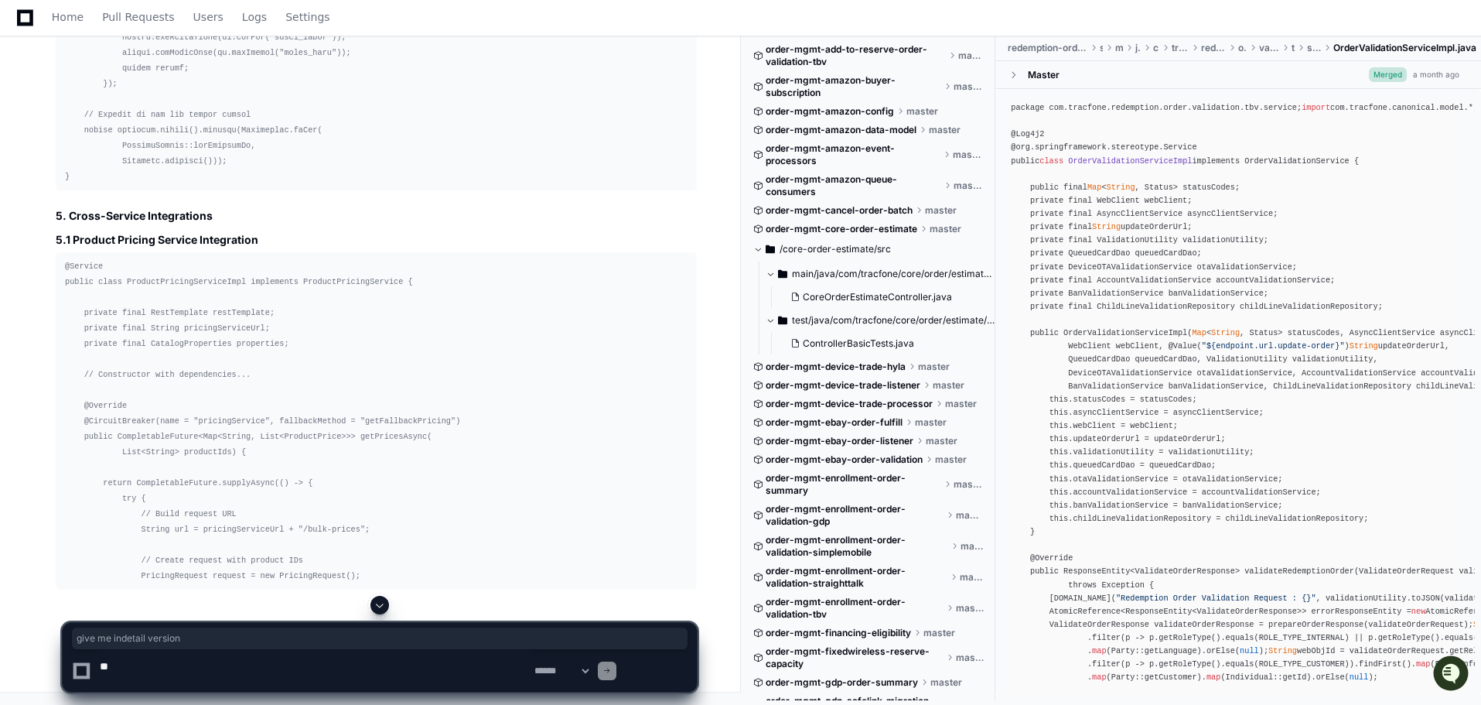
click at [381, 599] on span at bounding box center [380, 605] width 12 height 12
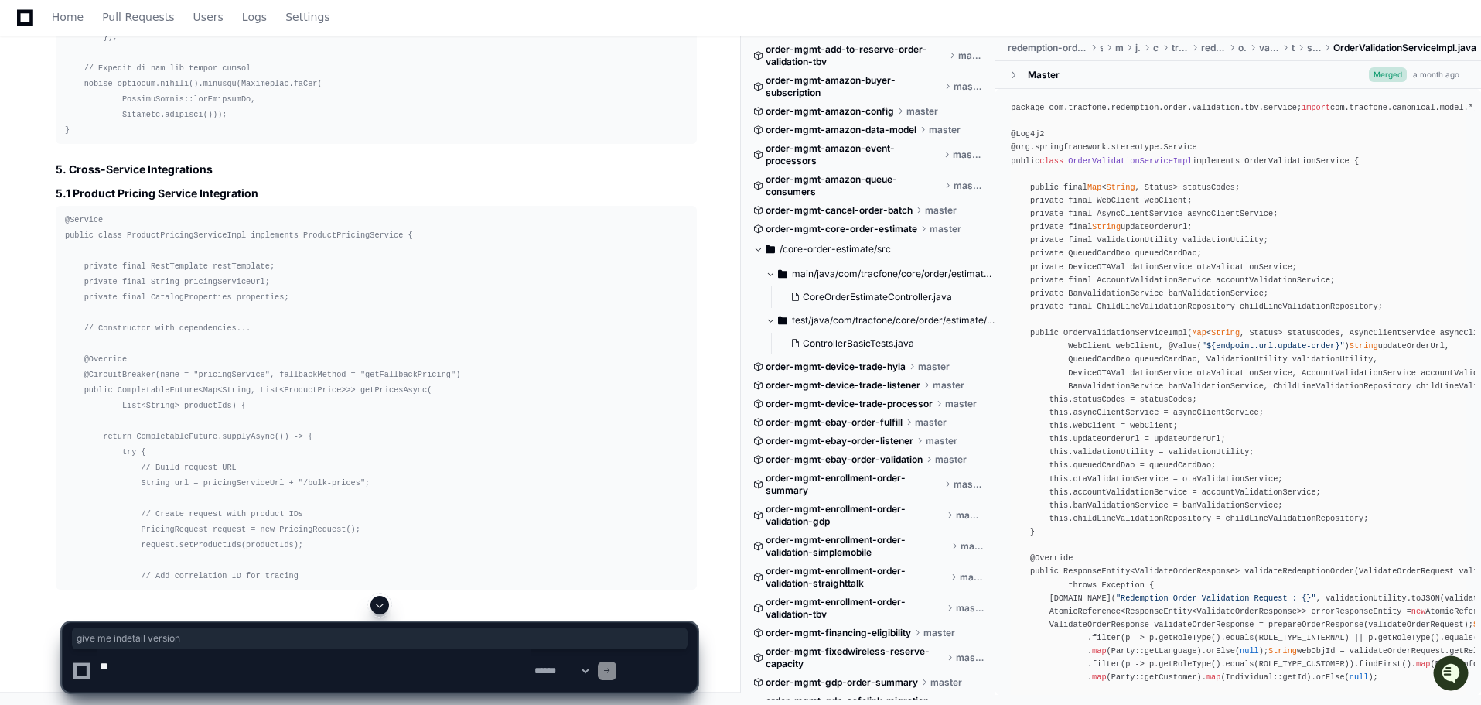
click at [379, 599] on span at bounding box center [380, 605] width 12 height 12
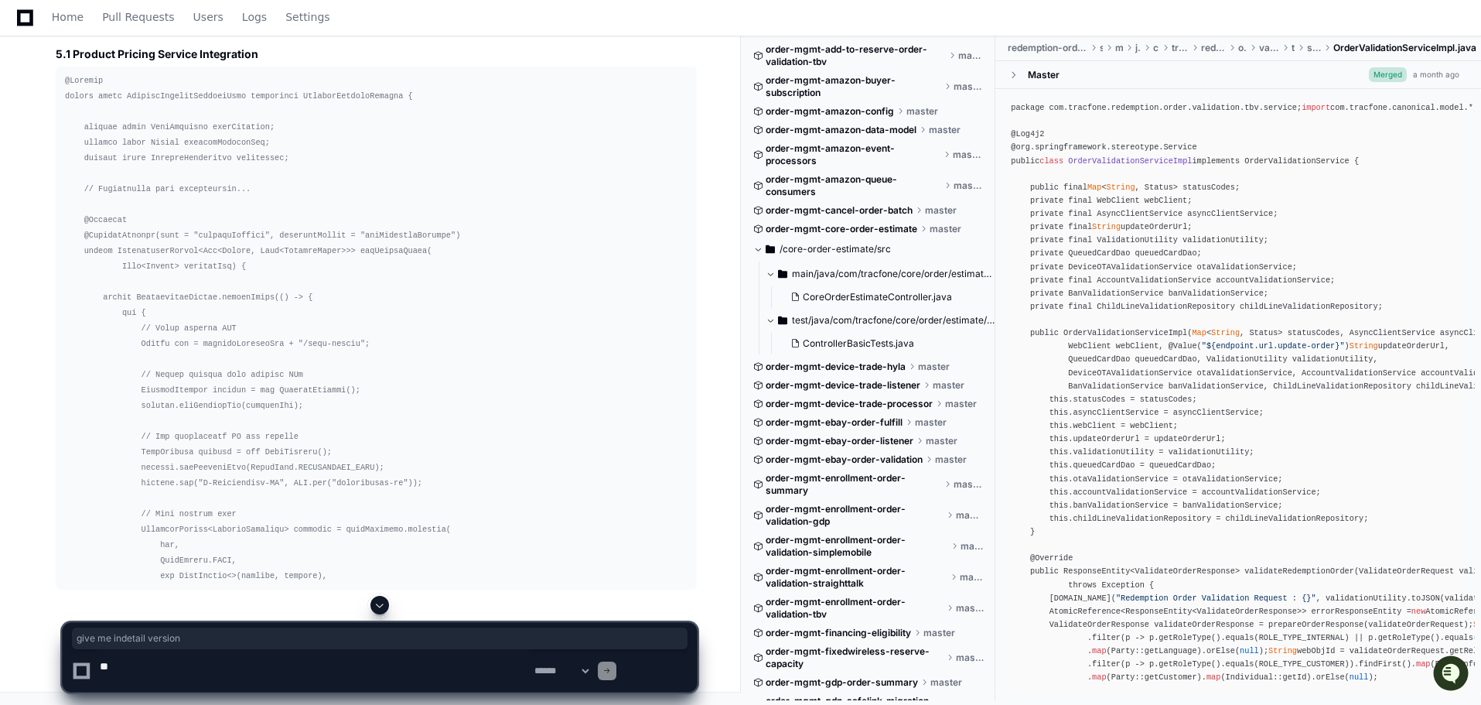
scroll to position [91012, 0]
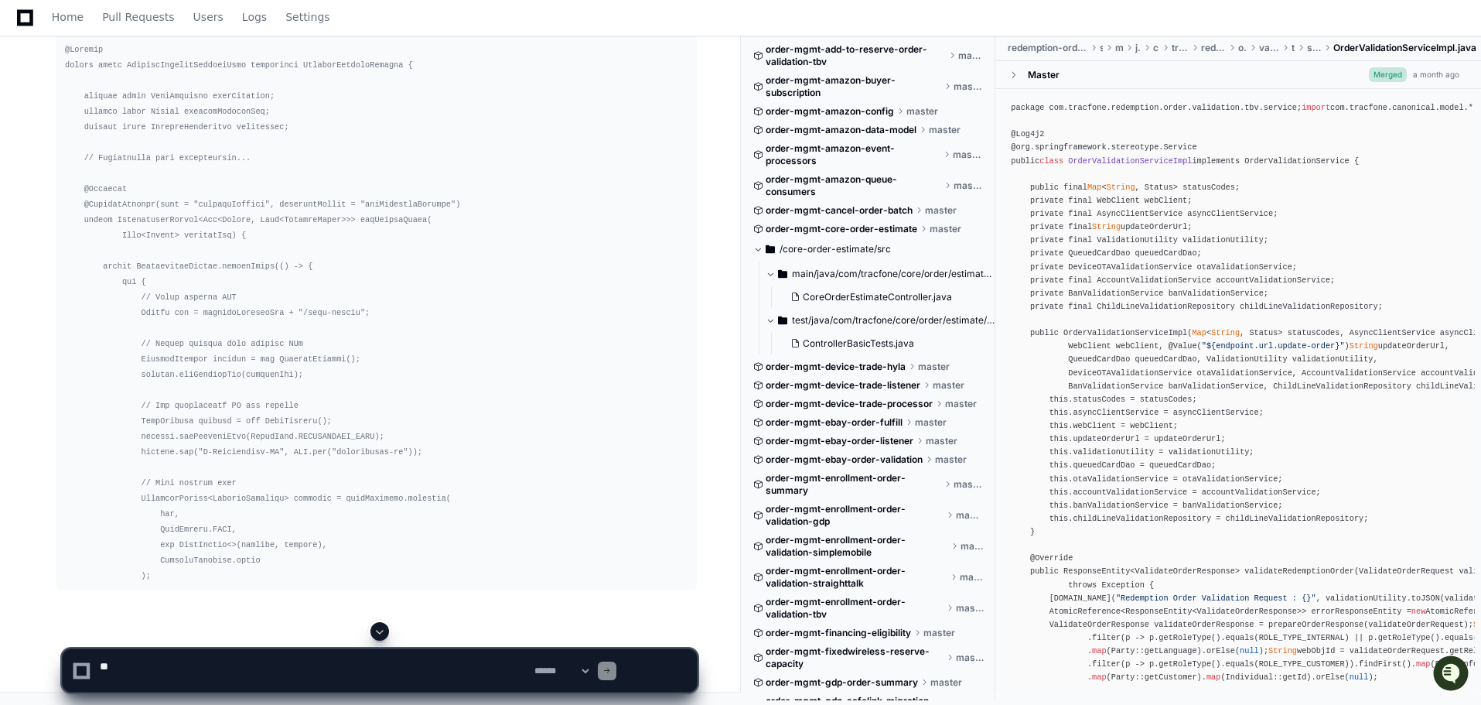
scroll to position [91070, 0]
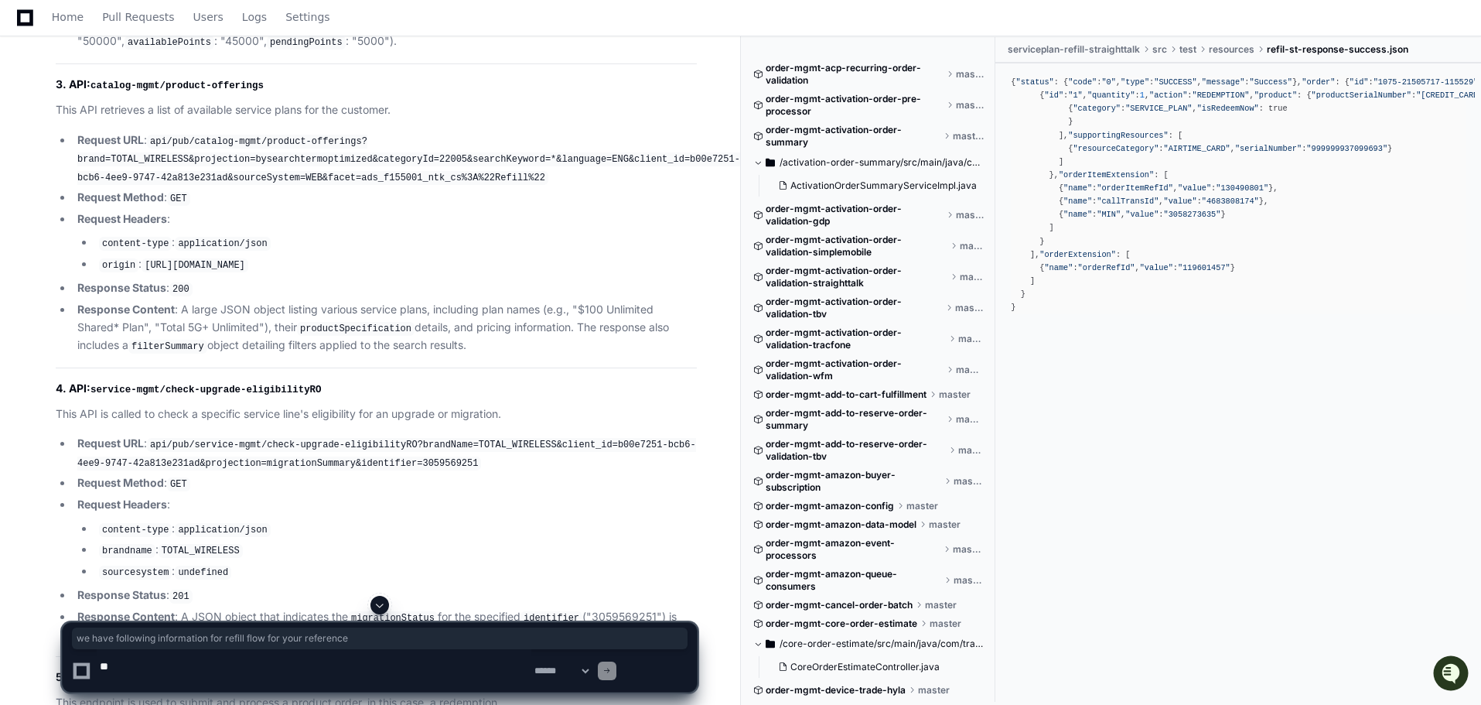
scroll to position [1238, 0]
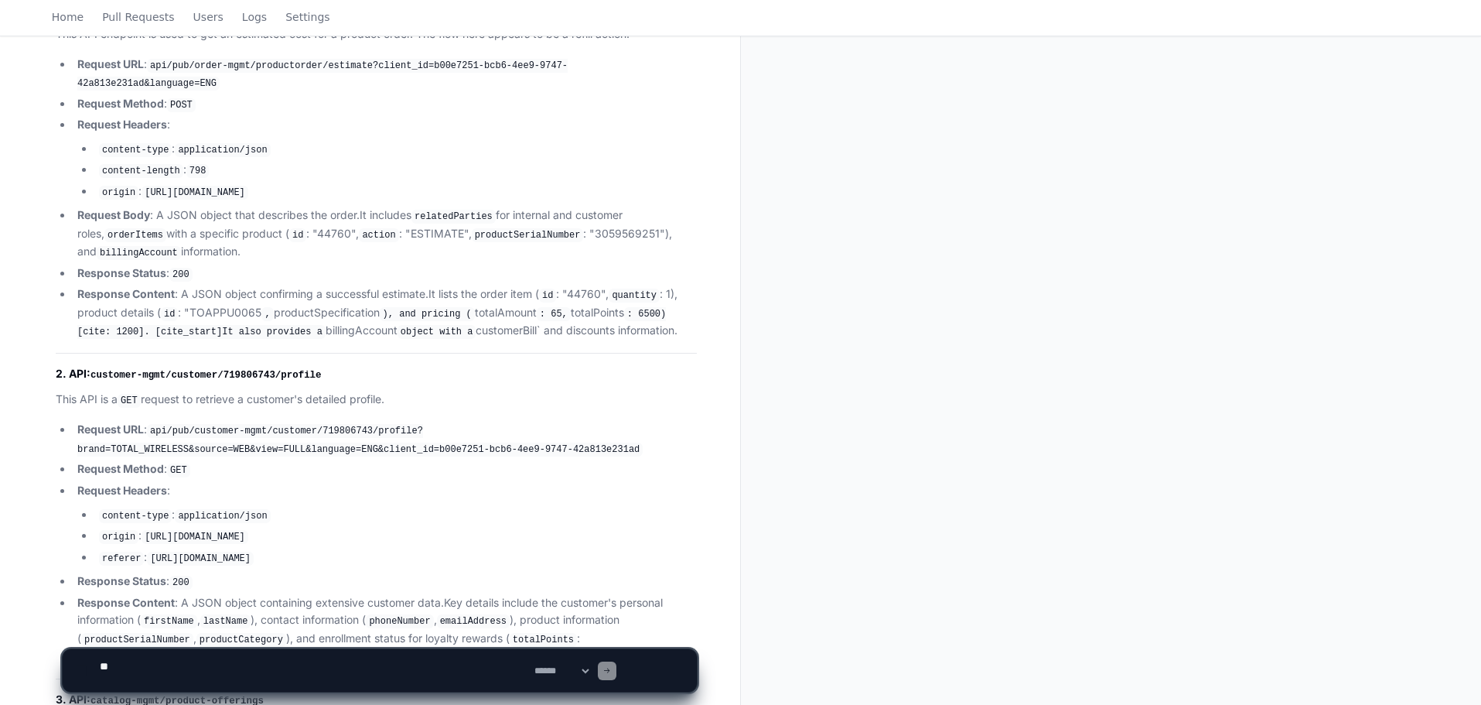
scroll to position [17867, 0]
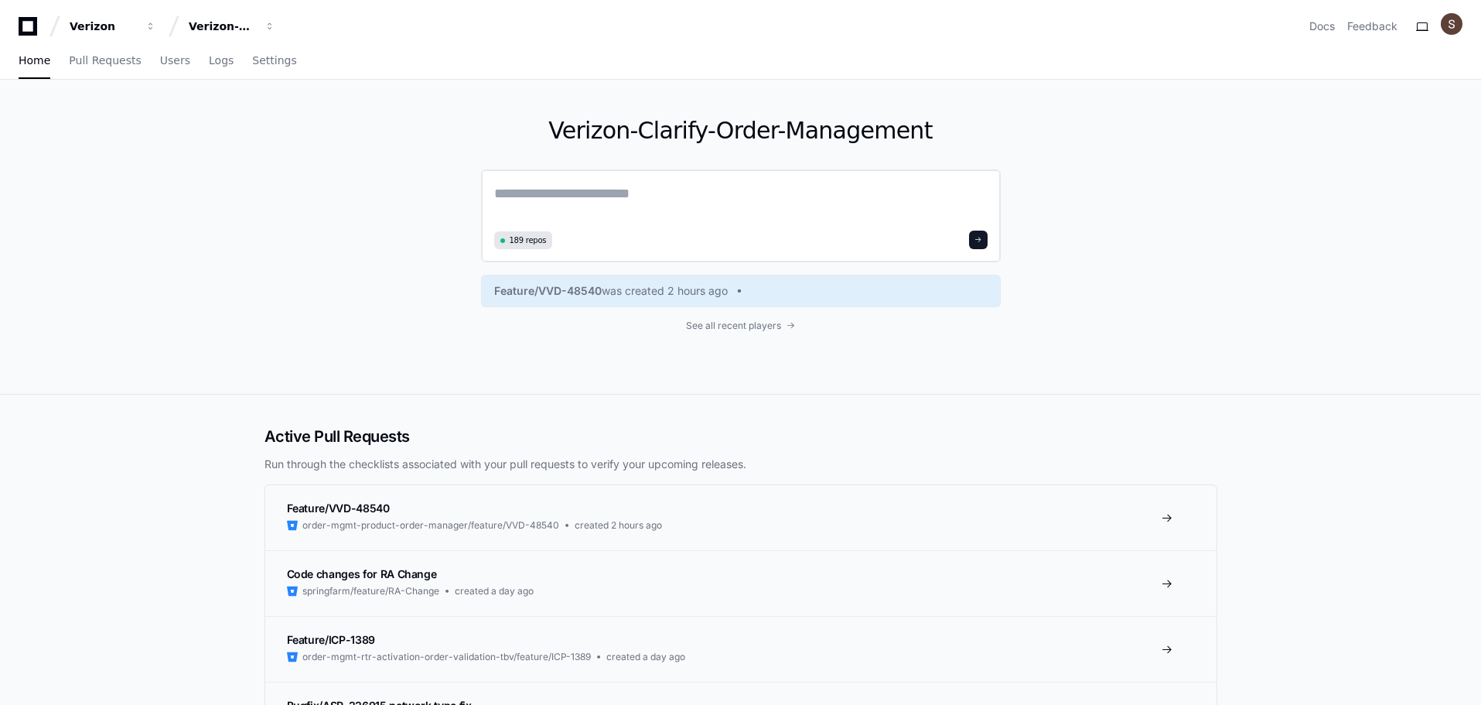
click at [595, 226] on textarea at bounding box center [741, 204] width 494 height 43
click at [566, 226] on textarea at bounding box center [741, 204] width 494 height 43
paste textarea "**********"
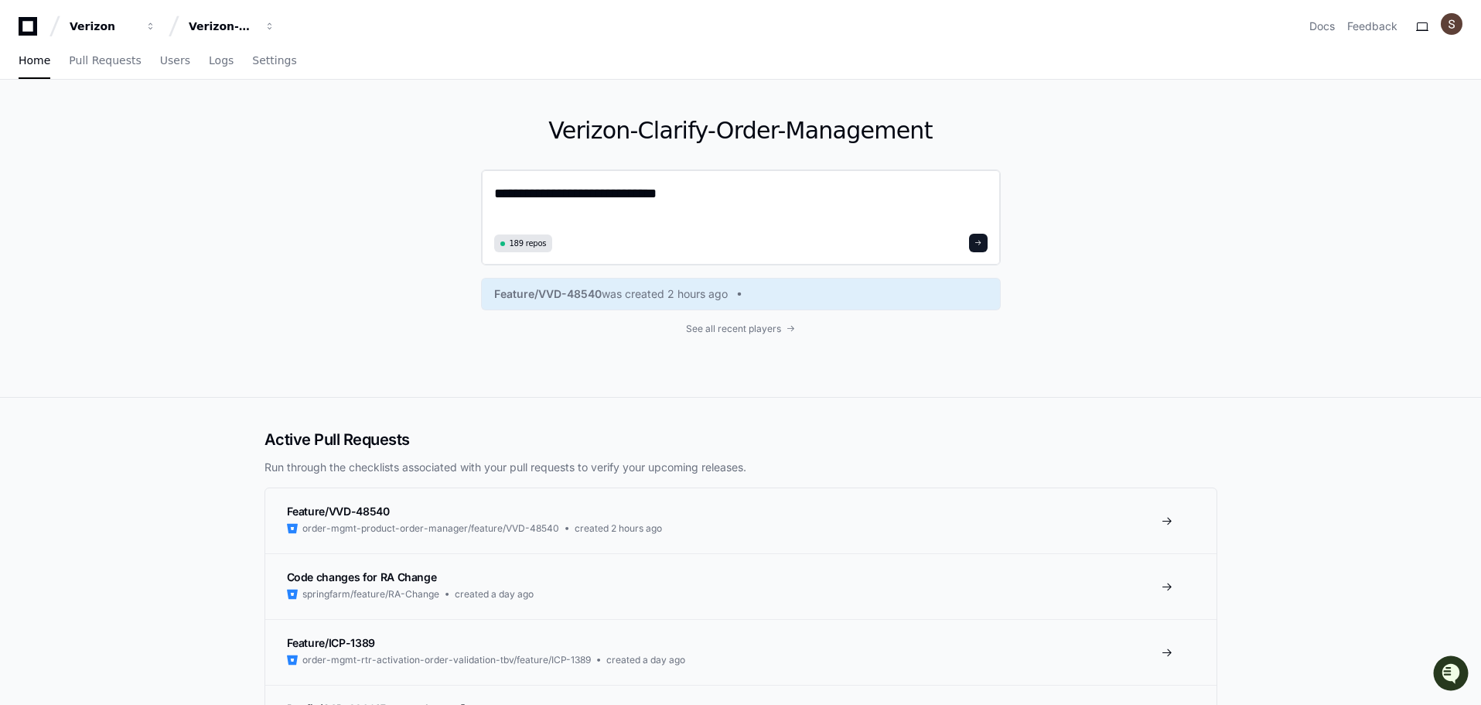
click at [494, 229] on textarea "**********" at bounding box center [741, 206] width 494 height 46
paste textarea "**********"
click at [900, 229] on textarea "**********" at bounding box center [741, 206] width 494 height 46
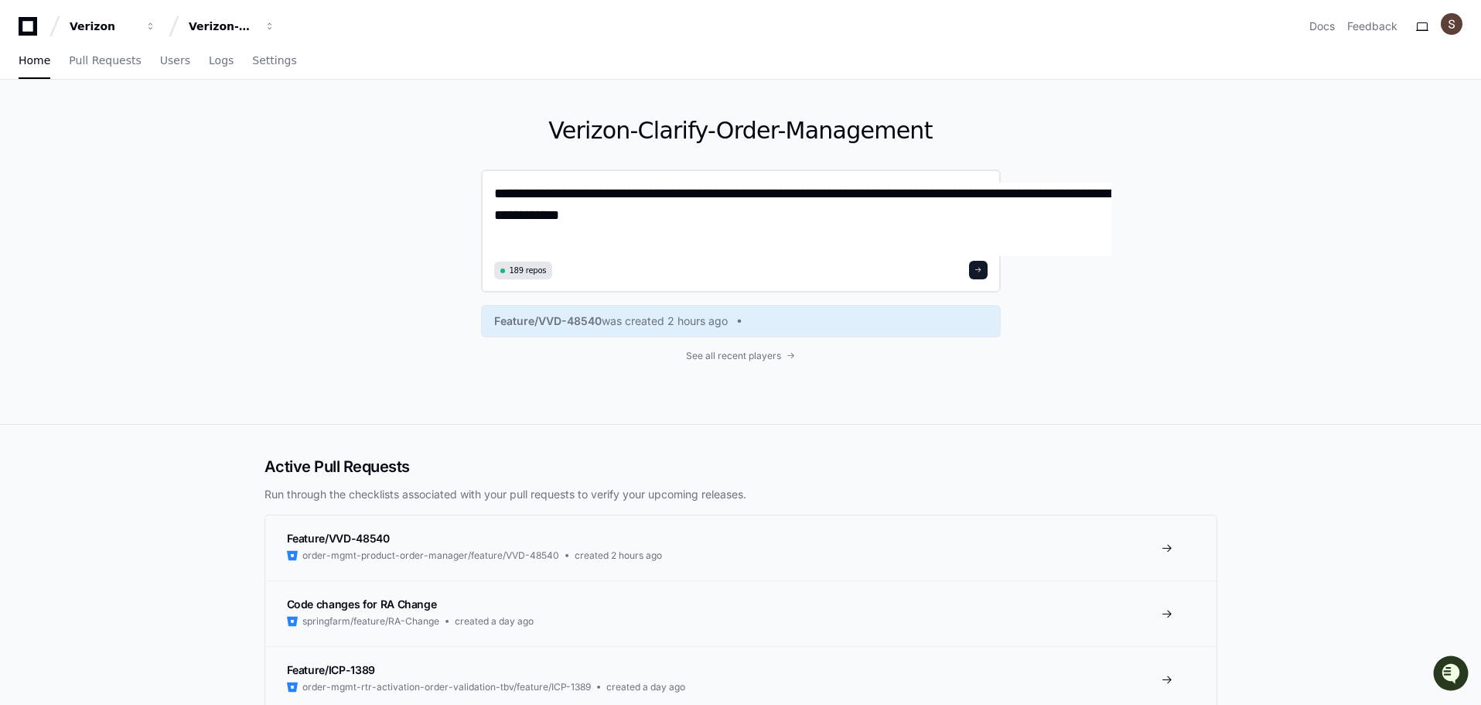
type textarea "**********"
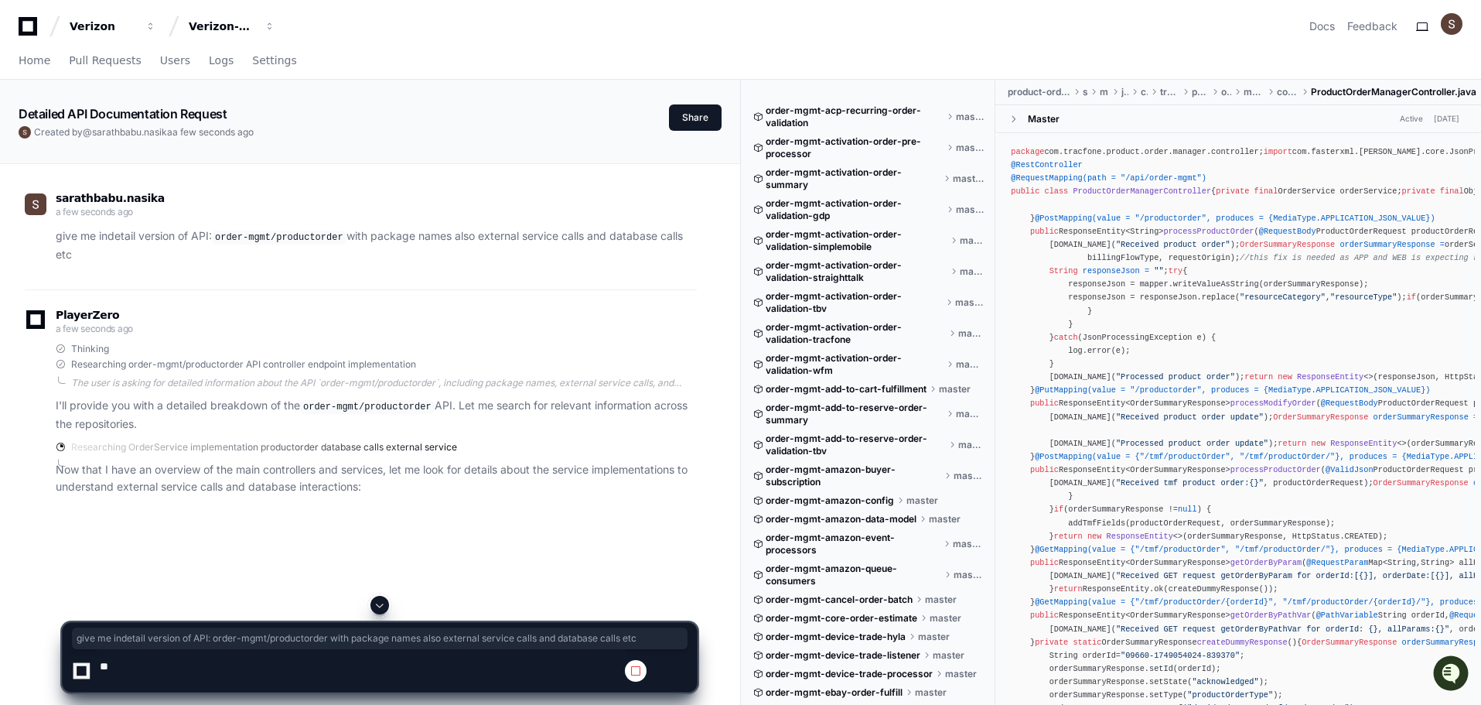
drag, startPoint x: 69, startPoint y: 293, endPoint x: 326, endPoint y: 320, distance: 258.3
click at [326, 263] on div "give me indetail version of API: order-mgmt/productorder with package names als…" at bounding box center [361, 245] width 672 height 36
copy p "give me indetail version of API: order-mgmt/productorder with package names als…"
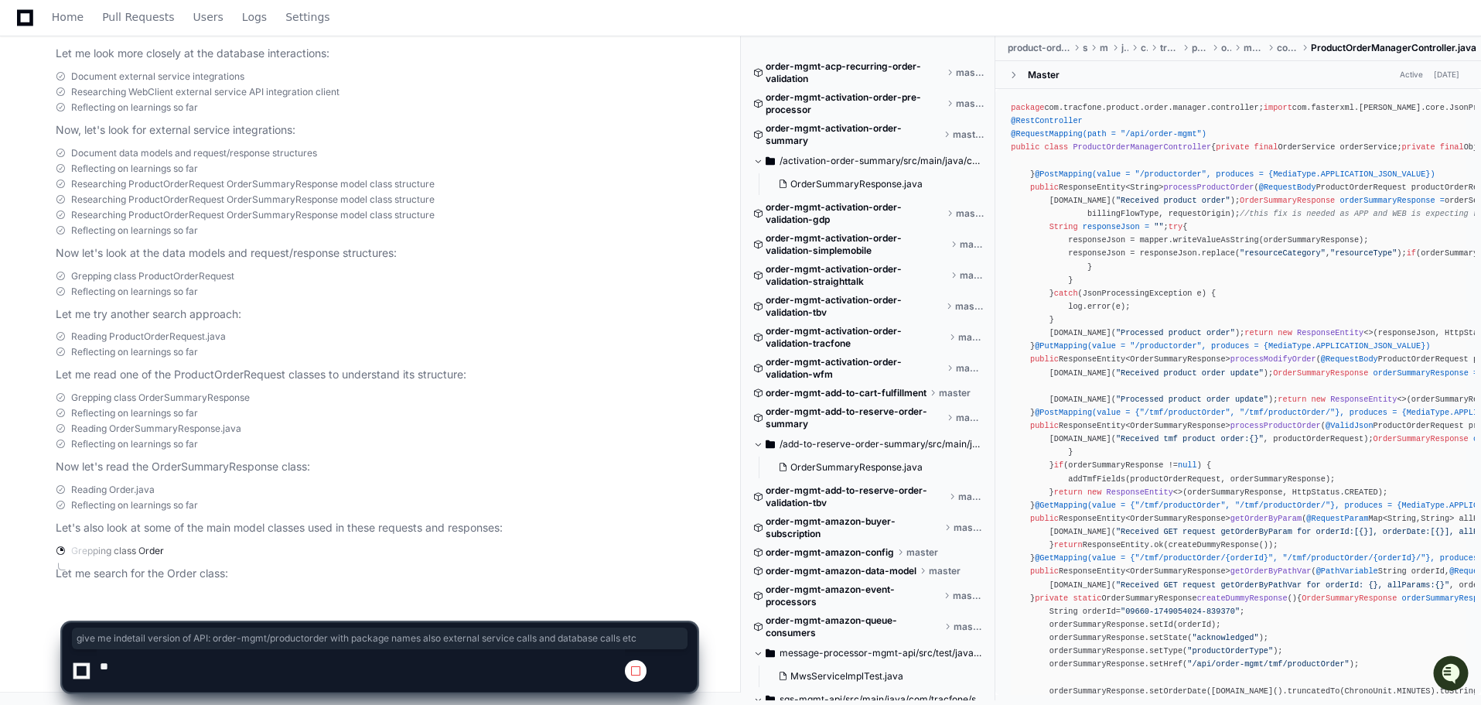
scroll to position [1236, 0]
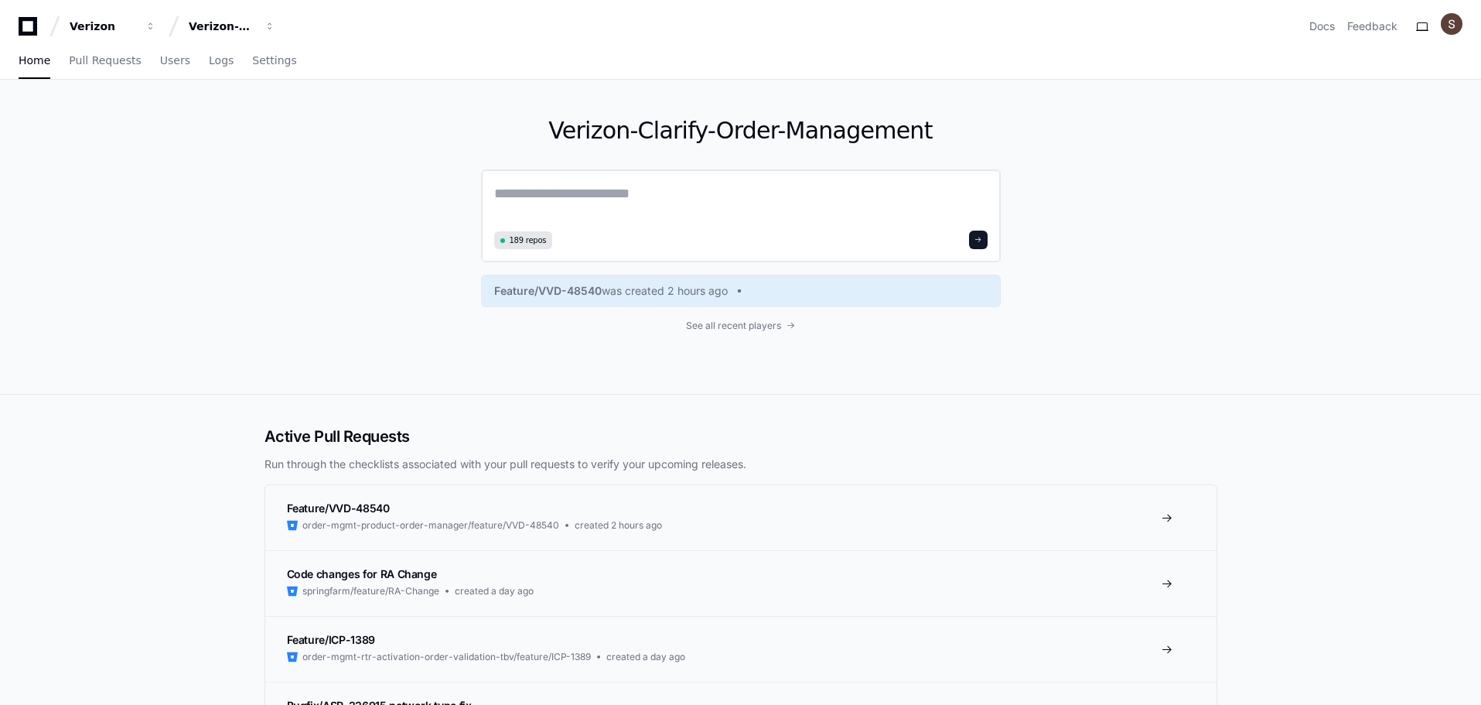
click at [583, 226] on textarea at bounding box center [741, 204] width 494 height 43
paste textarea "**********"
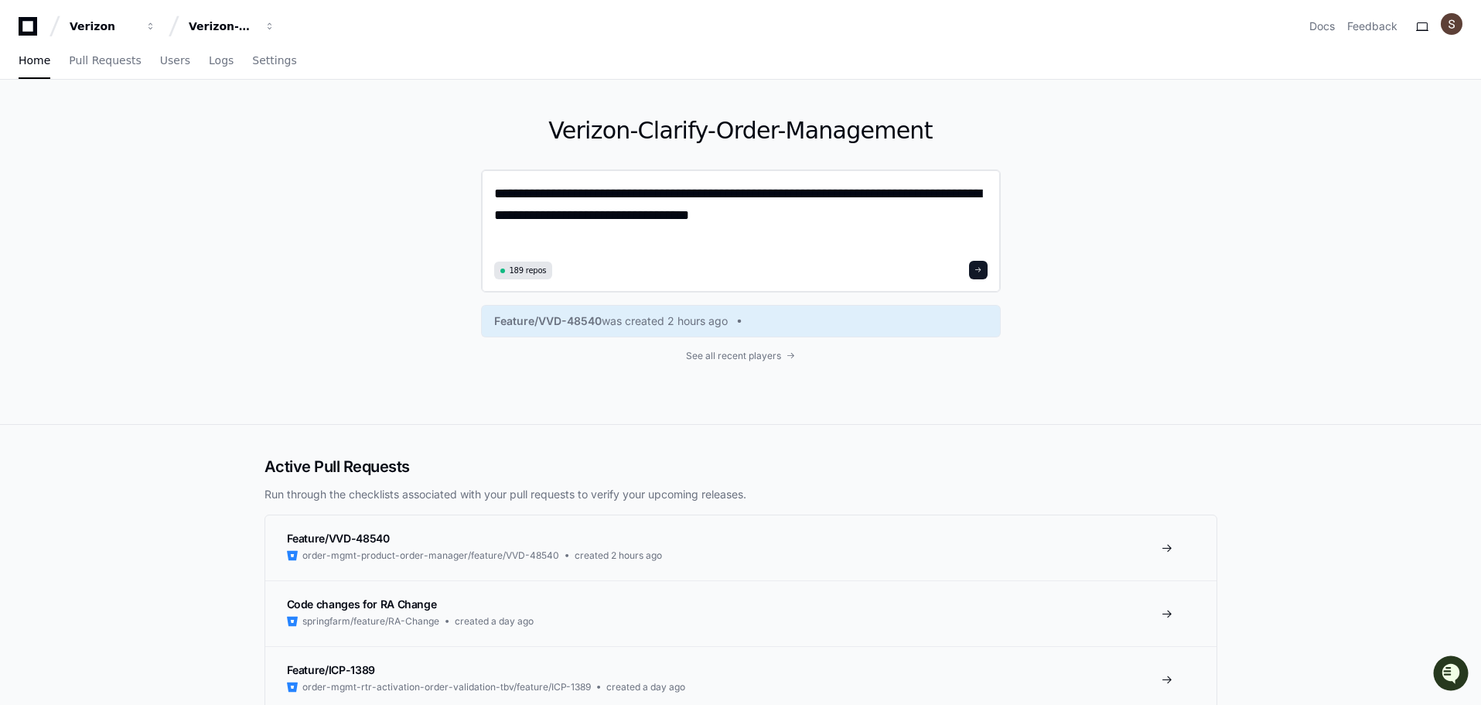
drag, startPoint x: 632, startPoint y: 243, endPoint x: 855, endPoint y: 244, distance: 222.8
click at [855, 244] on textarea "**********" at bounding box center [741, 219] width 494 height 73
paste textarea "**********"
type textarea "**********"
click at [982, 274] on span at bounding box center [979, 270] width 8 height 8
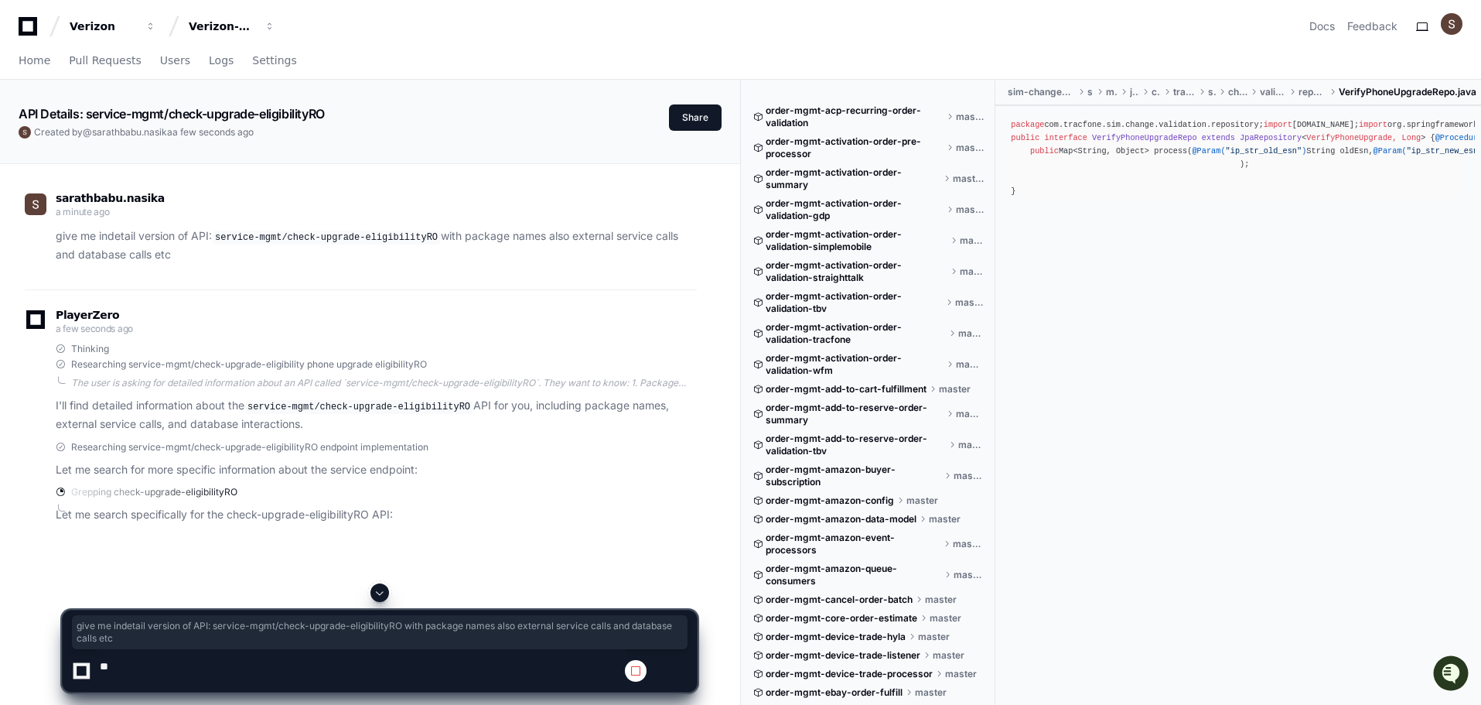
drag, startPoint x: 399, startPoint y: 321, endPoint x: 65, endPoint y: 292, distance: 335.5
click at [65, 263] on div "give me indetail version of API: service-mgmt/check-upgrade-eligibilityRO with …" at bounding box center [361, 245] width 672 height 36
copy p "give me indetail version of API: service-mgmt/check-upgrade-eligibilityRO with …"
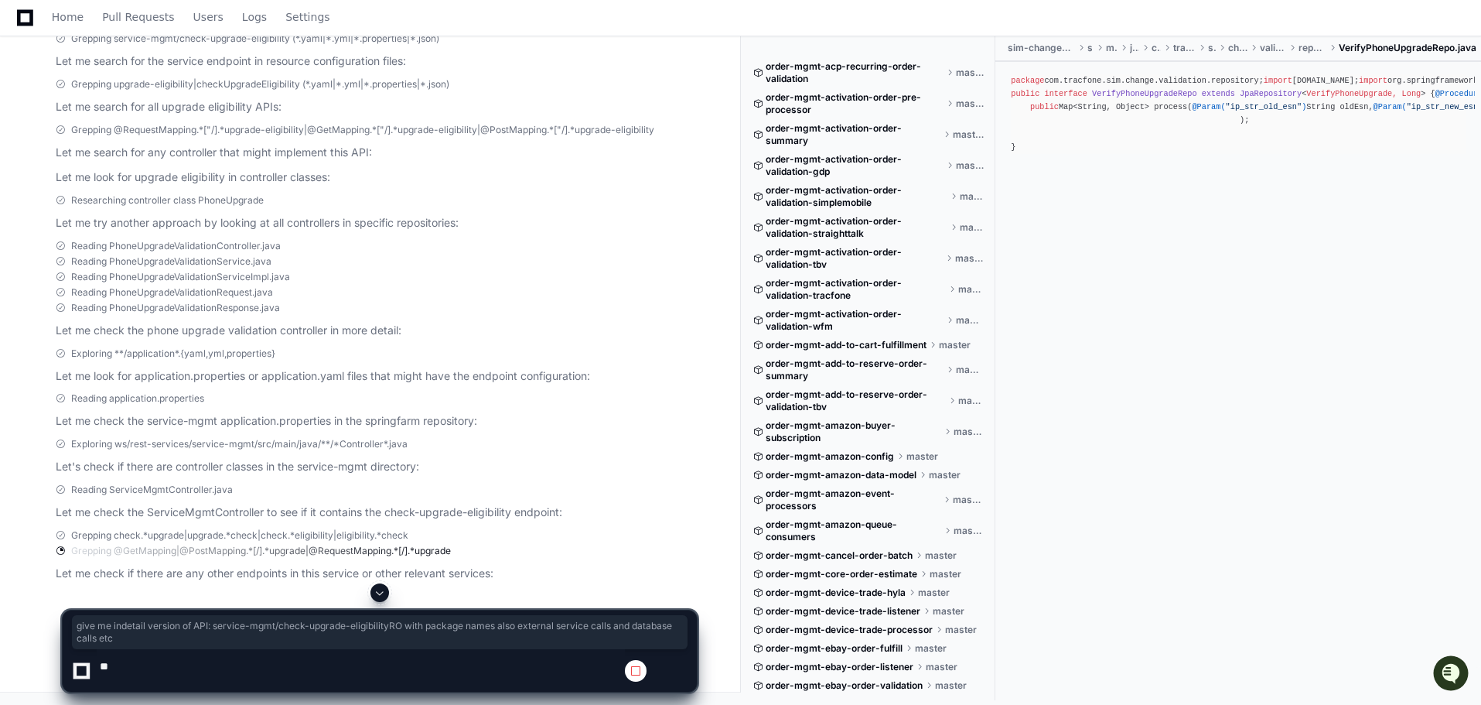
scroll to position [857, 0]
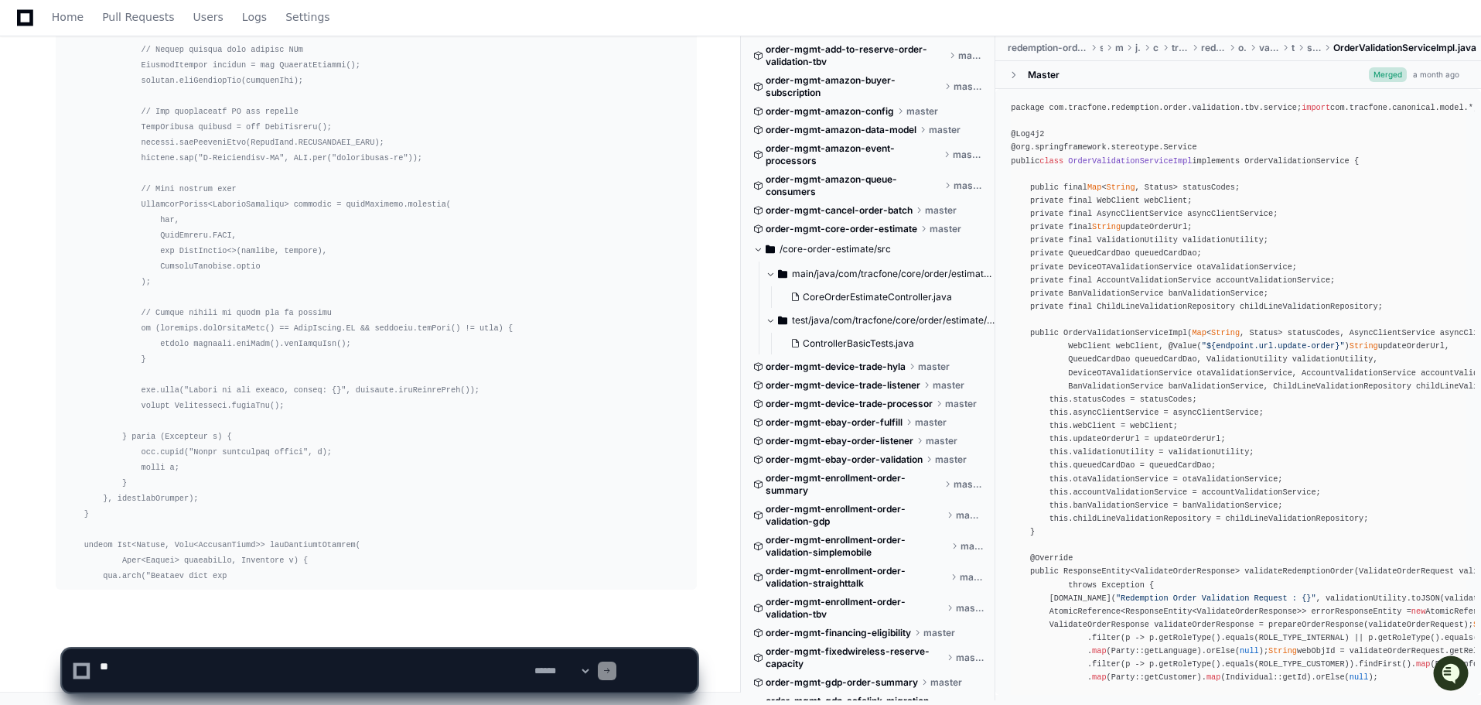
scroll to position [91457, 0]
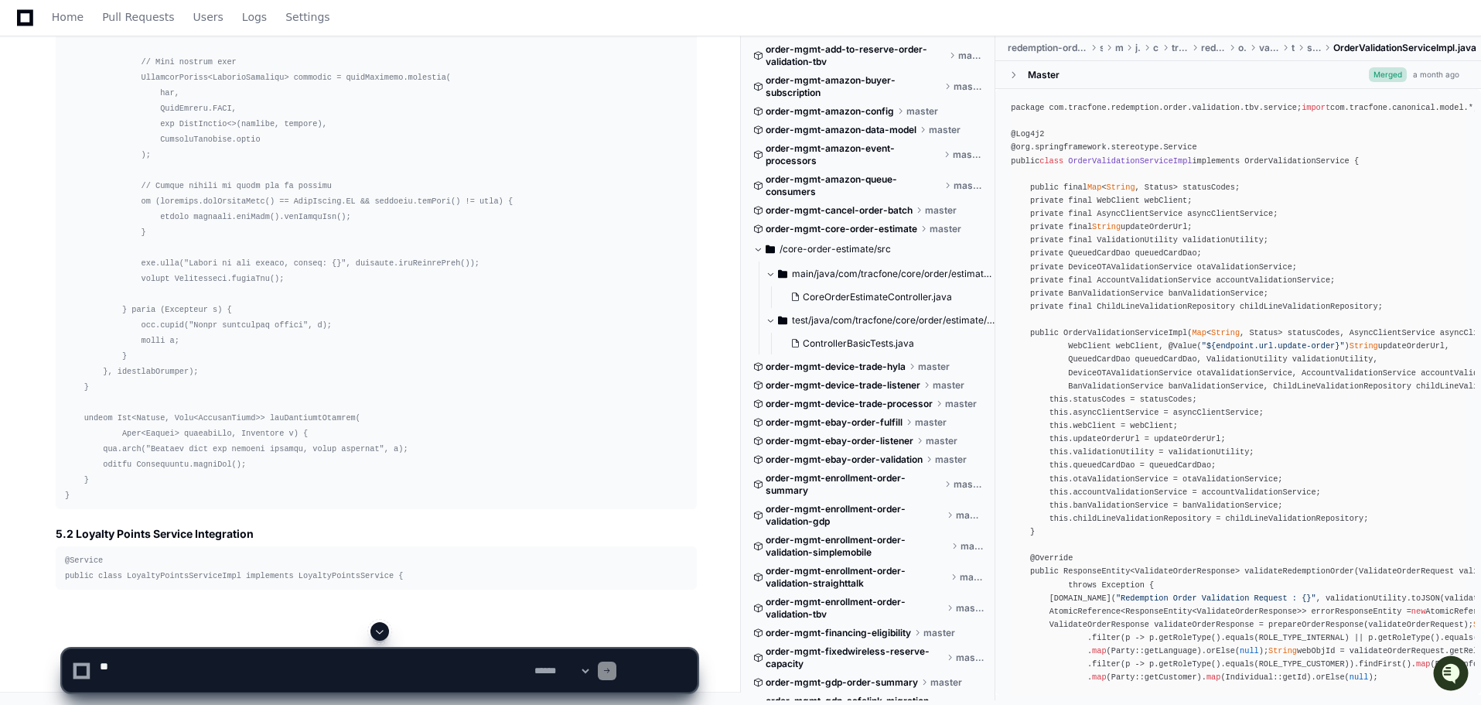
click at [379, 625] on span at bounding box center [380, 631] width 12 height 12
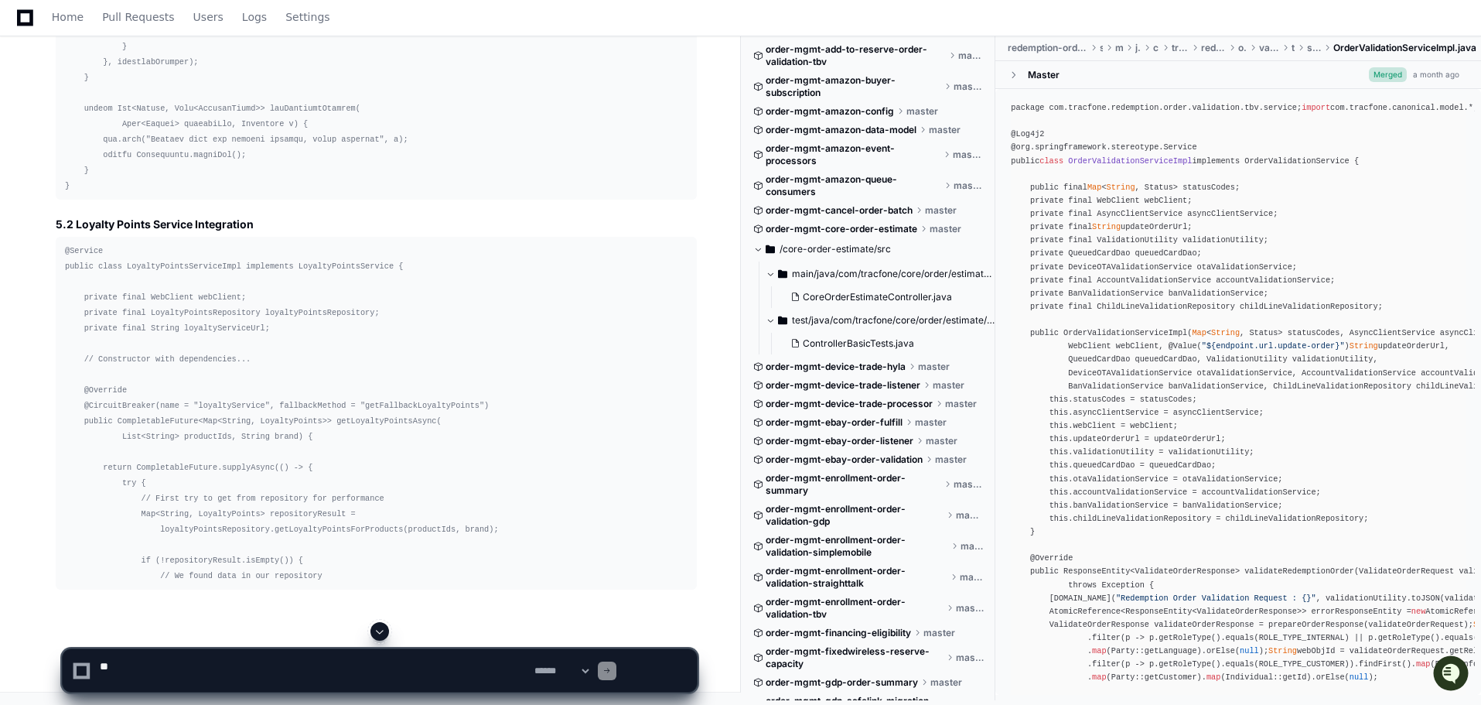
scroll to position [92002, 0]
